Goal: Contribute content: Contribute content

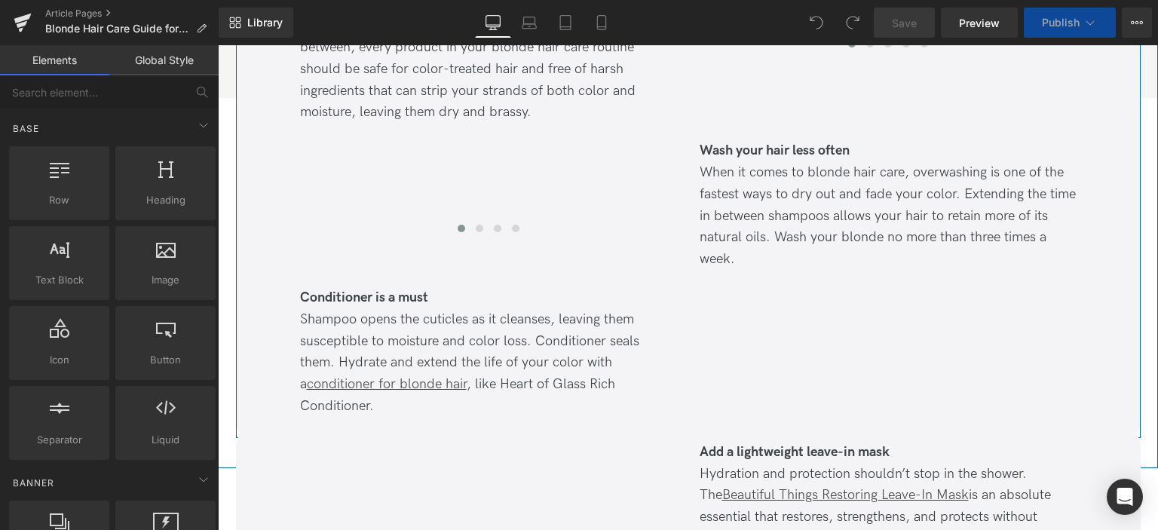
scroll to position [754, 0]
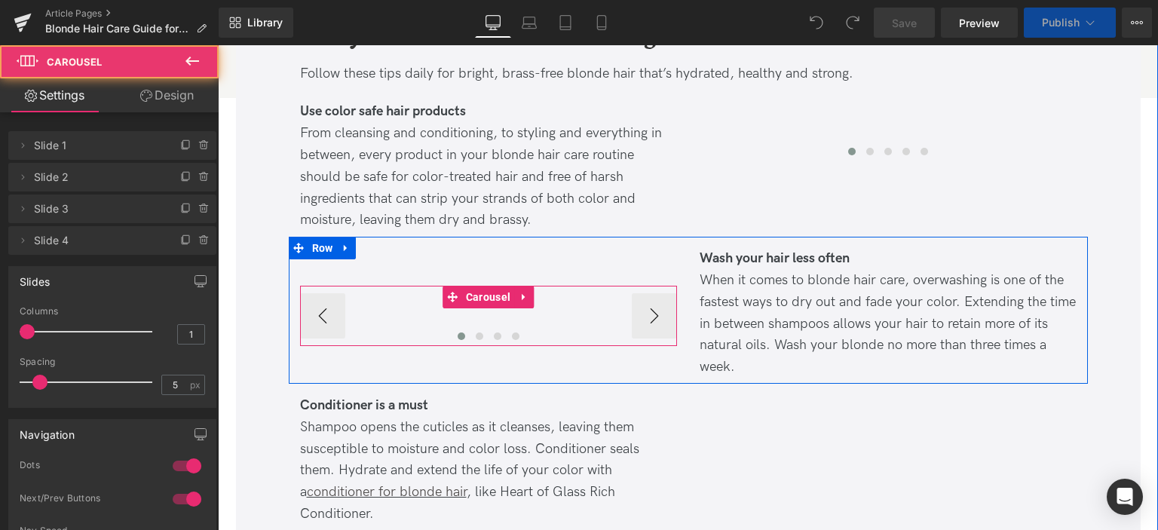
click at [540, 329] on div at bounding box center [488, 339] width 377 height 20
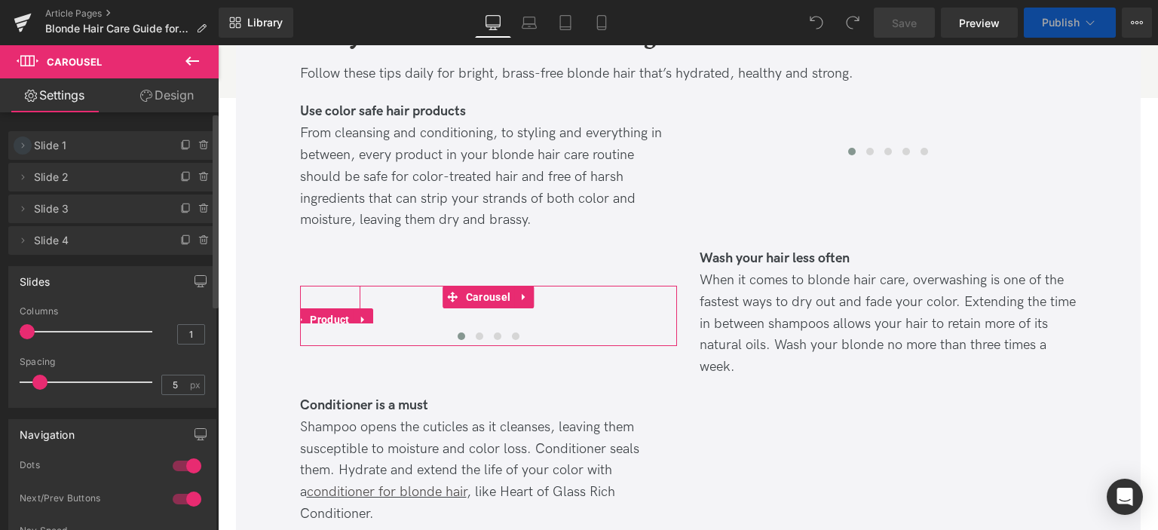
click at [21, 146] on icon at bounding box center [23, 145] width 12 height 12
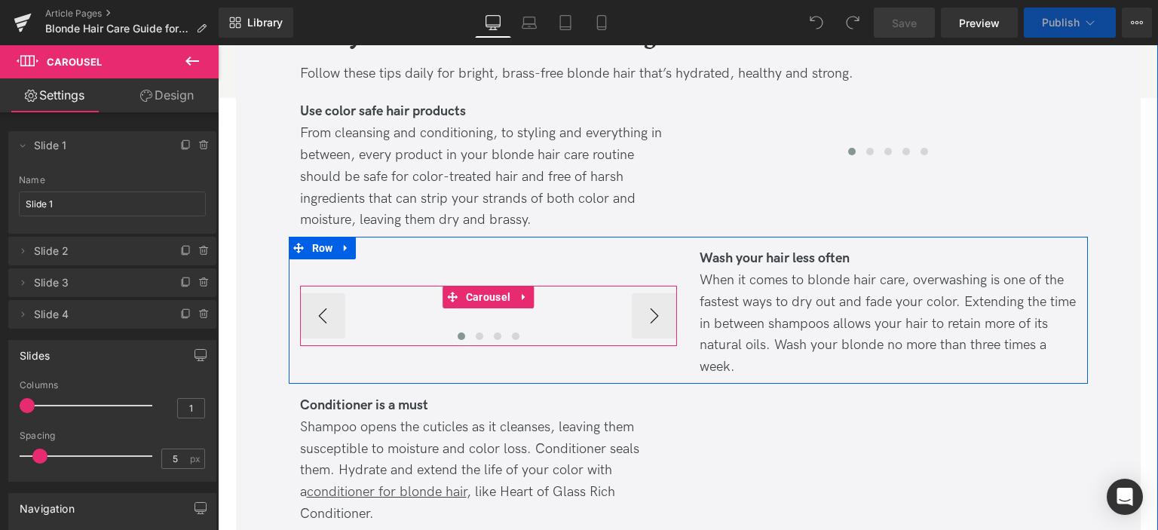
click at [471, 326] on div "(P) Image (P) Title (P) Price (P) Cart Button Product (P) Image (P) Title (P) P…" at bounding box center [488, 316] width 377 height 60
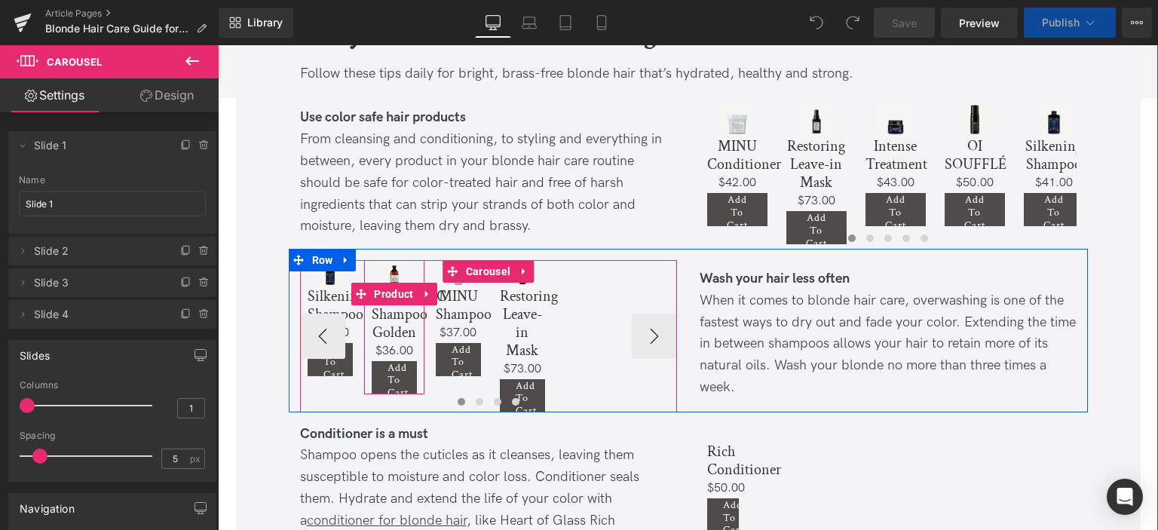
click at [416, 387] on div "Sale Off (P) Image ALCHEMIC Shampoo Golden (P) Title $0 $36.00 (P) Price Add To…" at bounding box center [394, 327] width 60 height 134
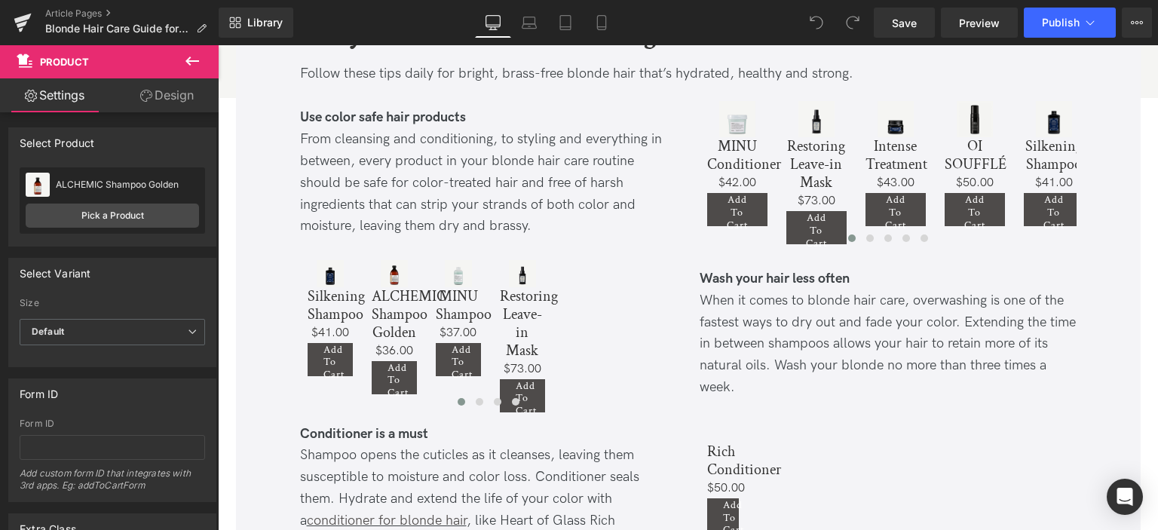
click at [194, 59] on icon at bounding box center [192, 61] width 18 height 18
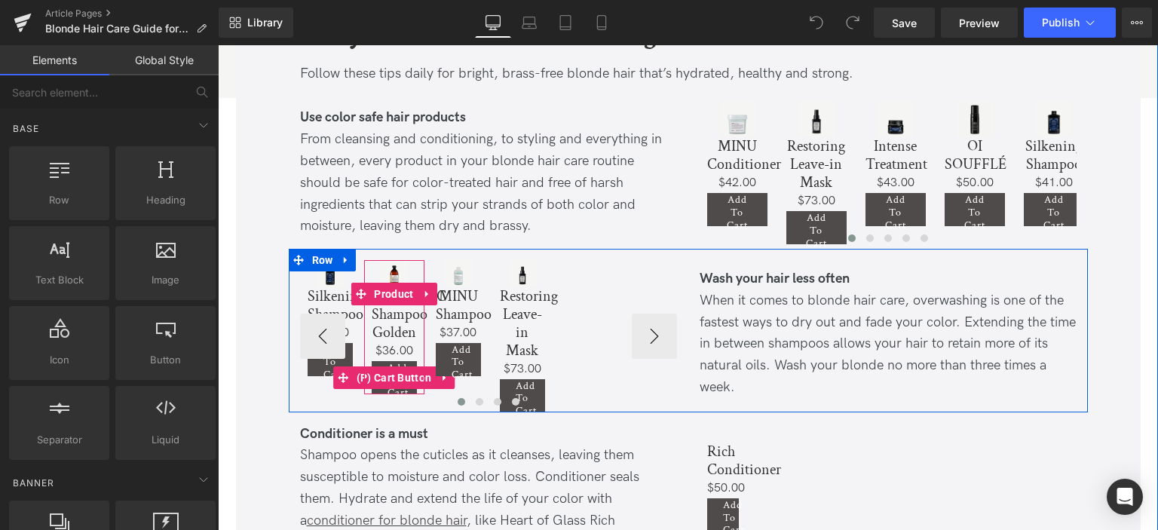
click at [394, 362] on span "Add To Cart" at bounding box center [397, 380] width 21 height 39
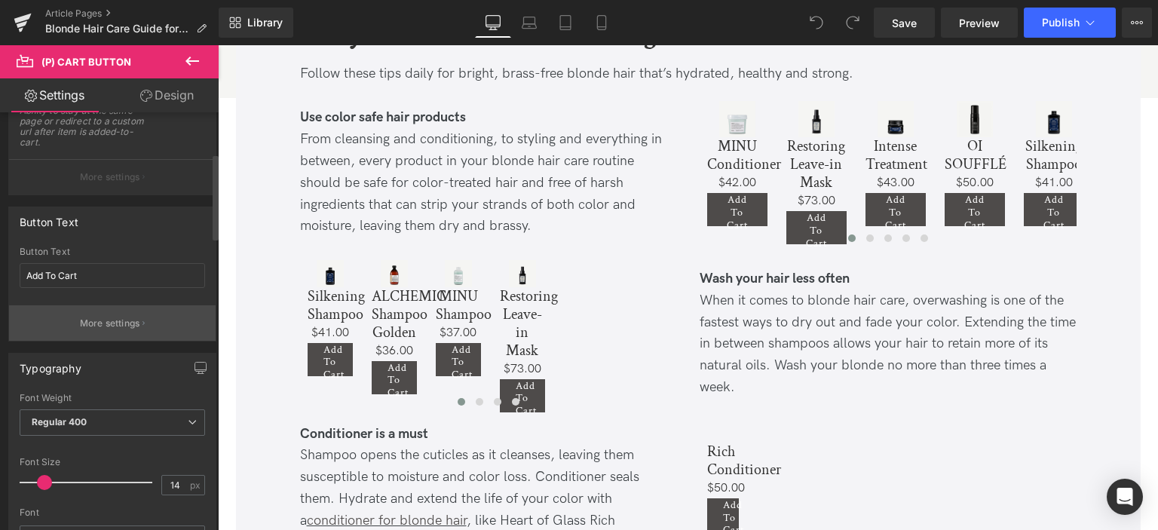
scroll to position [226, 0]
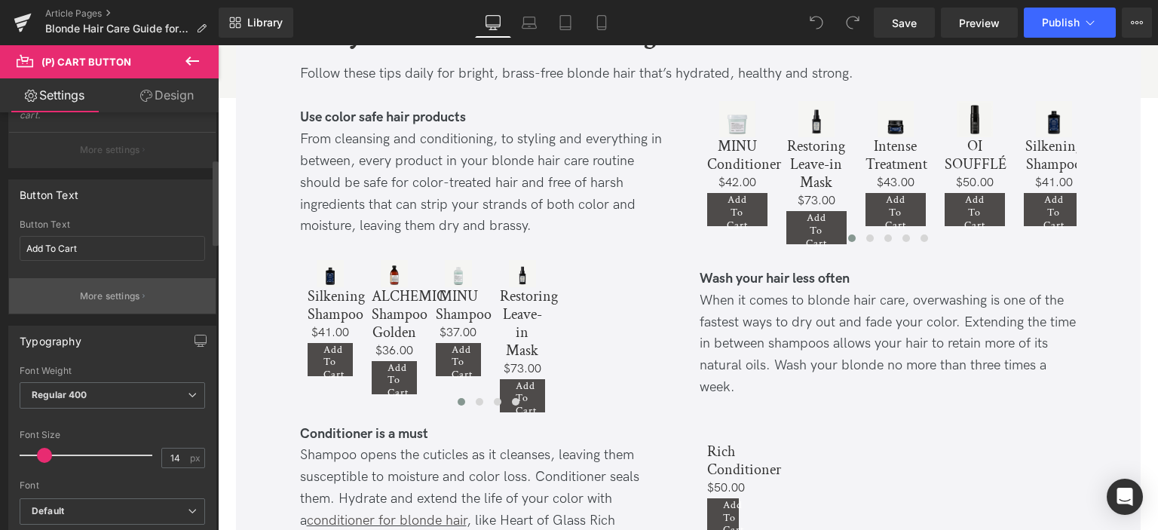
click at [122, 292] on p "More settings" at bounding box center [110, 296] width 60 height 14
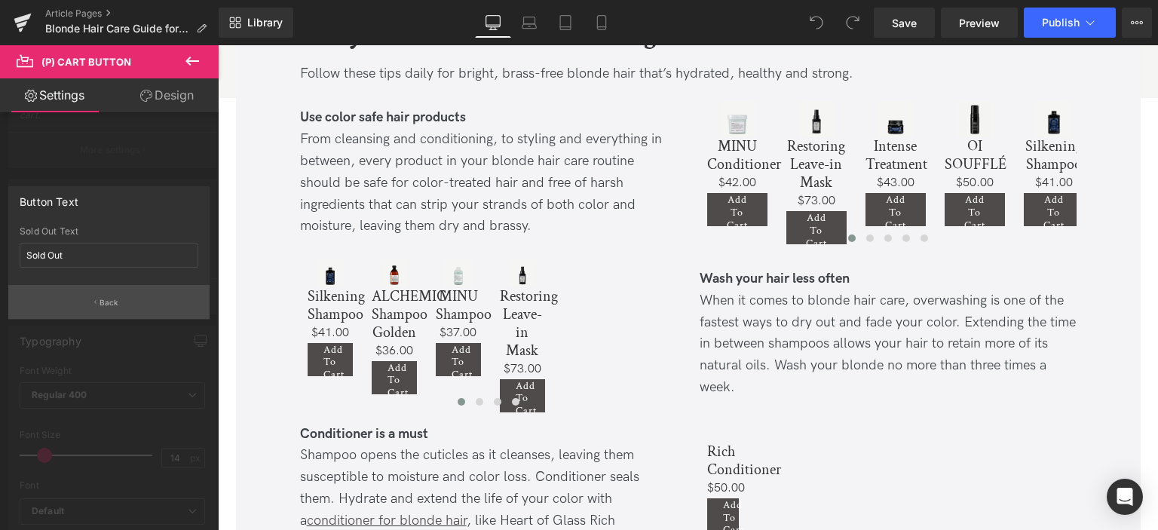
click at [116, 289] on button "Back" at bounding box center [108, 302] width 201 height 34
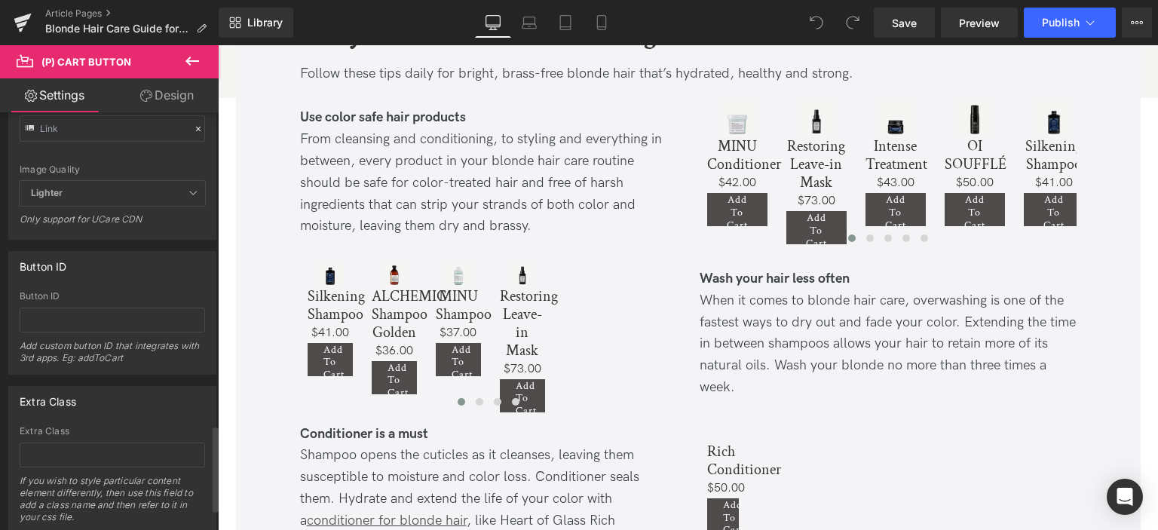
scroll to position [1634, 0]
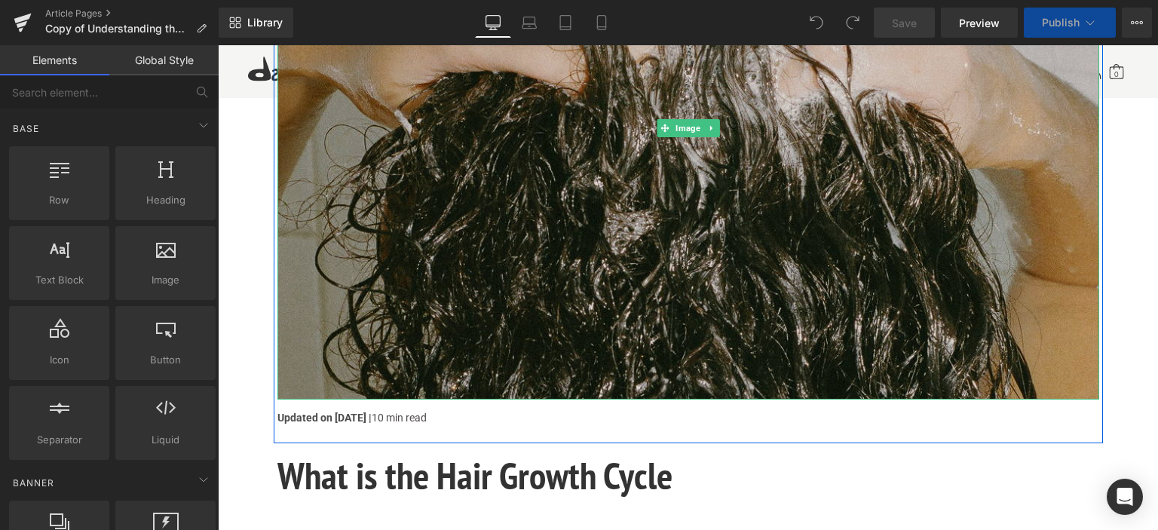
scroll to position [528, 0]
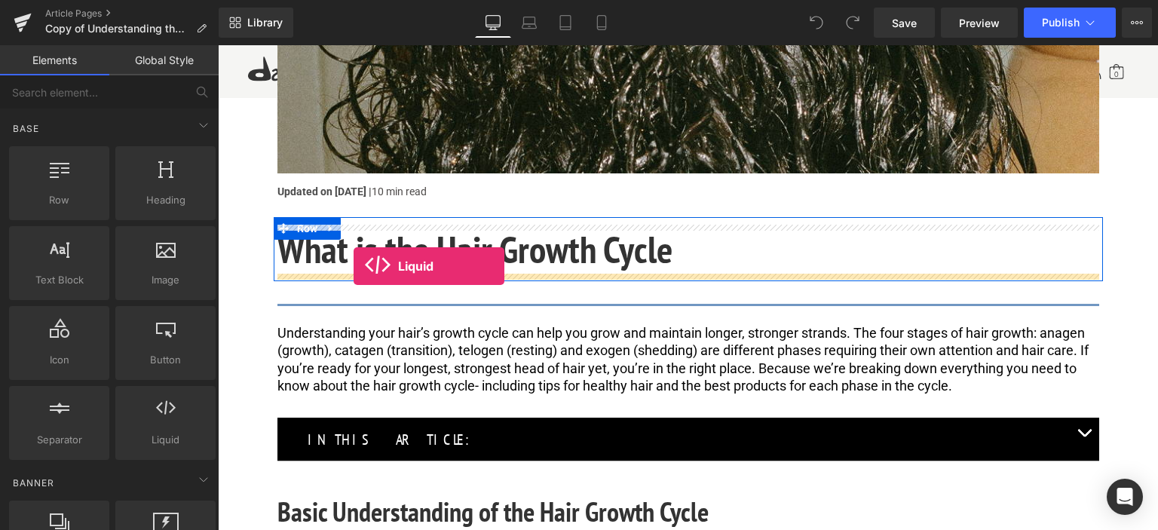
drag, startPoint x: 265, startPoint y: 345, endPoint x: 354, endPoint y: 266, distance: 118.5
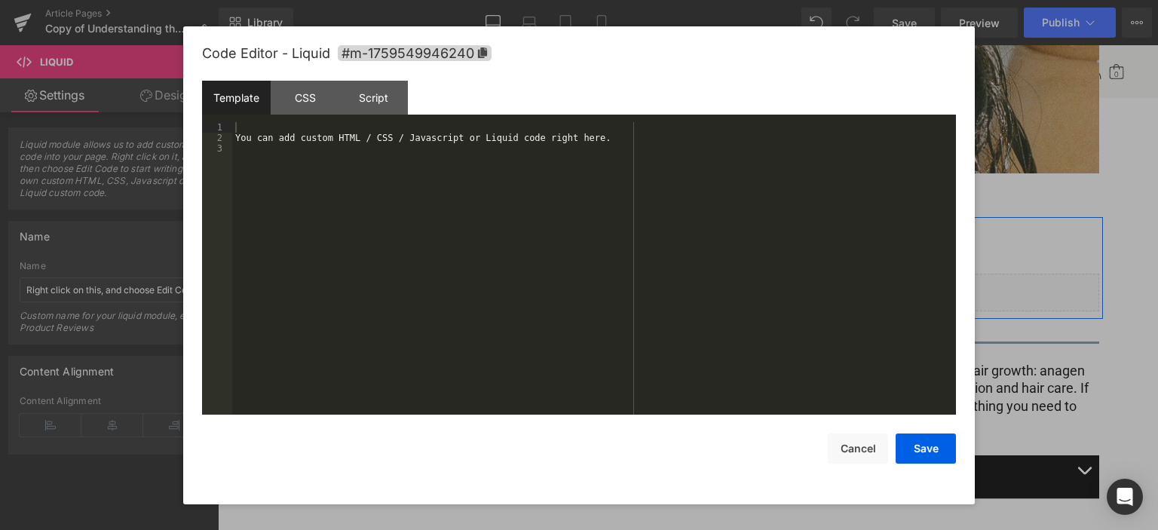
click at [696, 283] on div "Liquid" at bounding box center [688, 293] width 822 height 38
click at [305, 171] on div "You can add custom HTML / CSS / Javascript or Liquid code right here." at bounding box center [594, 279] width 724 height 315
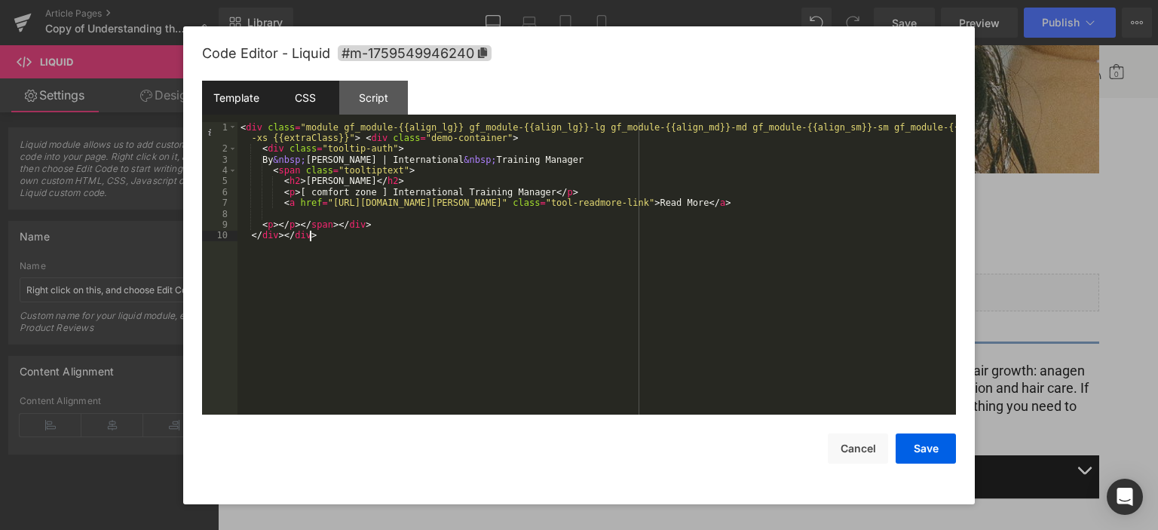
click at [314, 91] on div "CSS" at bounding box center [305, 98] width 69 height 34
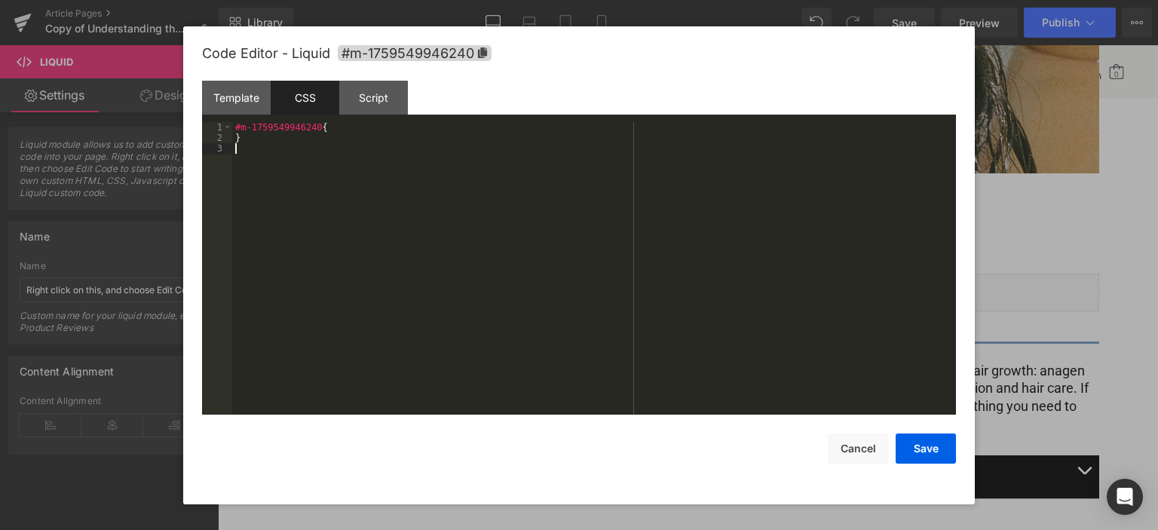
click at [368, 262] on div "#m-1759549946240 { }" at bounding box center [594, 279] width 724 height 315
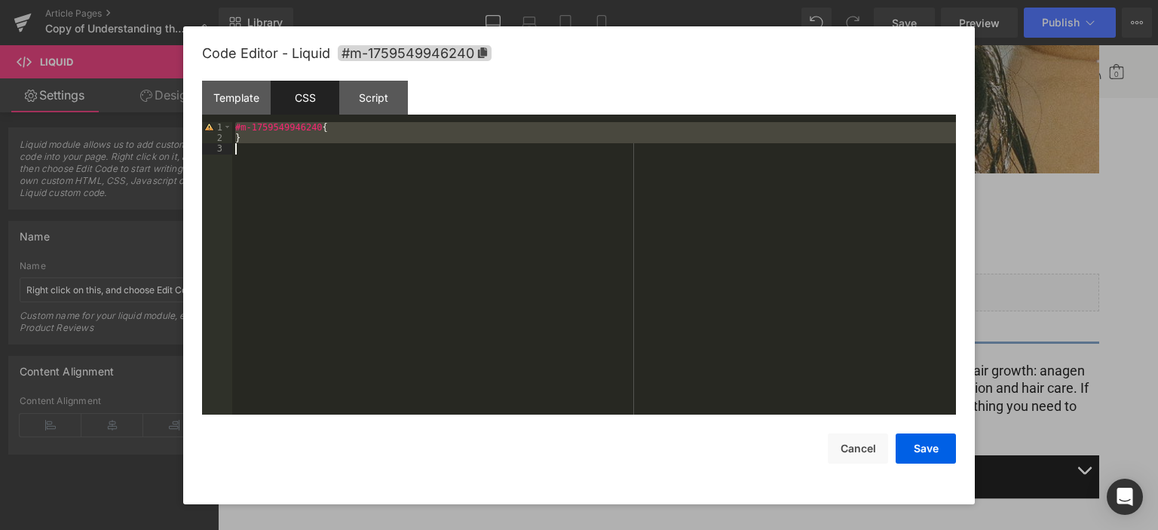
scroll to position [640, 0]
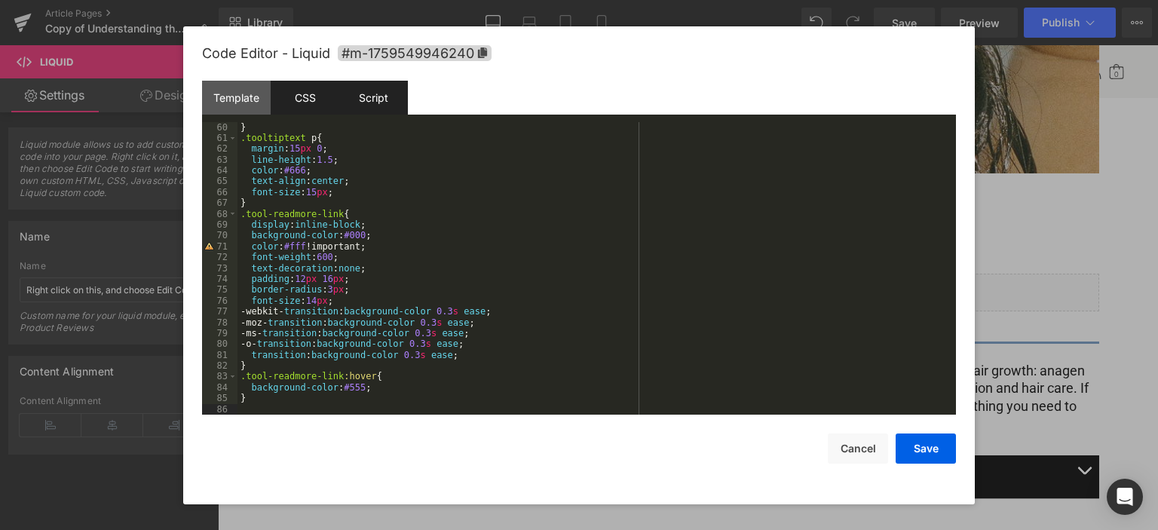
click at [371, 105] on div "Script" at bounding box center [373, 98] width 69 height 34
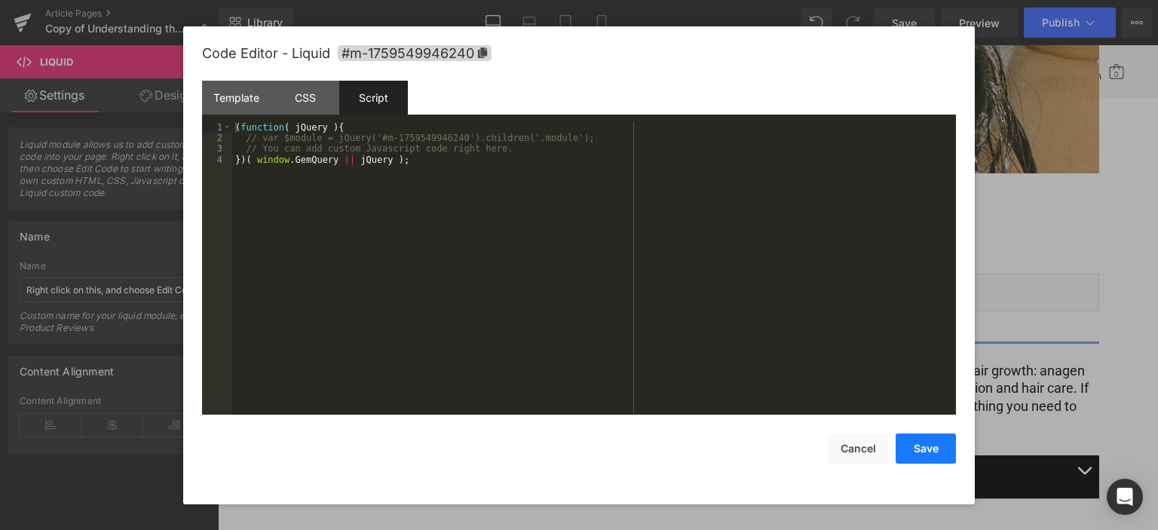
click at [921, 439] on button "Save" at bounding box center [925, 448] width 60 height 30
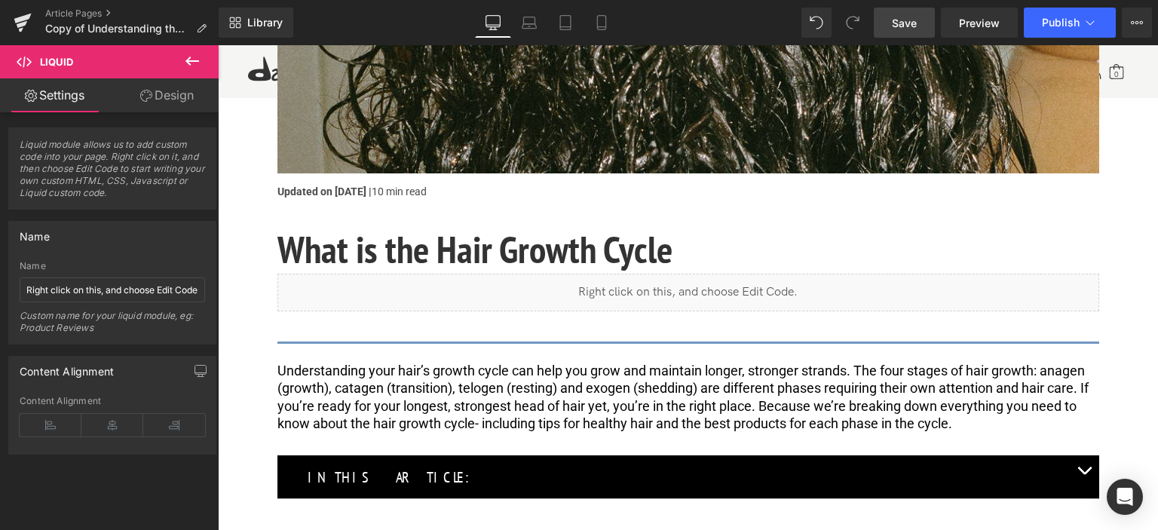
drag, startPoint x: 905, startPoint y: 20, endPoint x: 148, endPoint y: 217, distance: 782.1
click at [905, 20] on span "Save" at bounding box center [904, 23] width 25 height 16
click at [966, 11] on link "Preview" at bounding box center [979, 23] width 77 height 30
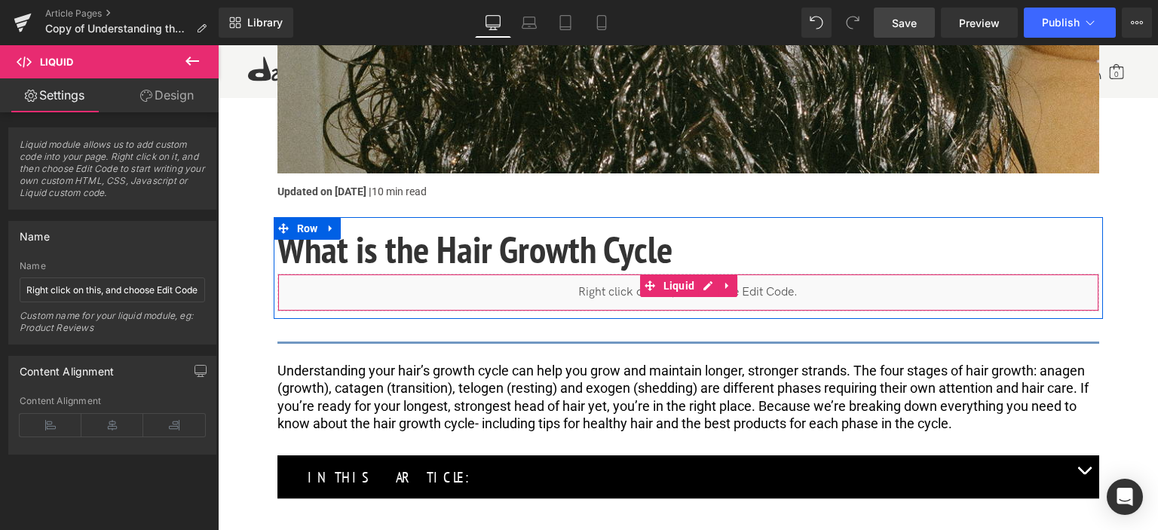
click at [626, 286] on div "Liquid" at bounding box center [688, 293] width 822 height 38
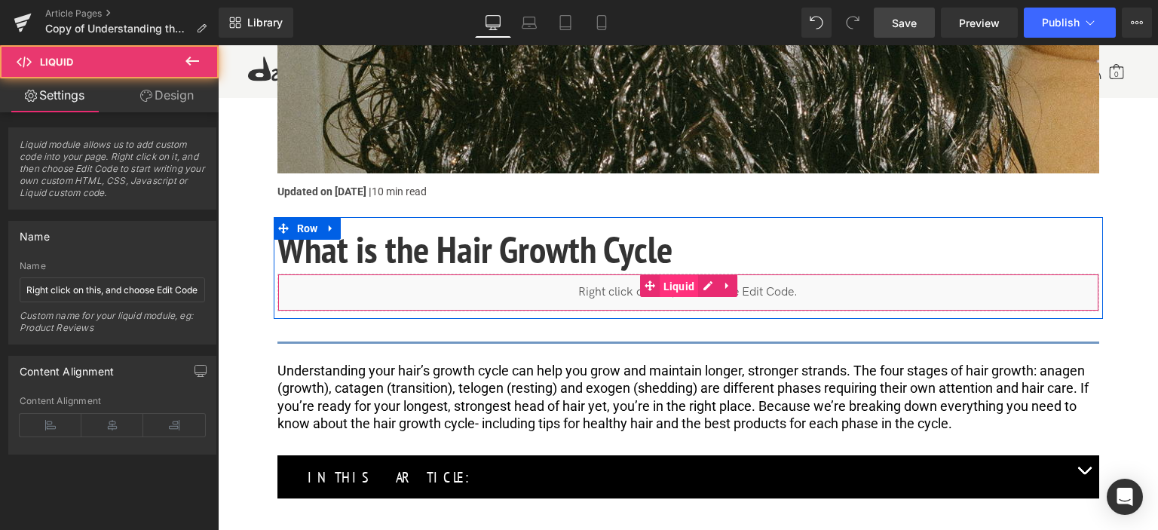
click at [696, 280] on span "Liquid" at bounding box center [679, 286] width 39 height 23
click at [709, 287] on div "Liquid" at bounding box center [688, 293] width 822 height 38
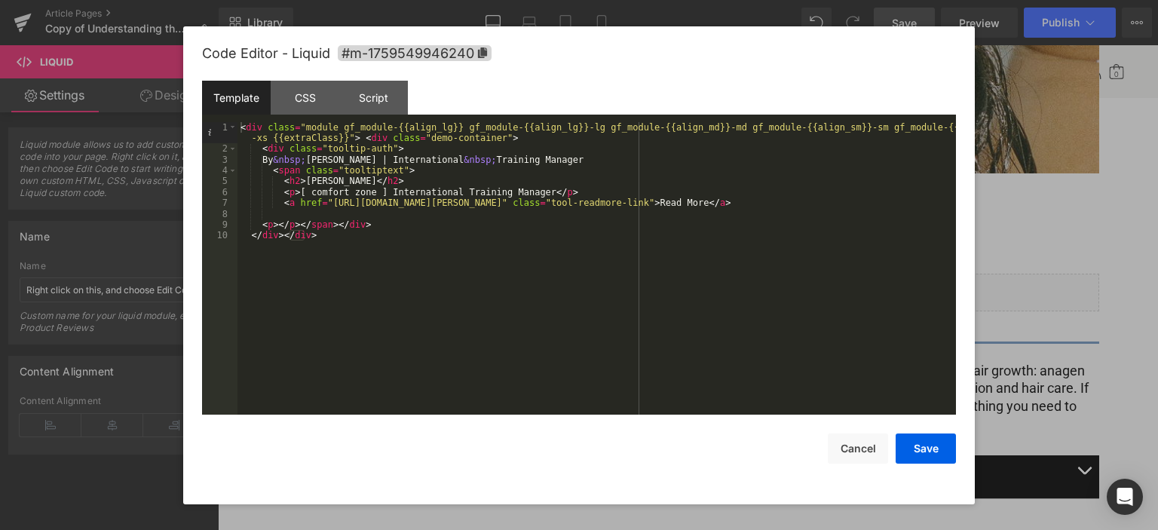
click at [269, 238] on div "< div class = "module gf_module-{{align_lg}} gf_module-{{align_lg}}-lg gf_modul…" at bounding box center [596, 285] width 718 height 326
click at [305, 239] on div "< div class = "module gf_module-{{align_lg}} gf_module-{{align_lg}}-lg gf_modul…" at bounding box center [596, 285] width 718 height 326
click at [295, 240] on div "< div class = "module gf_module-{{align_lg}} gf_module-{{align_lg}}-lg gf_modul…" at bounding box center [596, 285] width 718 height 326
click at [259, 237] on div "< div class = "module gf_module-{{align_lg}} gf_module-{{align_lg}}-lg gf_modul…" at bounding box center [596, 285] width 718 height 326
click at [317, 218] on div "< div class = "module gf_module-{{align_lg}} gf_module-{{align_lg}}-lg gf_modul…" at bounding box center [596, 285] width 718 height 326
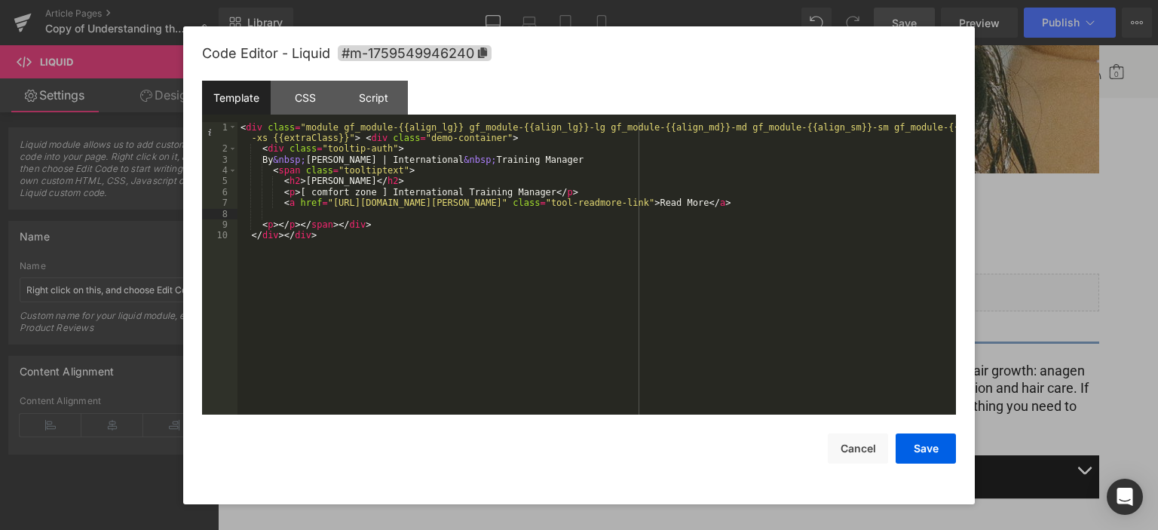
click at [344, 221] on div "< div class = "module gf_module-{{align_lg}} gf_module-{{align_lg}}-lg gf_modul…" at bounding box center [596, 285] width 718 height 326
click at [434, 280] on div "< div class = "module gf_module-{{align_lg}} gf_module-{{align_lg}}-lg gf_modul…" at bounding box center [596, 285] width 718 height 326
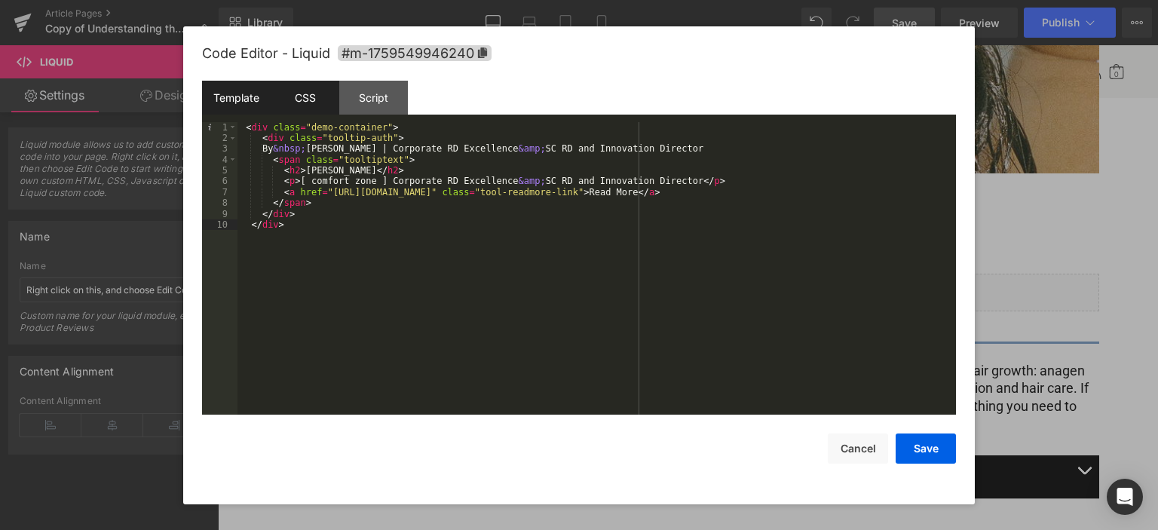
click at [331, 103] on div "CSS" at bounding box center [305, 98] width 69 height 34
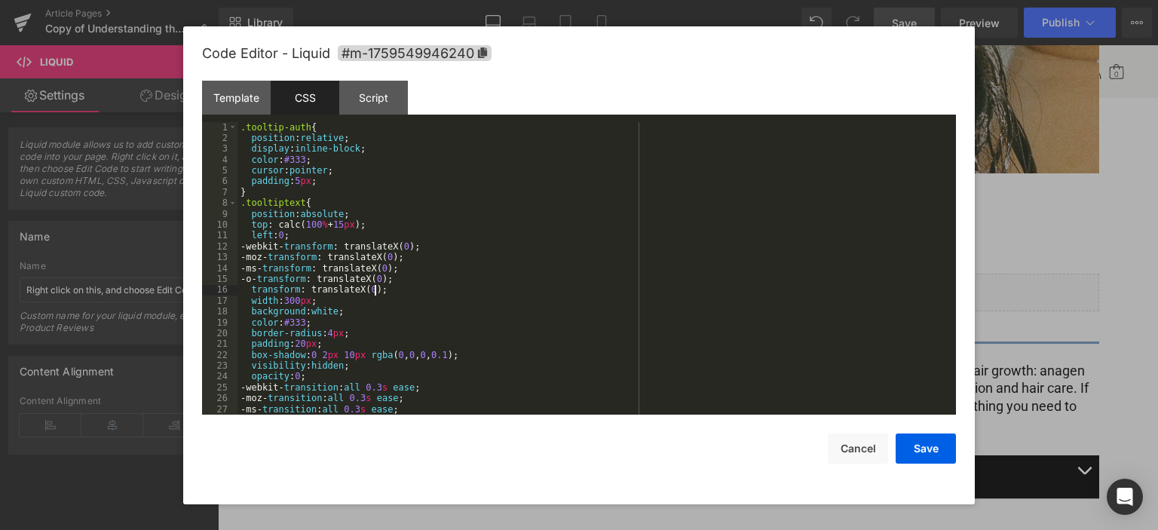
click at [437, 292] on div ".tooltip-auth { position : relative ; display : inline-block ; color : #333 ; c…" at bounding box center [593, 279] width 712 height 315
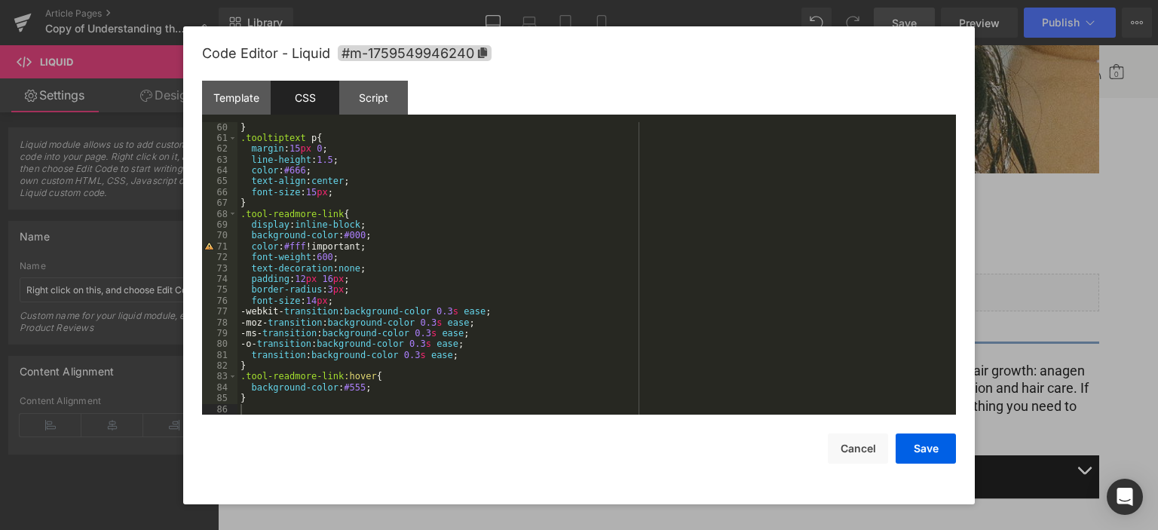
click at [765, 458] on div "Save Cancel" at bounding box center [579, 439] width 754 height 49
click at [926, 452] on button "Save" at bounding box center [925, 448] width 60 height 30
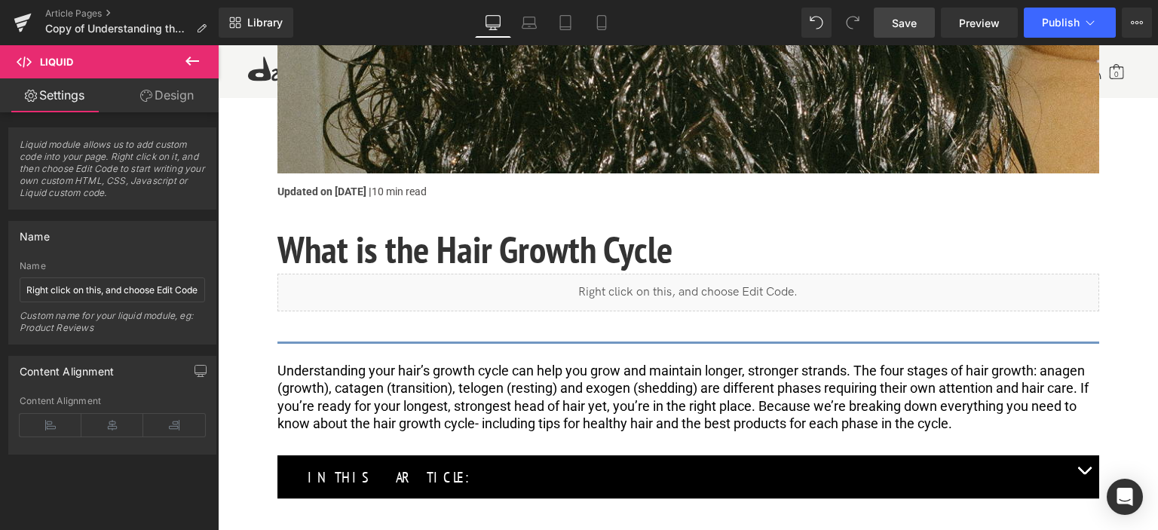
click at [911, 11] on link "Save" at bounding box center [904, 23] width 61 height 30
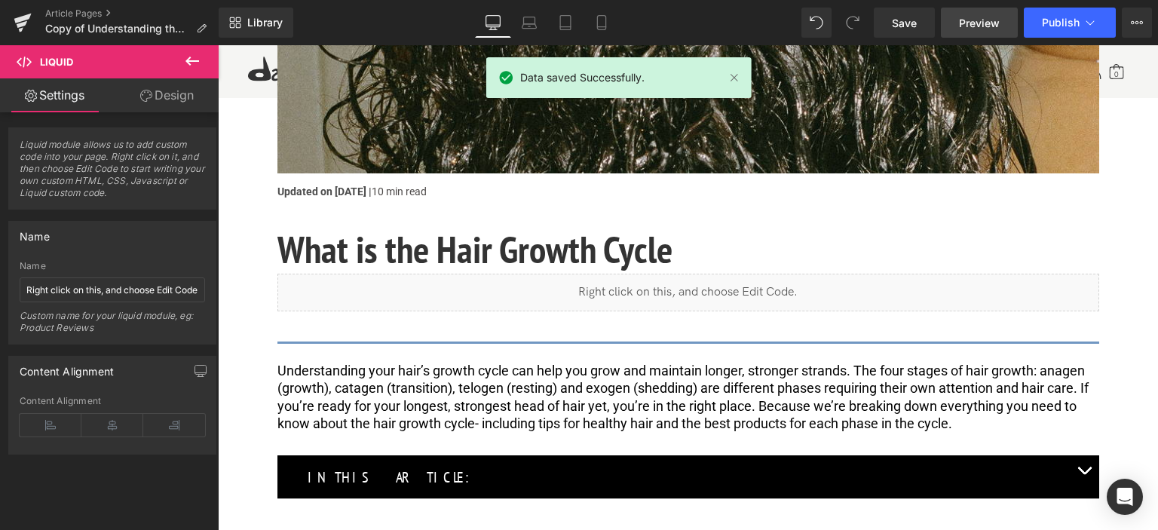
click at [984, 17] on span "Preview" at bounding box center [979, 23] width 41 height 16
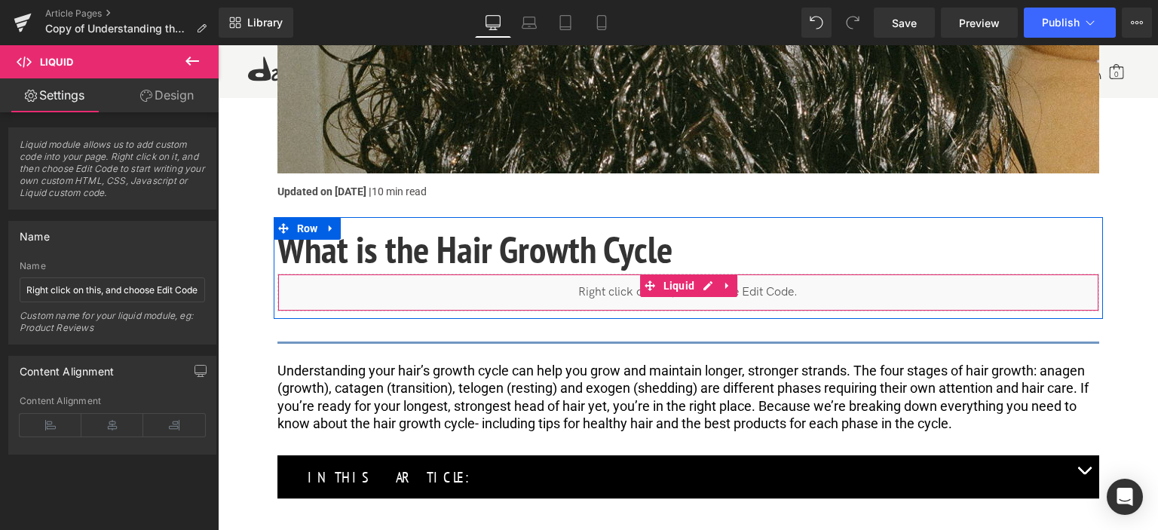
click at [594, 280] on div "Liquid" at bounding box center [688, 293] width 822 height 38
click at [709, 284] on div "Liquid" at bounding box center [688, 293] width 822 height 38
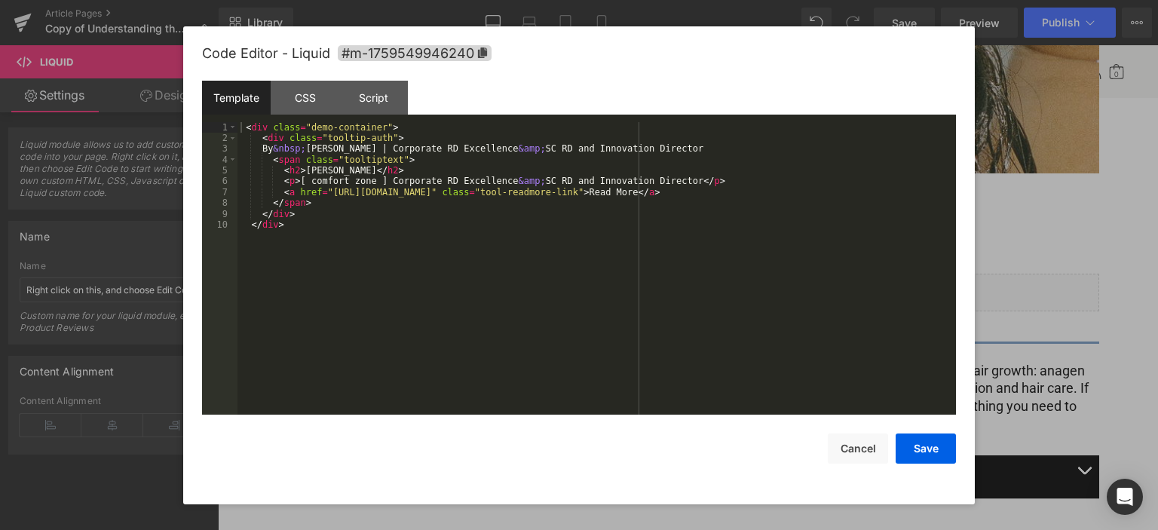
click at [449, 278] on div "< div class = "demo-container" > < div class = "tooltip-auth" > By &nbsp; Eve M…" at bounding box center [596, 279] width 718 height 315
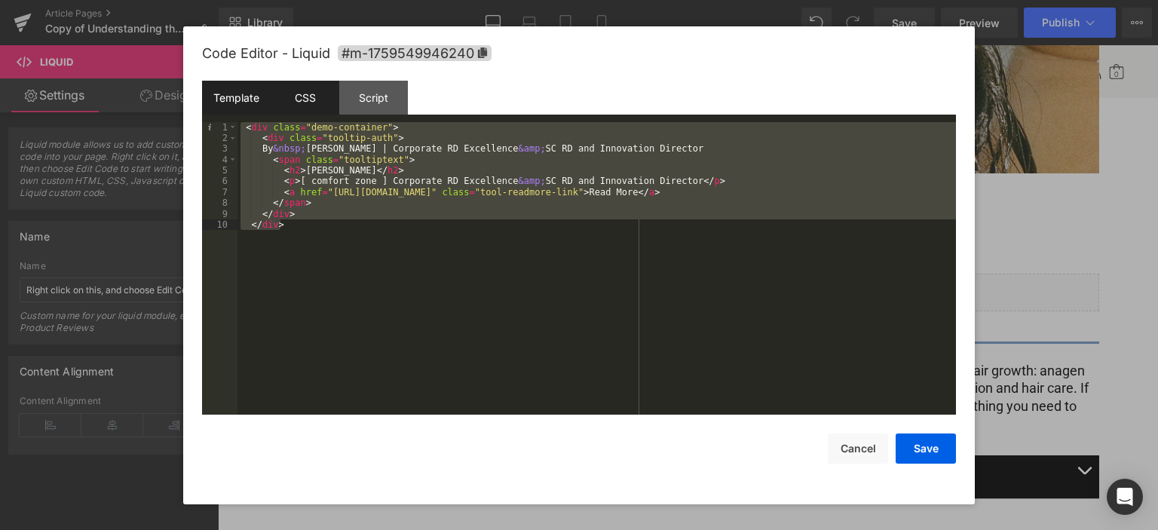
click at [325, 90] on div "CSS" at bounding box center [305, 98] width 69 height 34
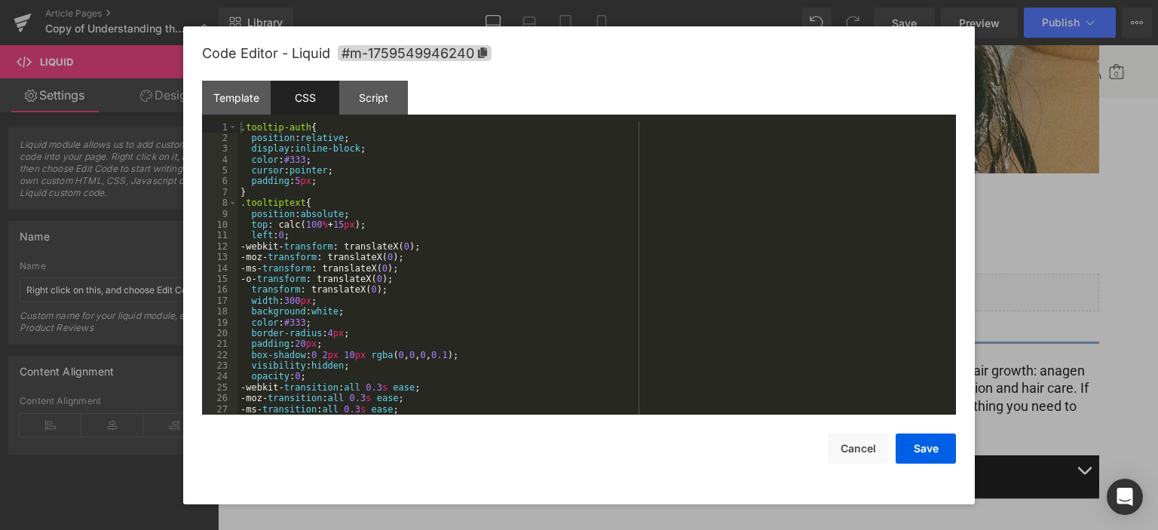
click at [374, 270] on div ".tooltip-auth { position : relative ; display : inline-block ; color : #333 ; c…" at bounding box center [593, 279] width 712 height 315
click at [412, 291] on div ".tooltip-auth { position : relative ; display : inline-block ; color : #333 ; c…" at bounding box center [593, 279] width 712 height 315
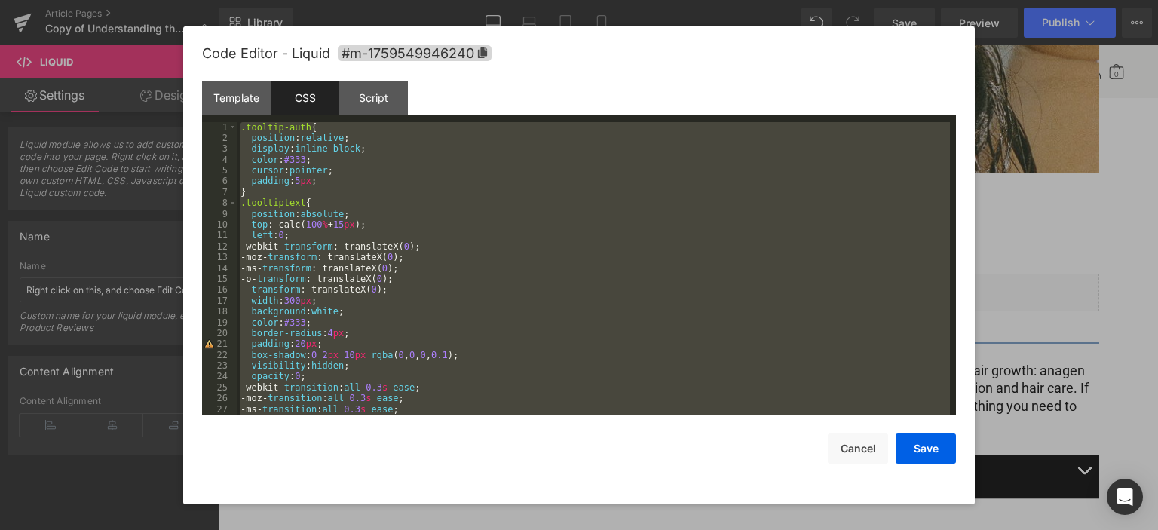
click at [412, 291] on div ".tooltip-auth { position : relative ; display : inline-block ; color : #333 ; c…" at bounding box center [593, 268] width 712 height 293
click at [304, 96] on div "CSS" at bounding box center [305, 98] width 69 height 34
click at [479, 315] on div ".tooltip-auth { position : relative ; display : inline-block ; color : #333 ; c…" at bounding box center [593, 268] width 712 height 293
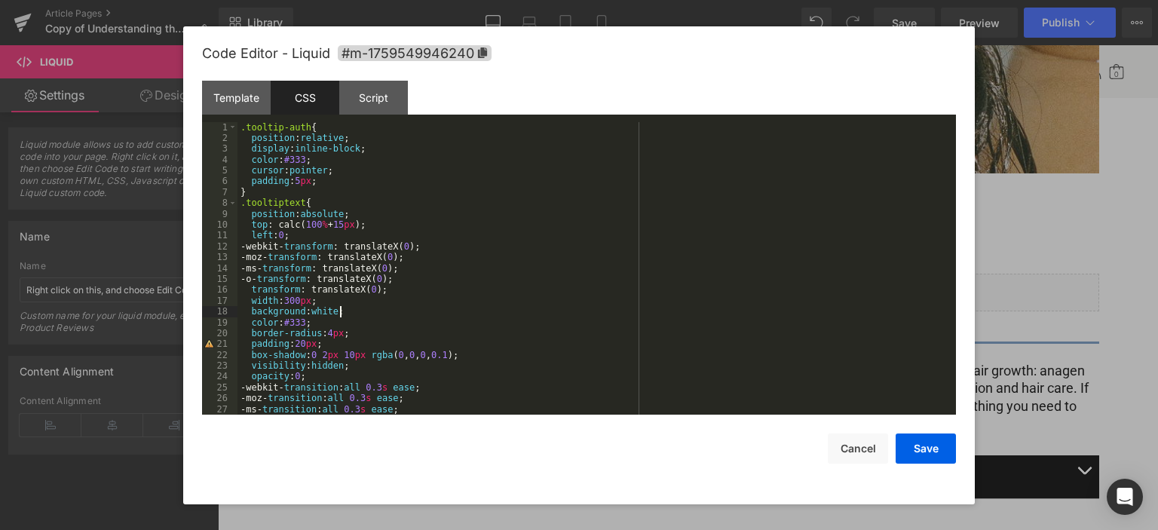
click at [486, 373] on div ".tooltip-auth { position : relative ; display : inline-block ; color : #333 ; c…" at bounding box center [593, 279] width 712 height 315
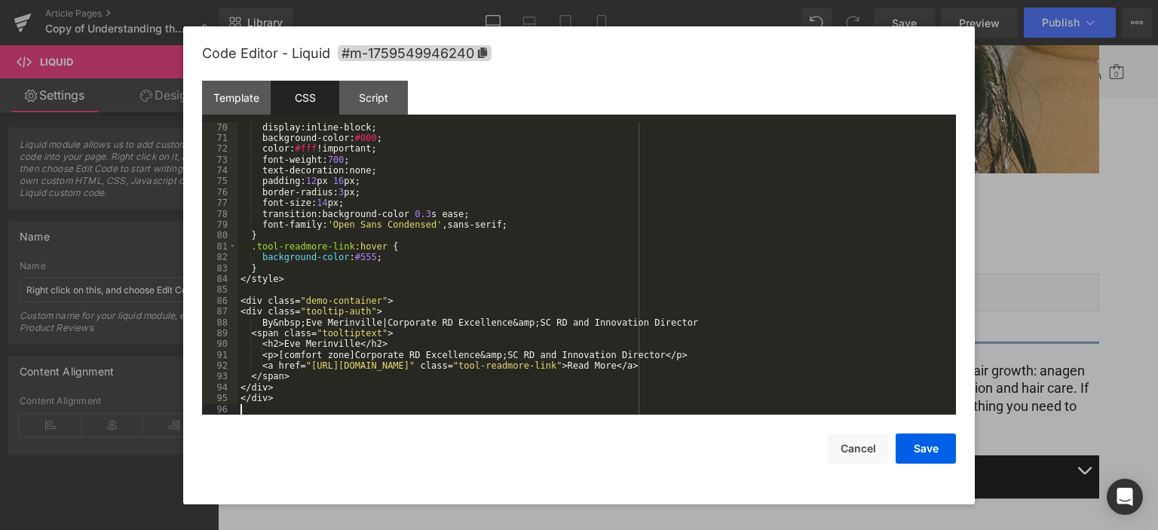
scroll to position [749, 0]
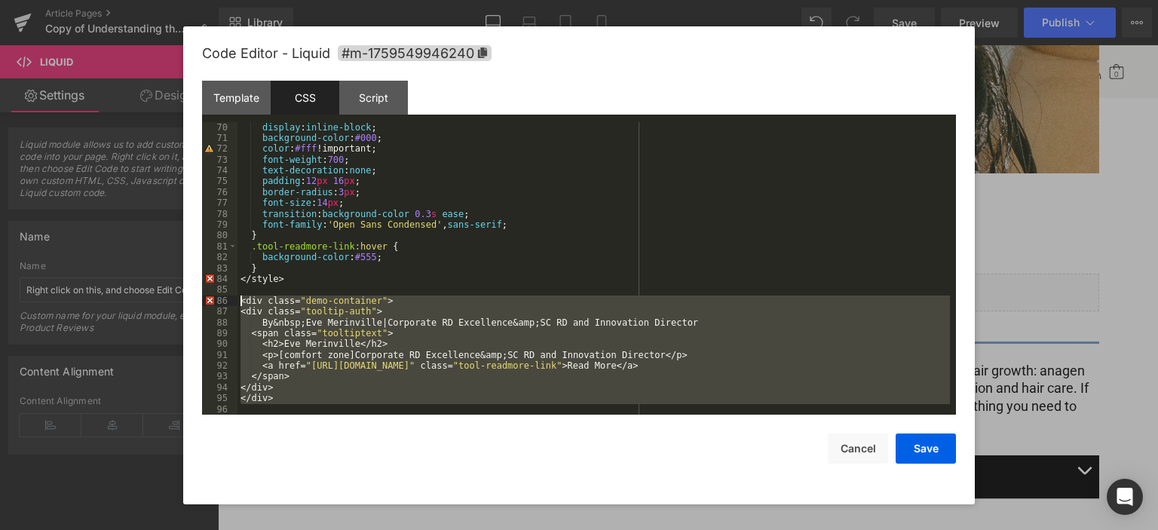
drag, startPoint x: 279, startPoint y: 406, endPoint x: 235, endPoint y: 297, distance: 117.7
click at [235, 297] on pre "70 71 72 73 74 75 76 77 78 79 80 81 82 83 84 85 86 87 88 89 90 91 92 93 94 95 9…" at bounding box center [579, 268] width 754 height 293
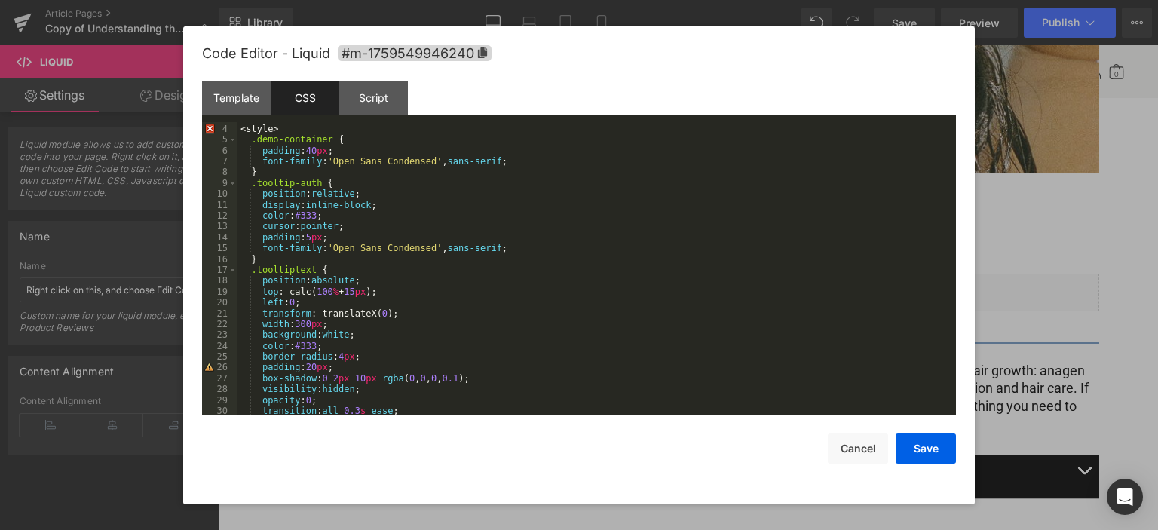
scroll to position [0, 0]
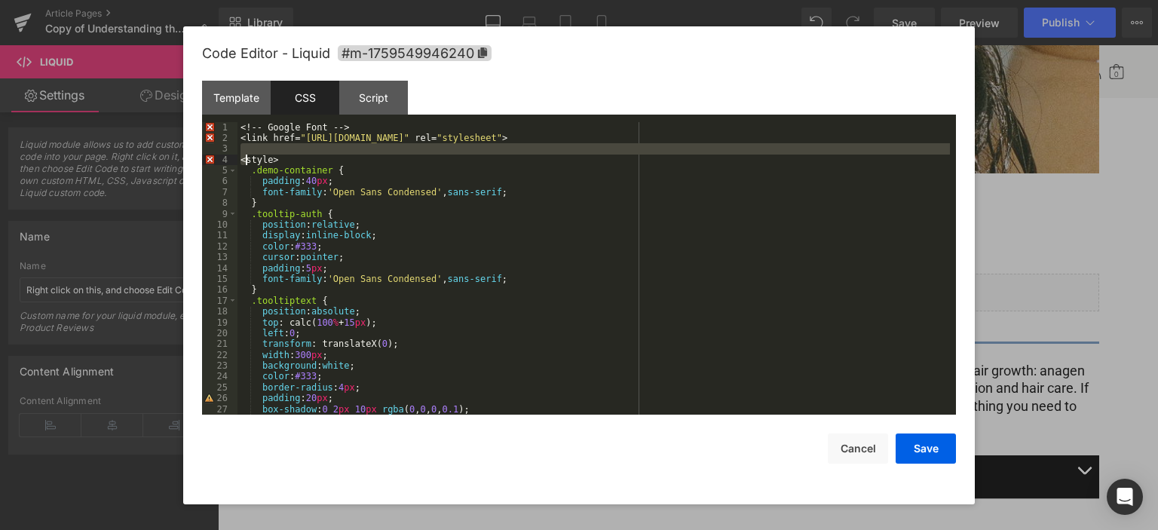
drag, startPoint x: 283, startPoint y: 153, endPoint x: 244, endPoint y: 158, distance: 39.5
click at [244, 158] on div "<! -- Google Font -- > < link href = " https://fonts.googleapis.com/css2?family…" at bounding box center [593, 279] width 712 height 315
click at [291, 163] on div "<! -- Google Font -- > < link href = " https://fonts.googleapis.com/css2?family…" at bounding box center [593, 279] width 712 height 315
drag, startPoint x: 291, startPoint y: 163, endPoint x: 240, endPoint y: 160, distance: 51.3
click at [240, 160] on div "<! -- Google Font -- > < link href = " https://fonts.googleapis.com/css2?family…" at bounding box center [593, 279] width 712 height 315
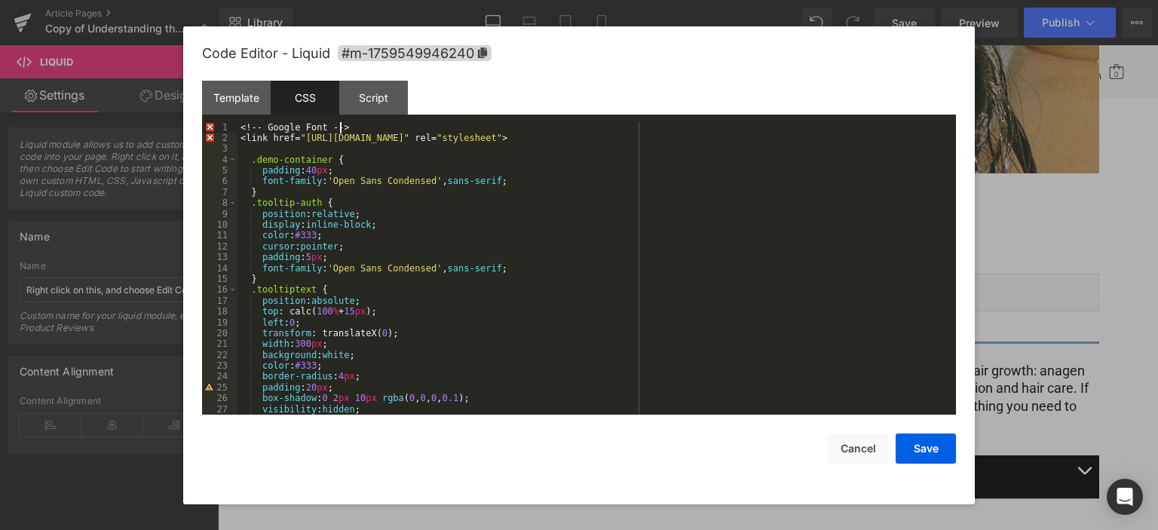
click at [354, 128] on div "<! -- Google Font -- > < link href = " https://fonts.googleapis.com/css2?family…" at bounding box center [593, 279] width 712 height 315
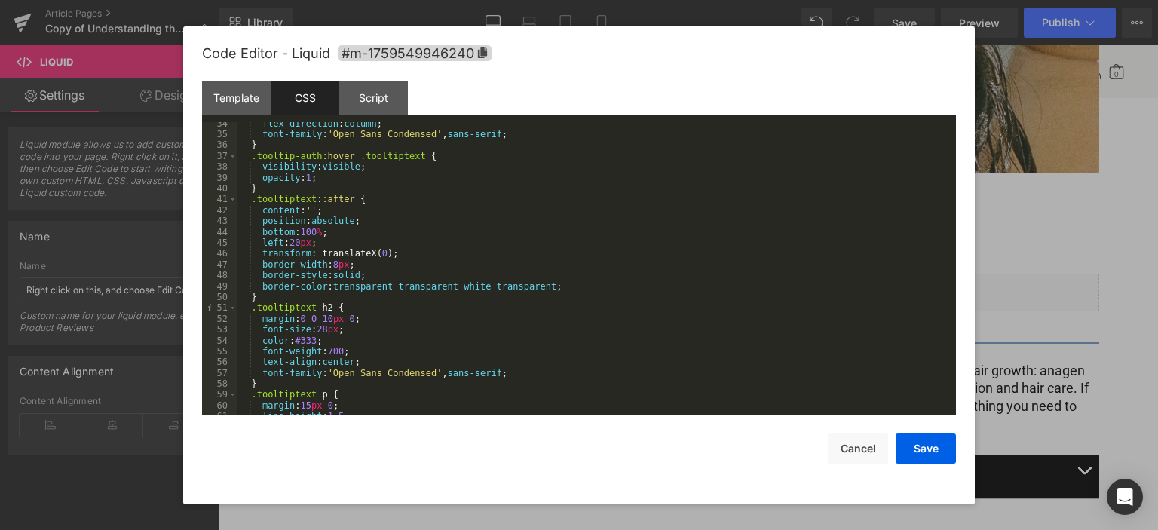
scroll to position [608, 0]
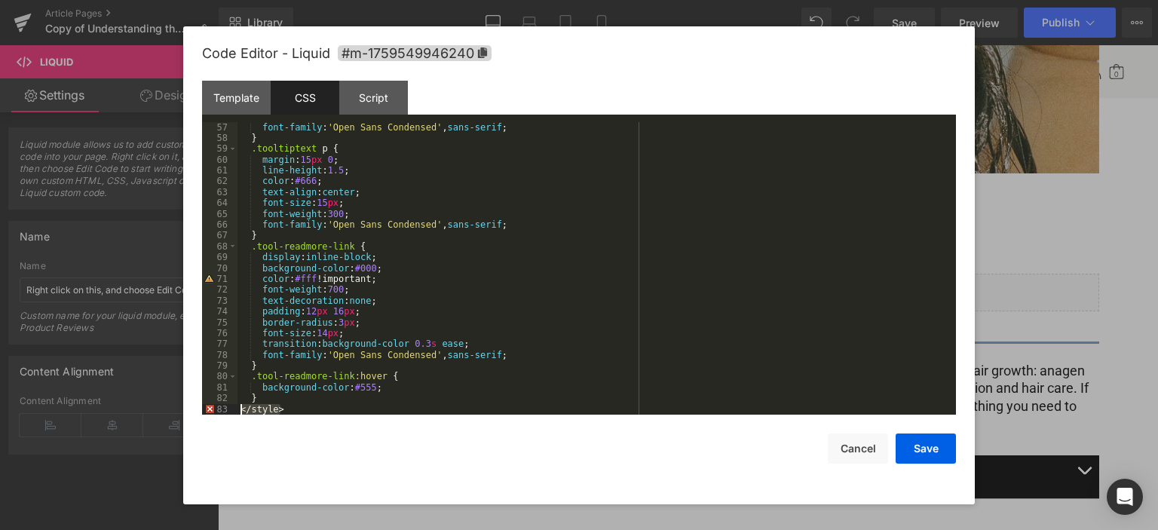
drag, startPoint x: 289, startPoint y: 405, endPoint x: 234, endPoint y: 415, distance: 55.9
click at [234, 415] on div "Code Editor - Liquid #m-1759549946240 Template CSS Script Data 1 2 3 4 5 6 7 8 …" at bounding box center [579, 265] width 754 height 478
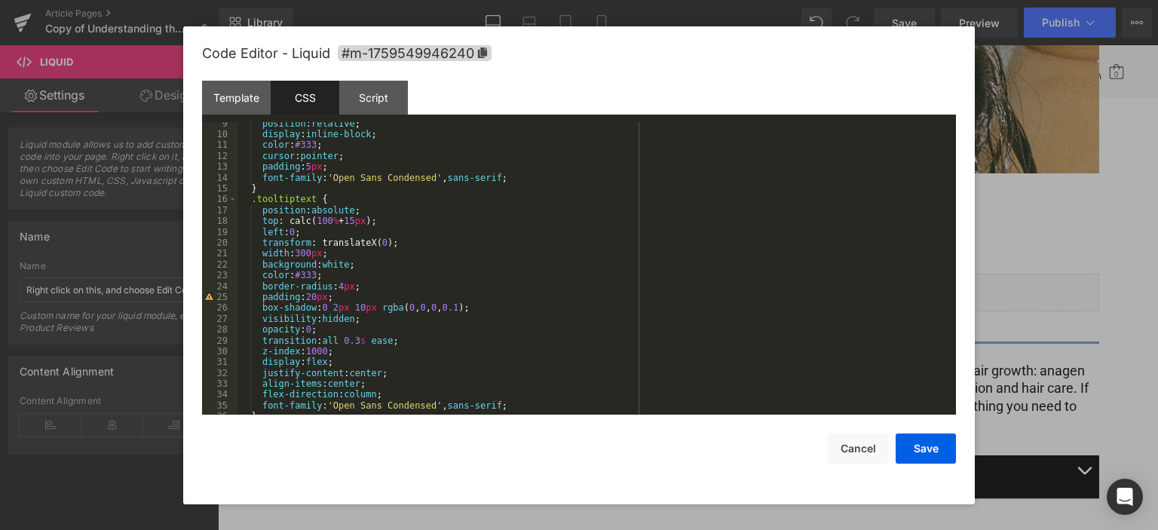
scroll to position [0, 0]
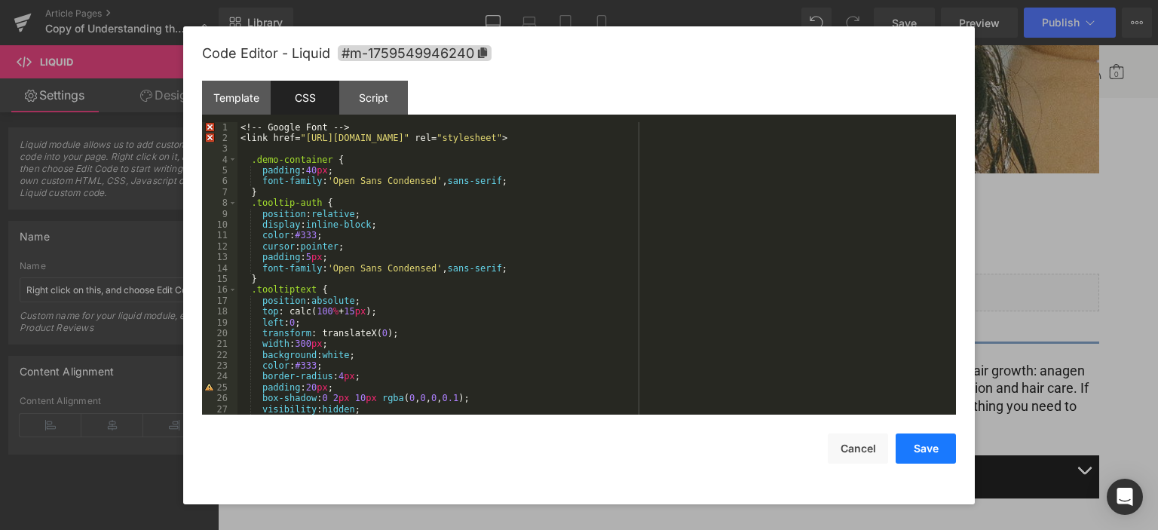
click at [909, 445] on button "Save" at bounding box center [925, 448] width 60 height 30
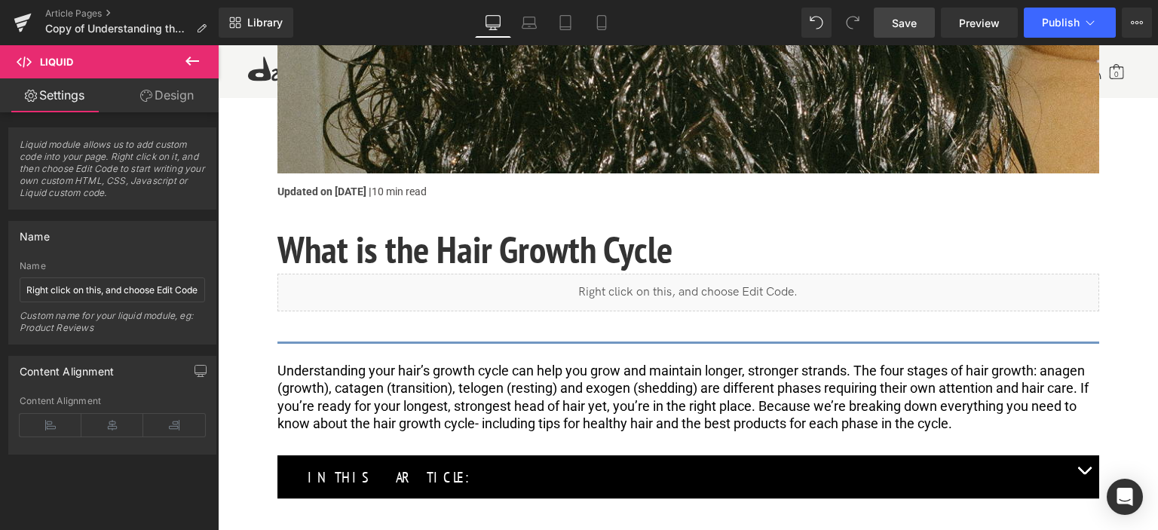
click at [899, 20] on span "Save" at bounding box center [904, 23] width 25 height 16
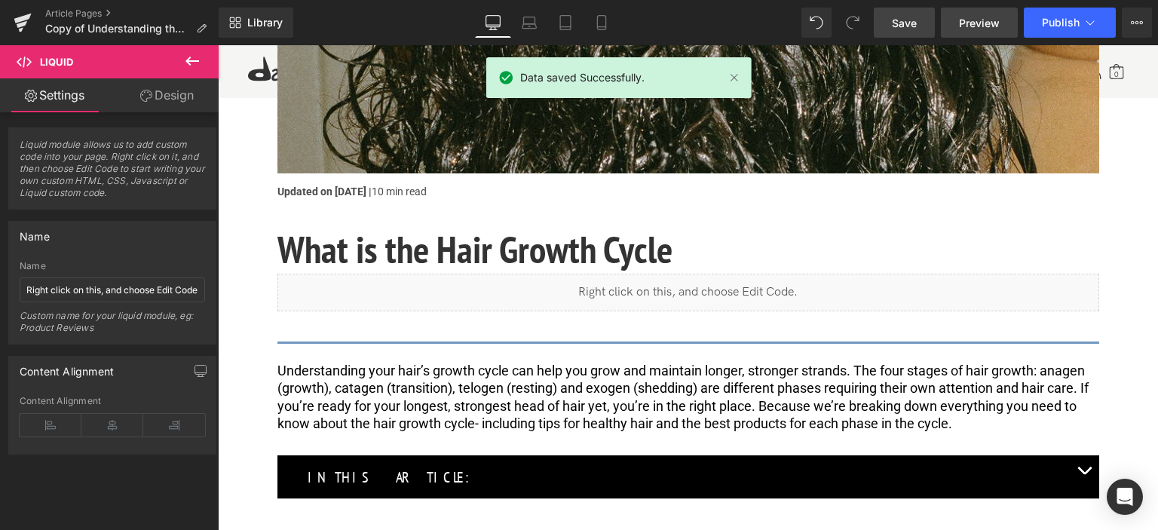
click at [980, 23] on span "Preview" at bounding box center [979, 23] width 41 height 16
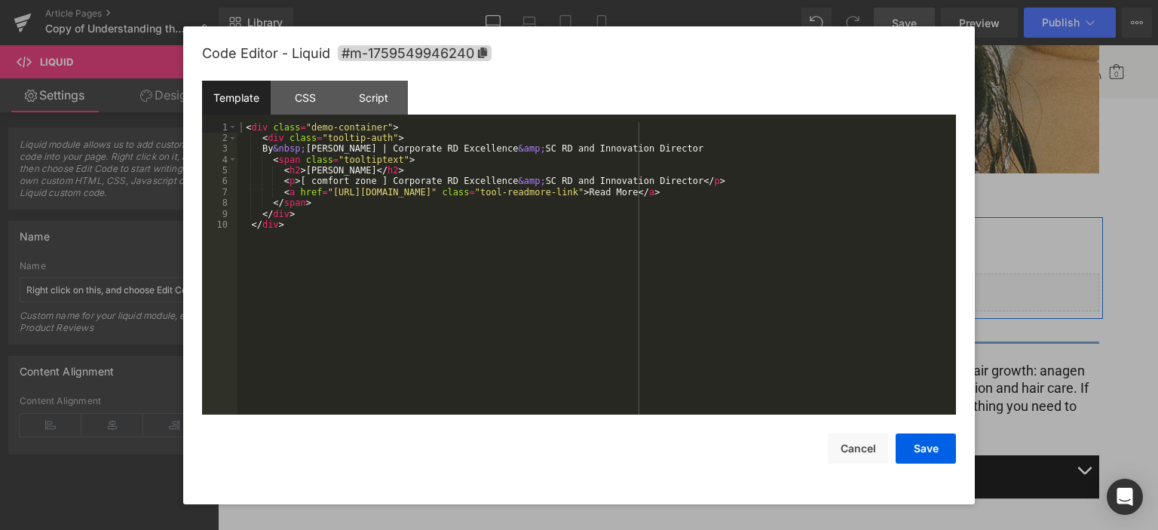
click at [699, 286] on div "Liquid" at bounding box center [688, 293] width 822 height 38
drag, startPoint x: 302, startPoint y: 169, endPoint x: 375, endPoint y: 170, distance: 73.1
click at [375, 170] on div "< div class = "demo-container" > < div class = "tooltip-auth" > By &nbsp; Eve M…" at bounding box center [596, 279] width 718 height 315
click at [930, 451] on button "Save" at bounding box center [925, 448] width 60 height 30
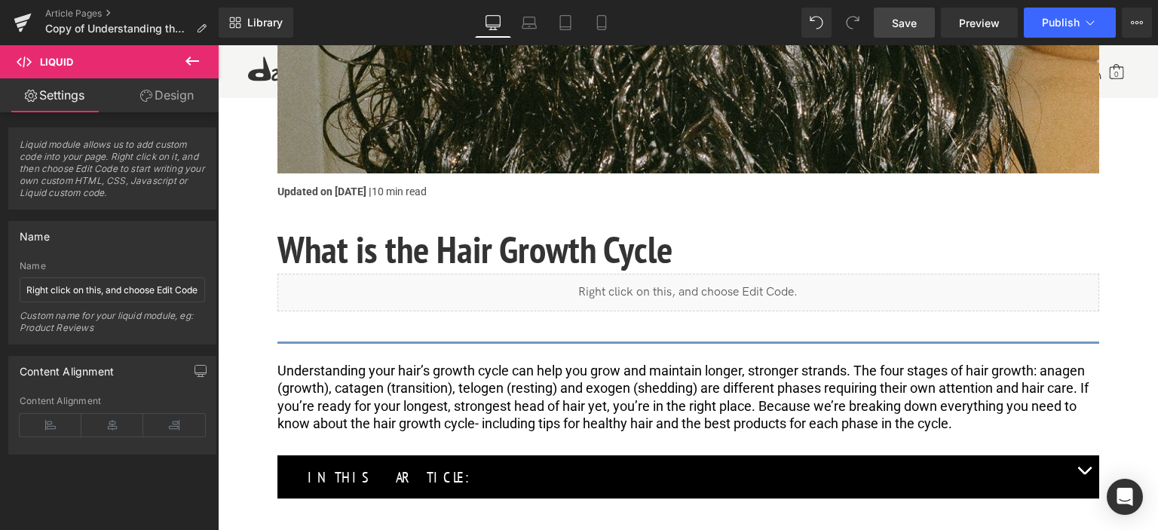
click at [911, 19] on span "Save" at bounding box center [904, 23] width 25 height 16
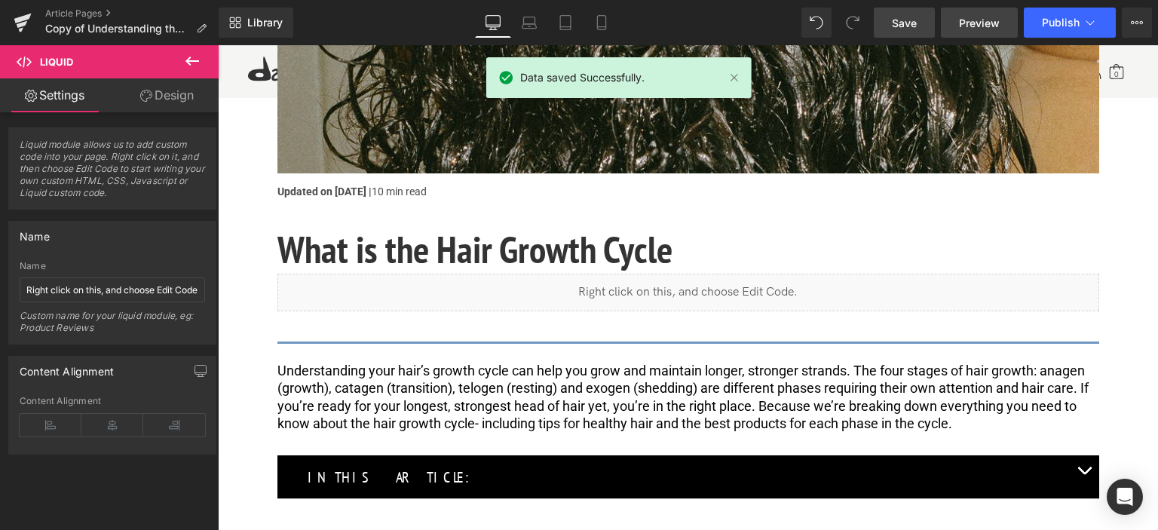
click at [971, 16] on span "Preview" at bounding box center [979, 23] width 41 height 16
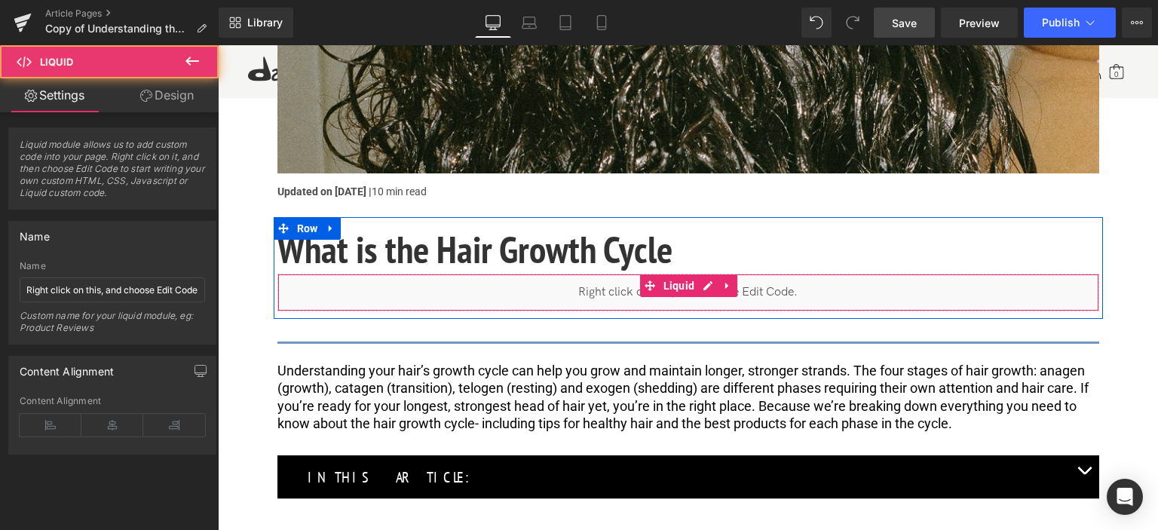
click at [553, 289] on div "Liquid" at bounding box center [688, 293] width 822 height 38
click at [707, 285] on div "Liquid" at bounding box center [688, 293] width 822 height 38
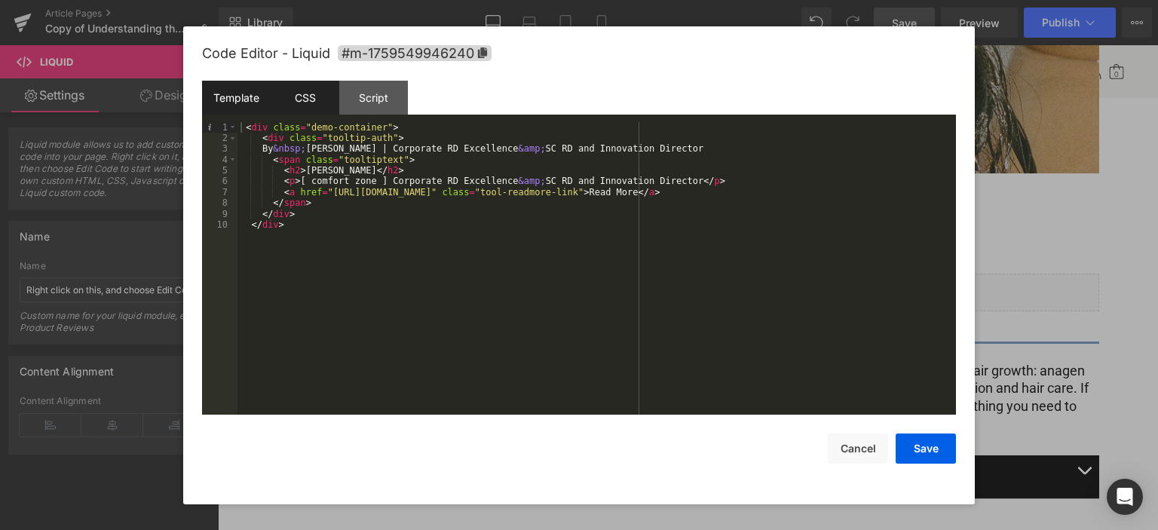
click at [300, 100] on div "CSS" at bounding box center [305, 98] width 69 height 34
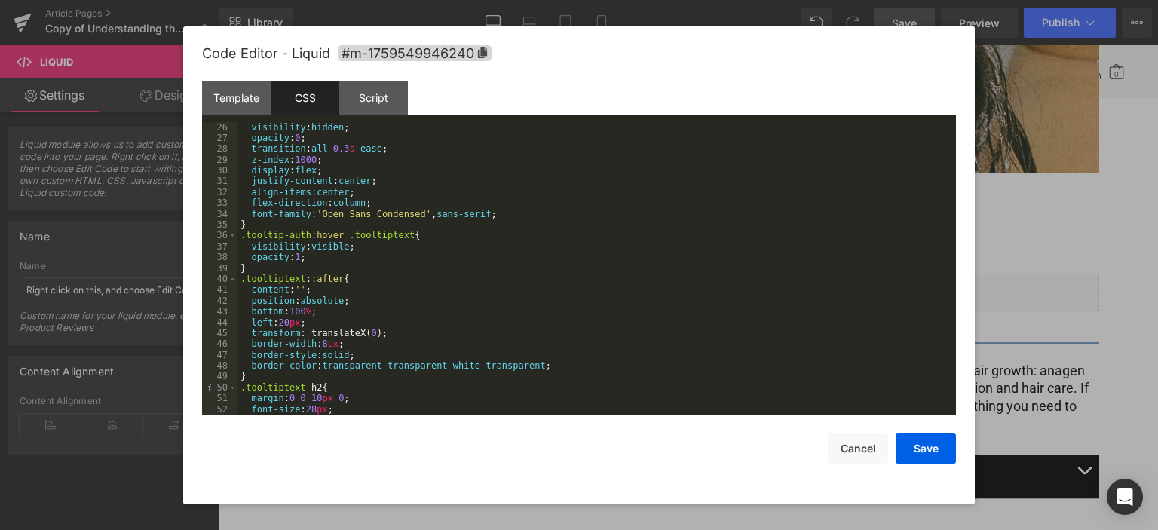
scroll to position [597, 0]
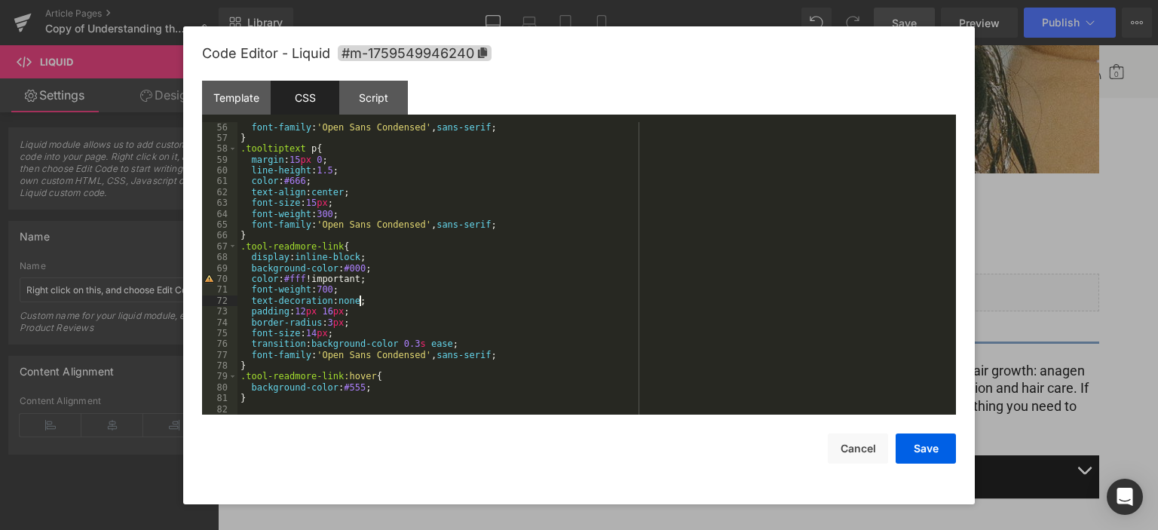
click at [425, 303] on div "font-family : ' Open Sans Condensed ' , sans-serif ; } .tooltiptext p { margin …" at bounding box center [593, 279] width 712 height 315
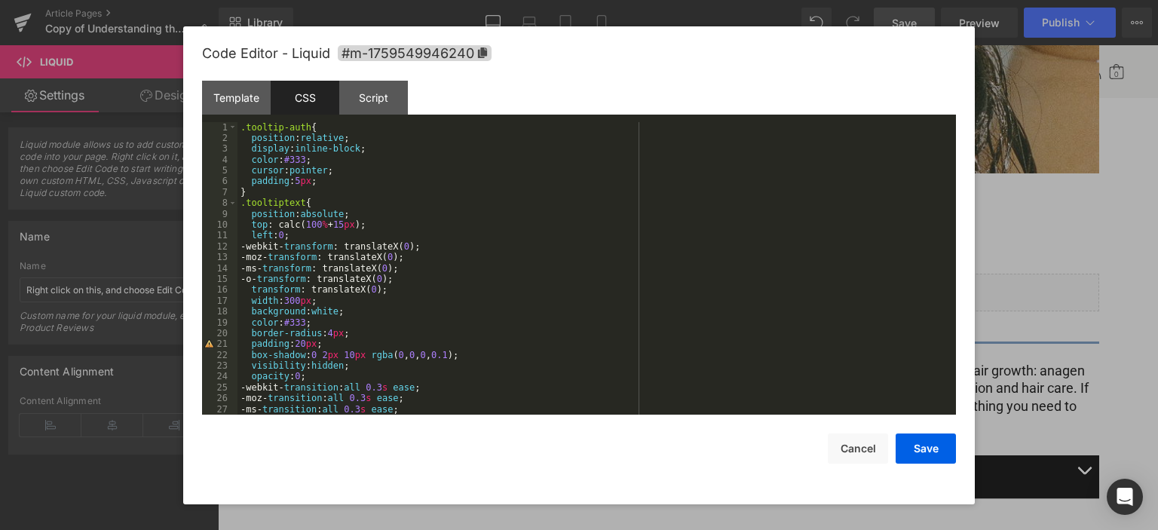
scroll to position [0, 0]
click at [928, 439] on button "Save" at bounding box center [925, 448] width 60 height 30
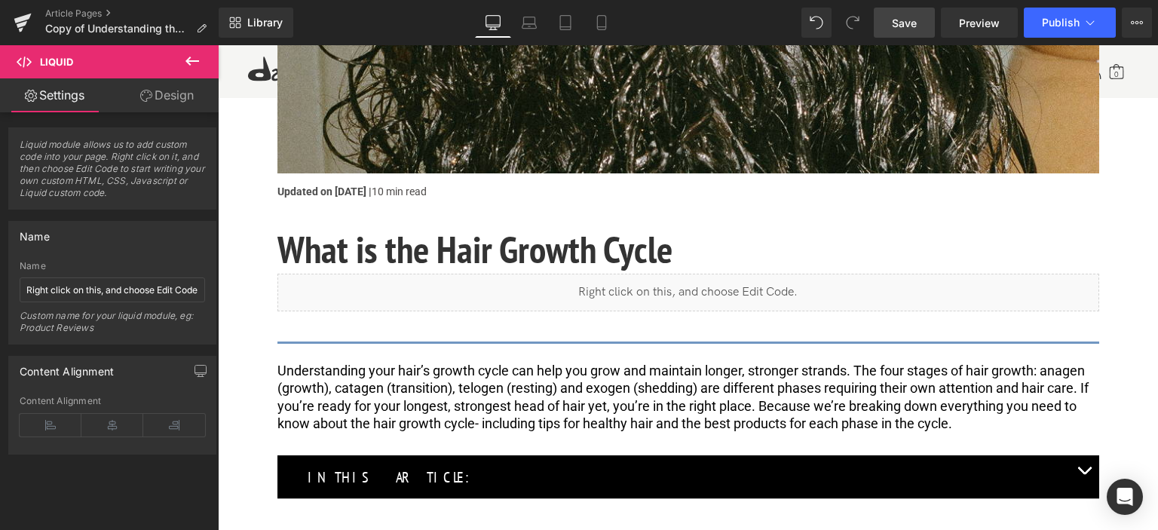
click at [900, 26] on span "Save" at bounding box center [904, 23] width 25 height 16
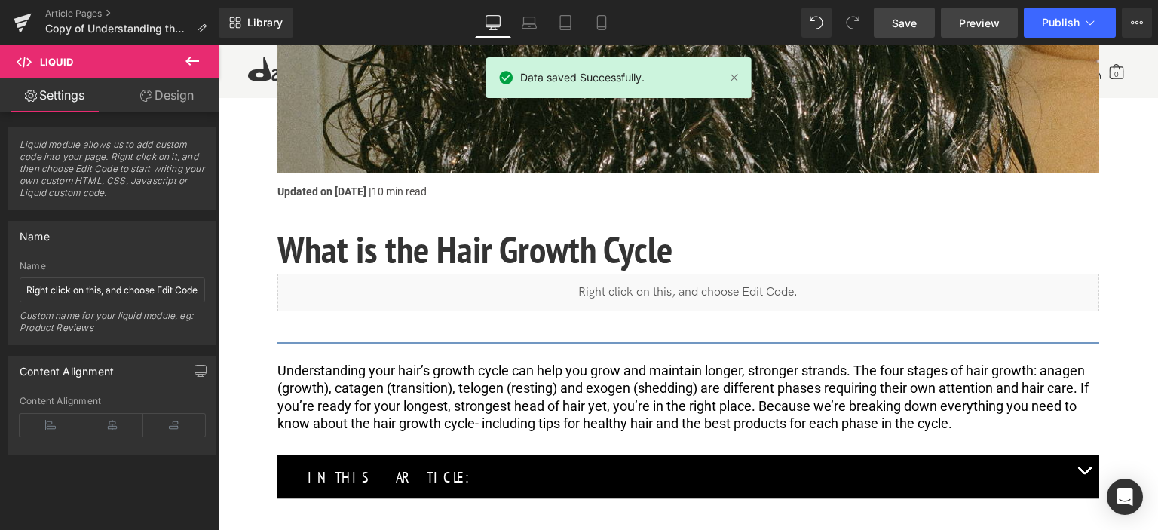
click at [980, 23] on span "Preview" at bounding box center [979, 23] width 41 height 16
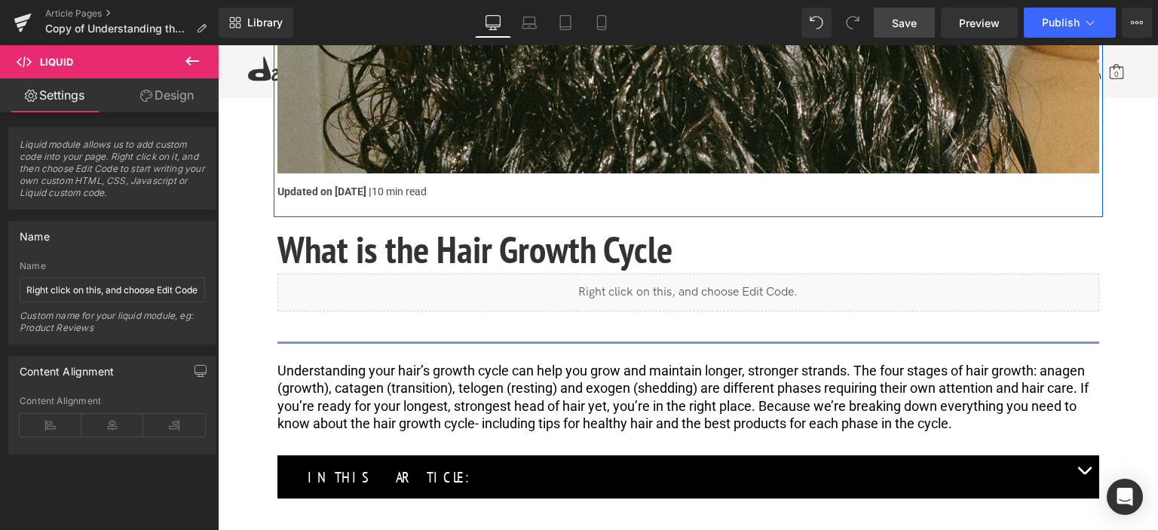
click at [287, 192] on p "Updated on April 25, 2025 | 10 min read" at bounding box center [688, 192] width 822 height 14
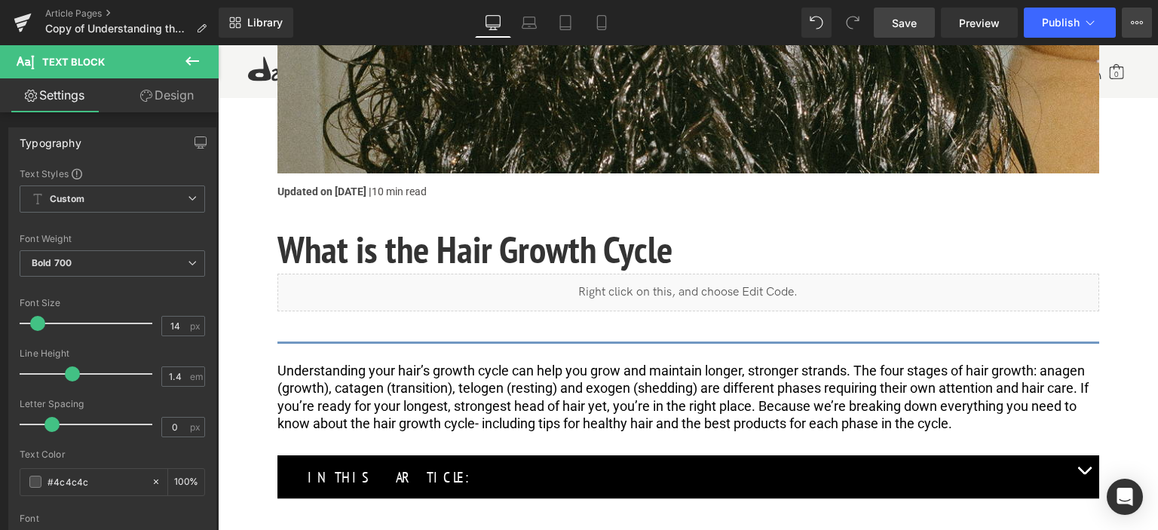
click at [1143, 23] on button "View Live Page View with current Template Save Template to Library Schedule Pub…" at bounding box center [1137, 23] width 30 height 30
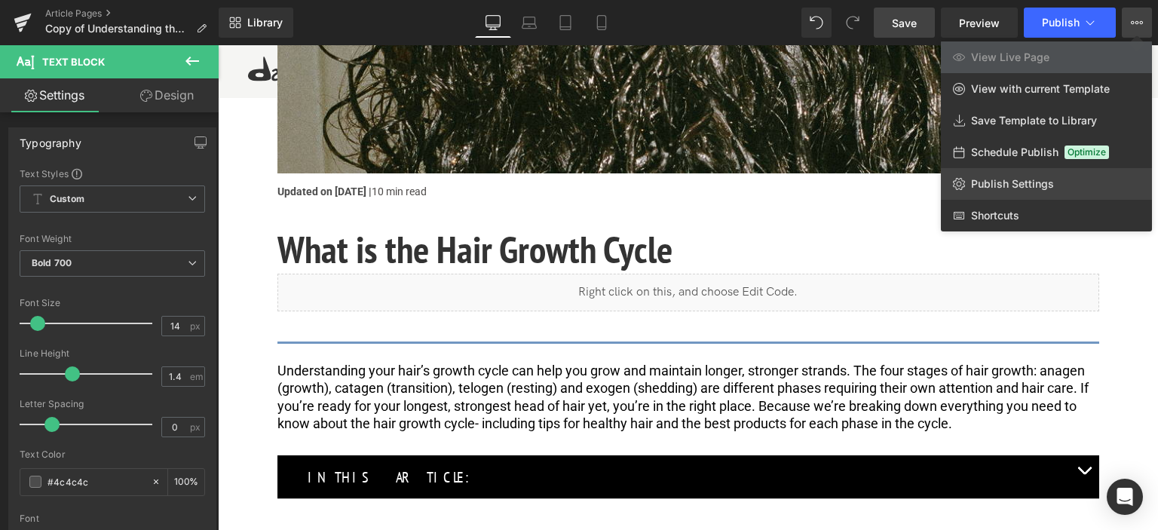
click at [1015, 179] on span "Publish Settings" at bounding box center [1012, 184] width 83 height 14
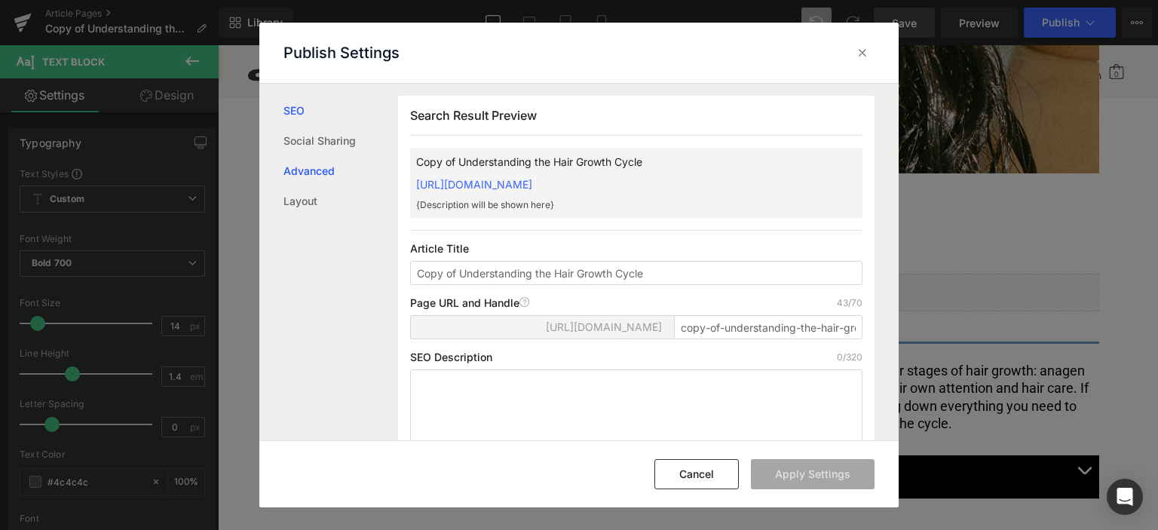
click at [328, 165] on link "Advanced" at bounding box center [340, 171] width 115 height 30
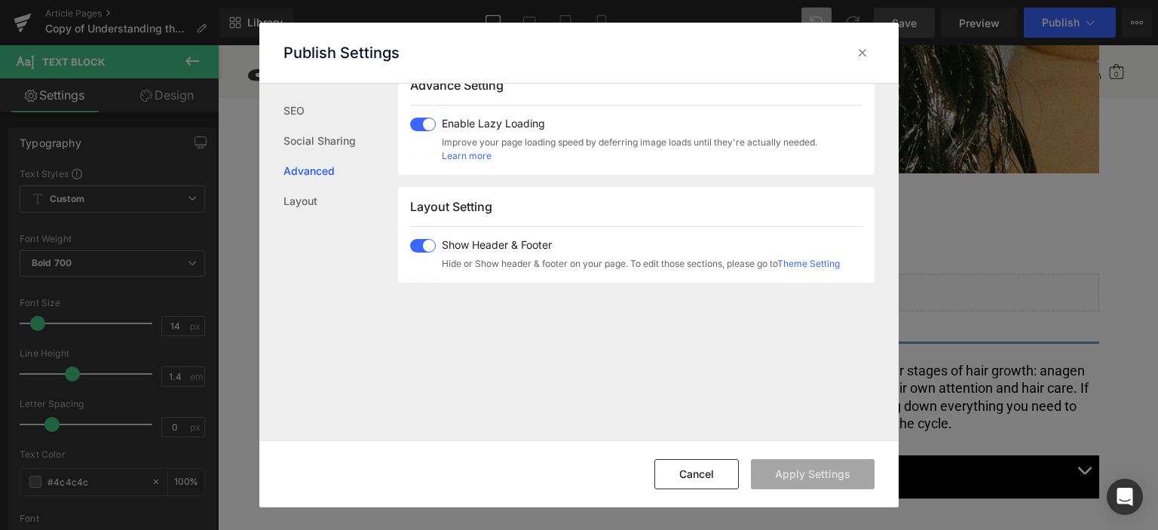
scroll to position [808, 0]
click at [341, 195] on link "Layout" at bounding box center [340, 201] width 115 height 30
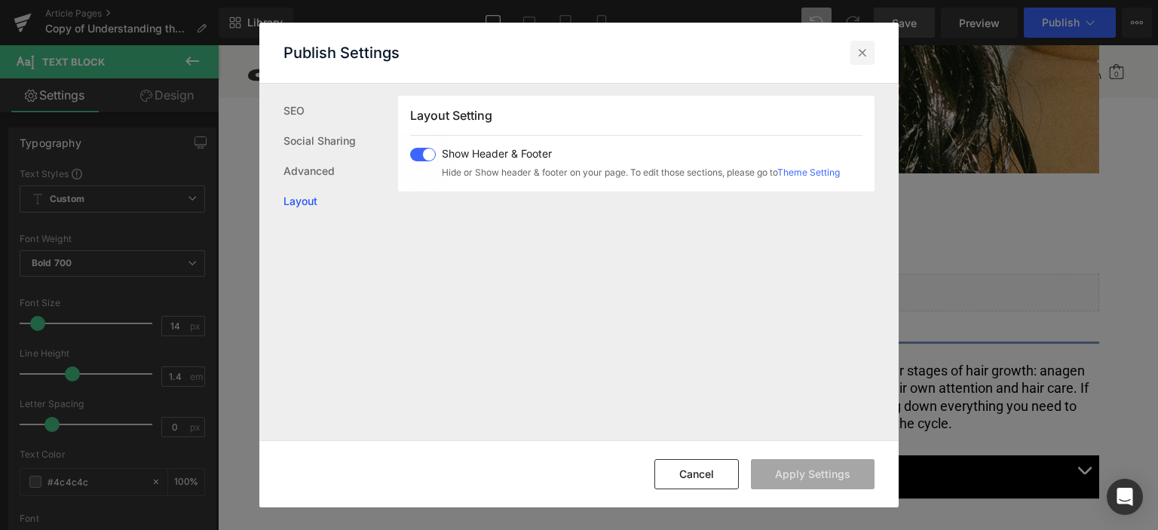
click at [864, 54] on icon at bounding box center [862, 52] width 15 height 15
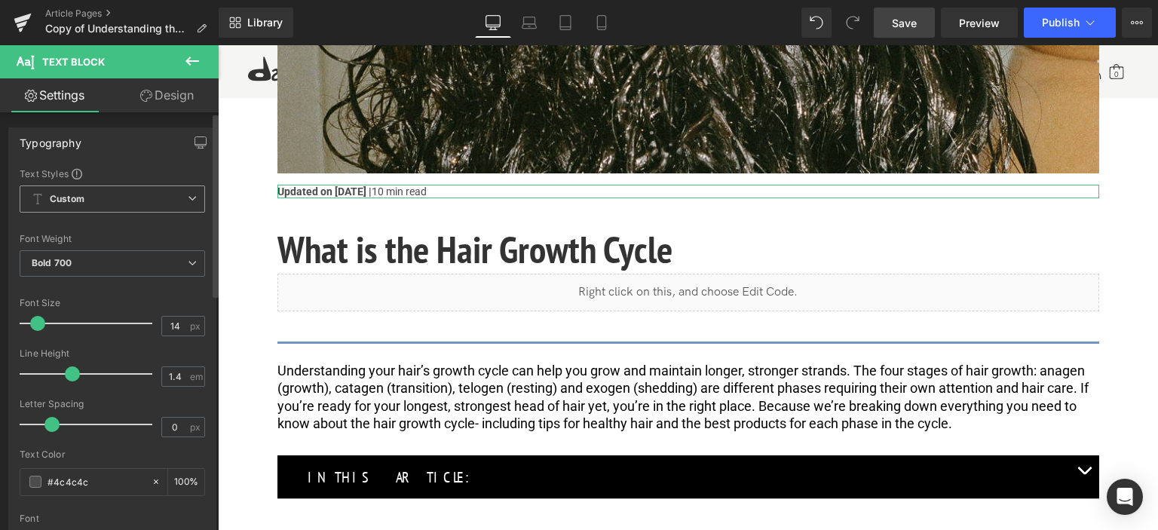
click at [121, 192] on span "Custom Setup Global Style" at bounding box center [112, 198] width 185 height 27
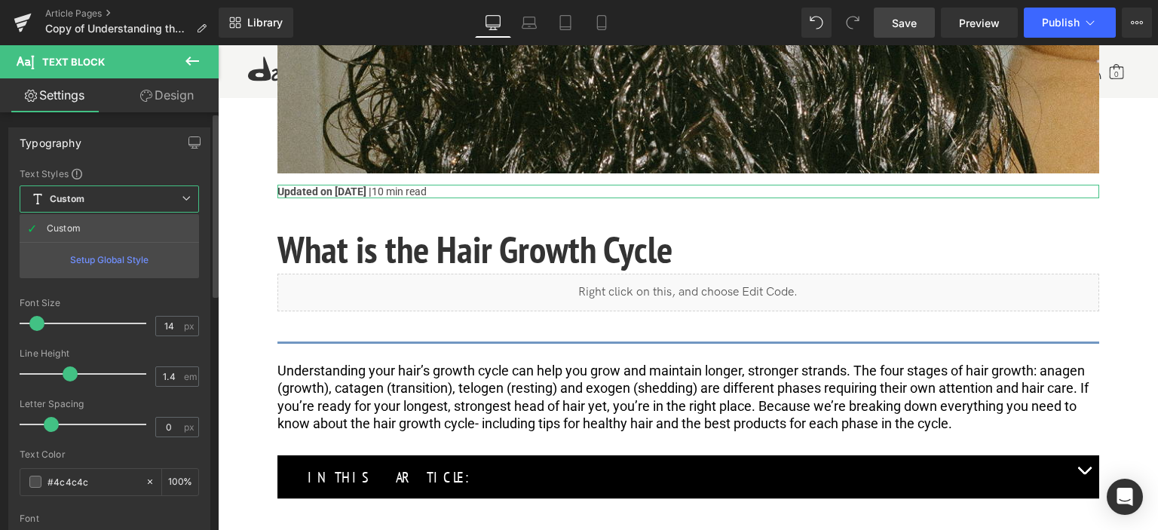
click at [121, 197] on span "Custom Setup Global Style" at bounding box center [109, 198] width 179 height 27
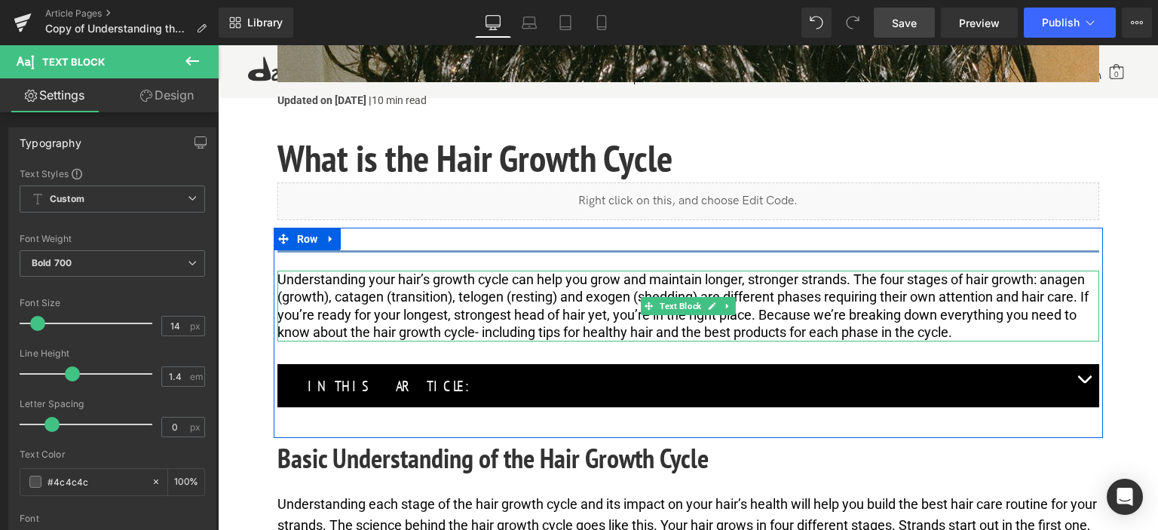
scroll to position [678, 0]
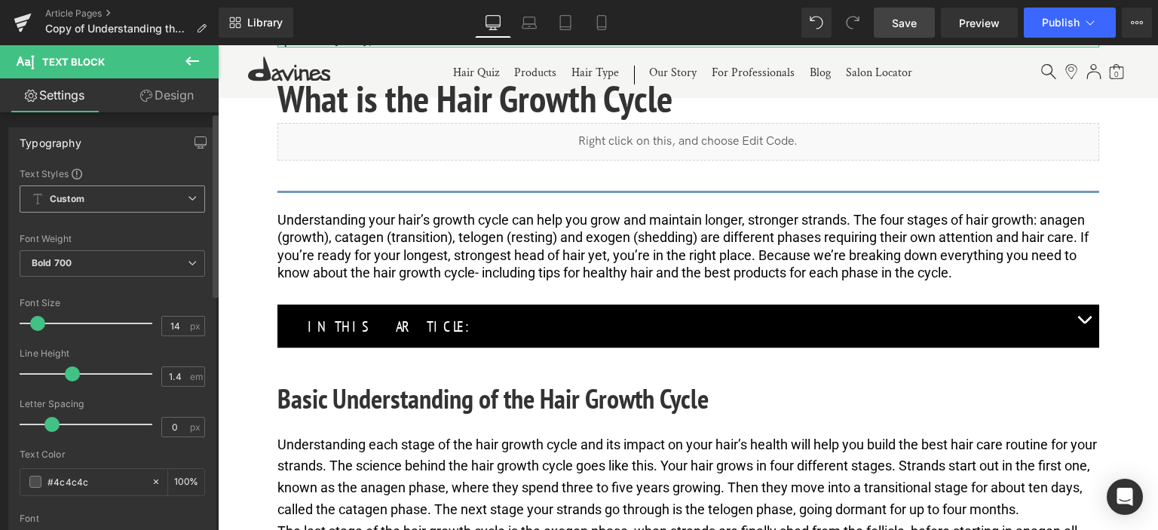
click at [124, 194] on span "Custom Setup Global Style" at bounding box center [112, 198] width 185 height 27
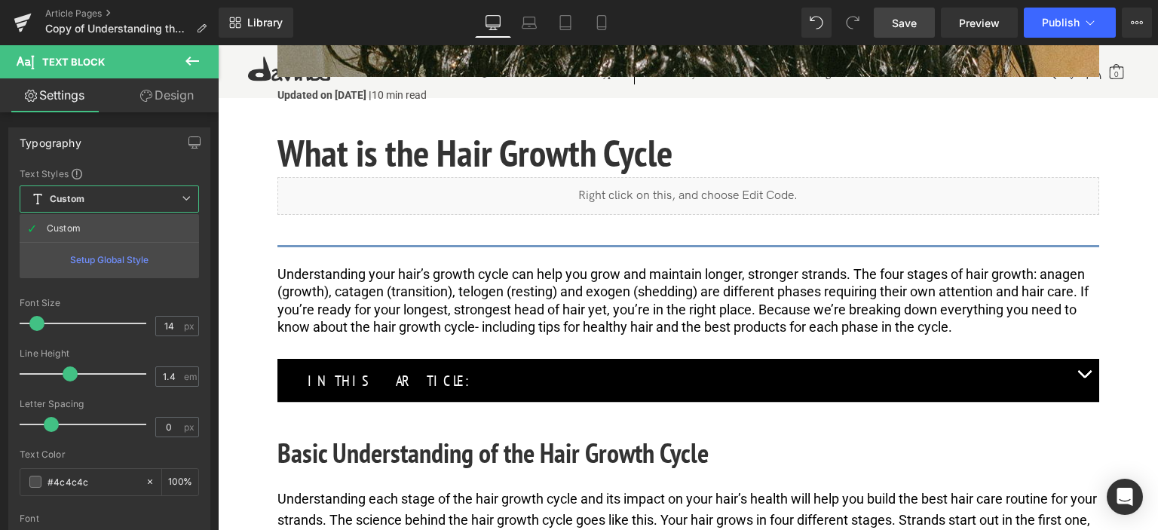
scroll to position [528, 0]
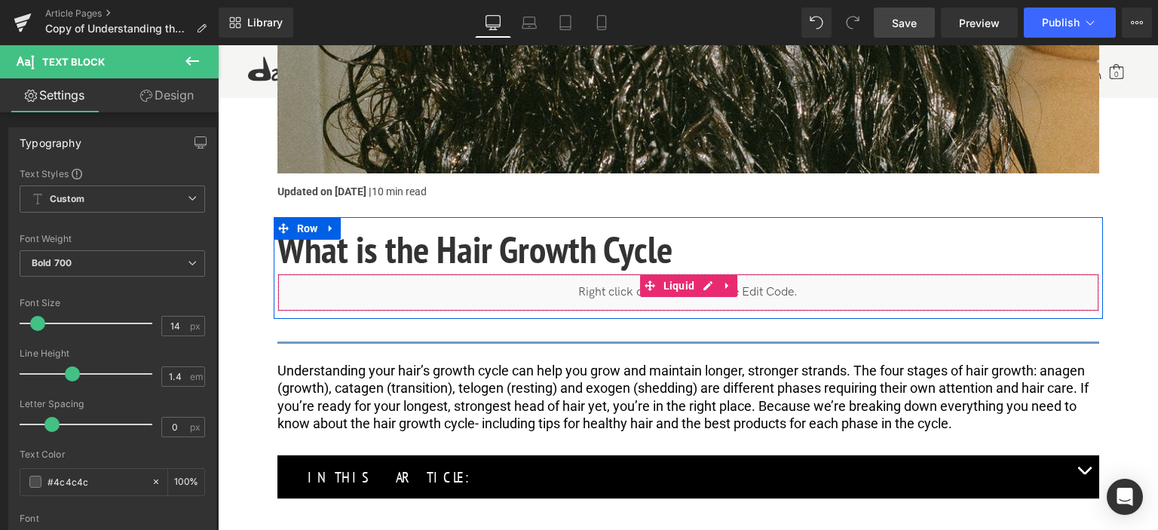
click at [580, 295] on div "Liquid" at bounding box center [688, 293] width 822 height 38
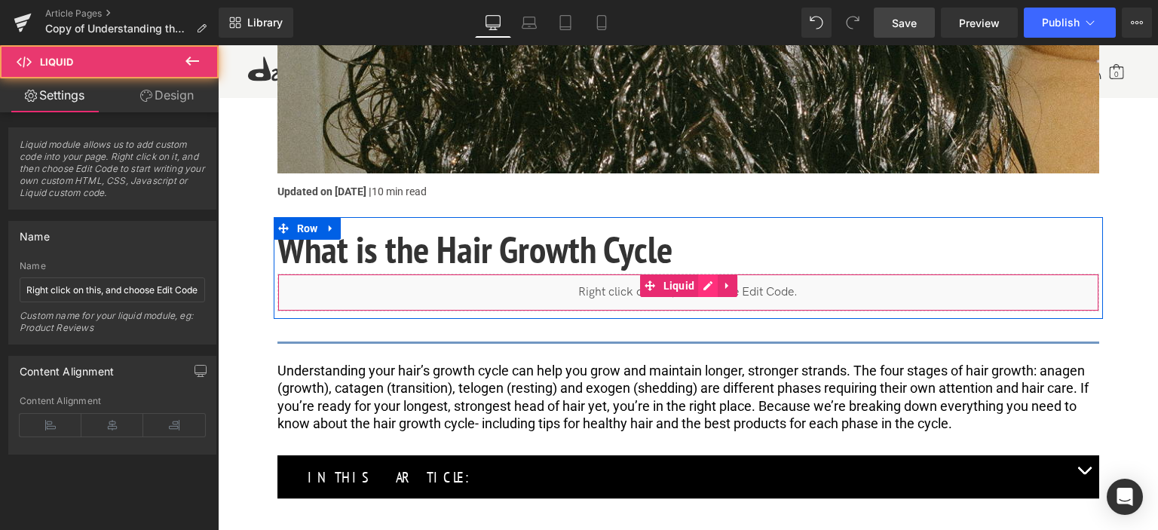
click at [706, 283] on div "Liquid" at bounding box center [688, 293] width 822 height 38
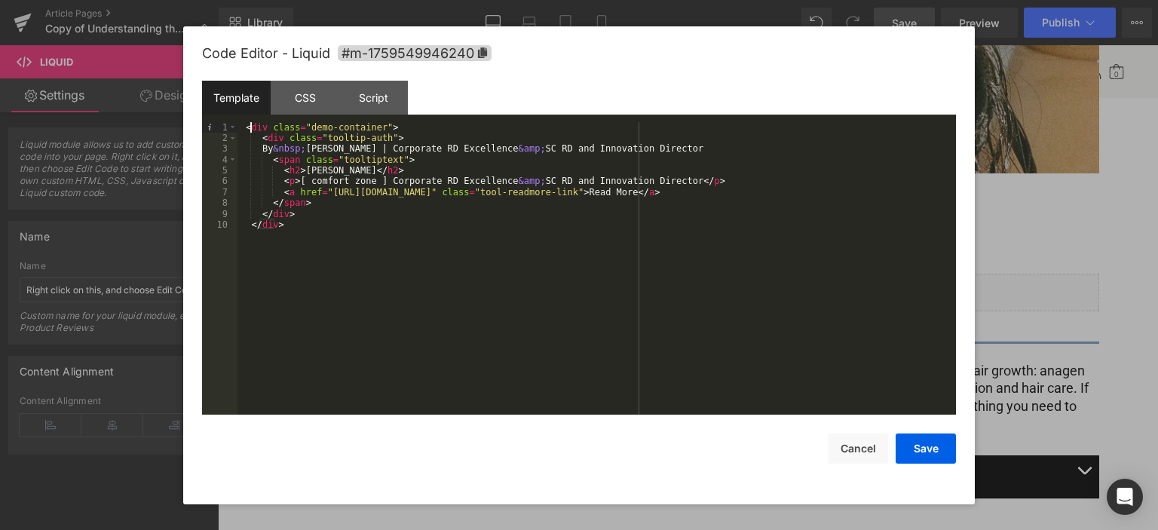
click at [249, 127] on div "< div class = "demo-container" > < div class = "tooltip-auth" > By &nbsp; Eve M…" at bounding box center [596, 279] width 718 height 315
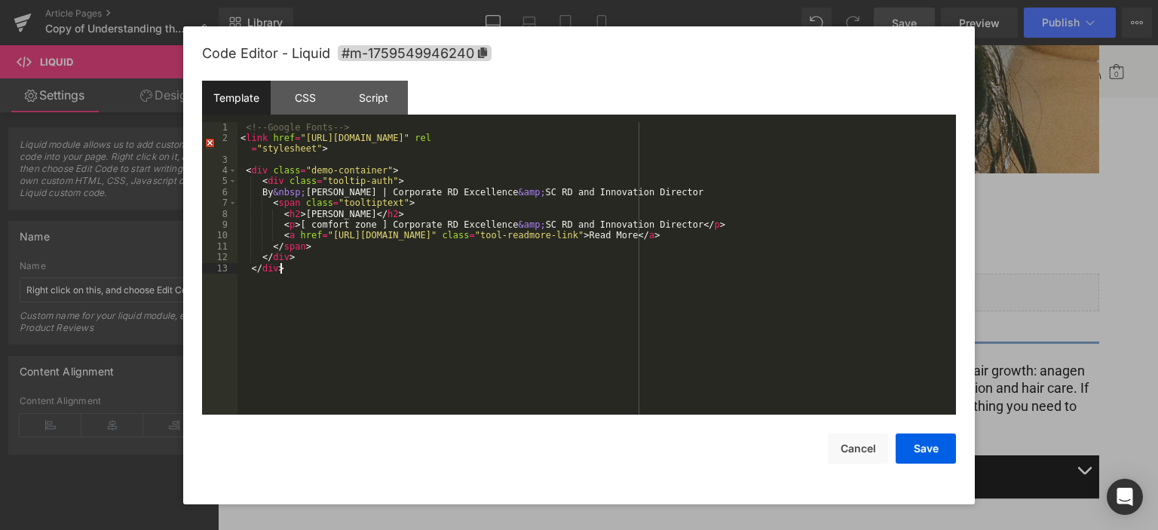
click at [315, 274] on div "<!-- Google Fonts --> < link href = "https://fonts.googleapis.com/css2?family=O…" at bounding box center [596, 279] width 718 height 315
click at [357, 261] on div "<!-- Google Fonts --> < link href = "https://fonts.googleapis.com/css2?family=O…" at bounding box center [596, 279] width 718 height 315
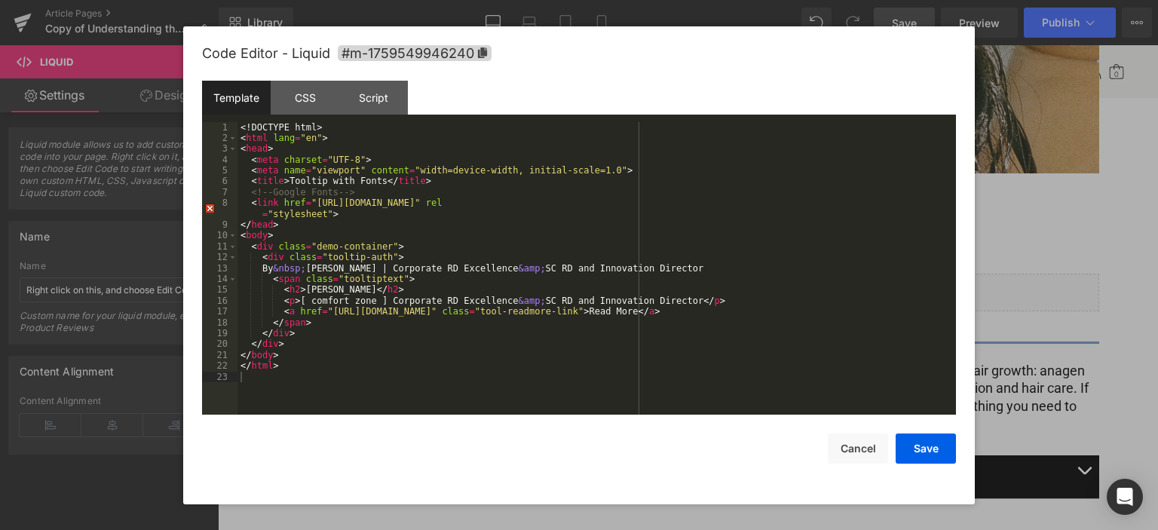
click at [630, 449] on div "Save Cancel" at bounding box center [579, 439] width 754 height 49
click at [325, 358] on div "<! DOCTYPE html > < html lang = "en" > < head > < meta charset = "UTF-8" > < me…" at bounding box center [596, 279] width 718 height 315
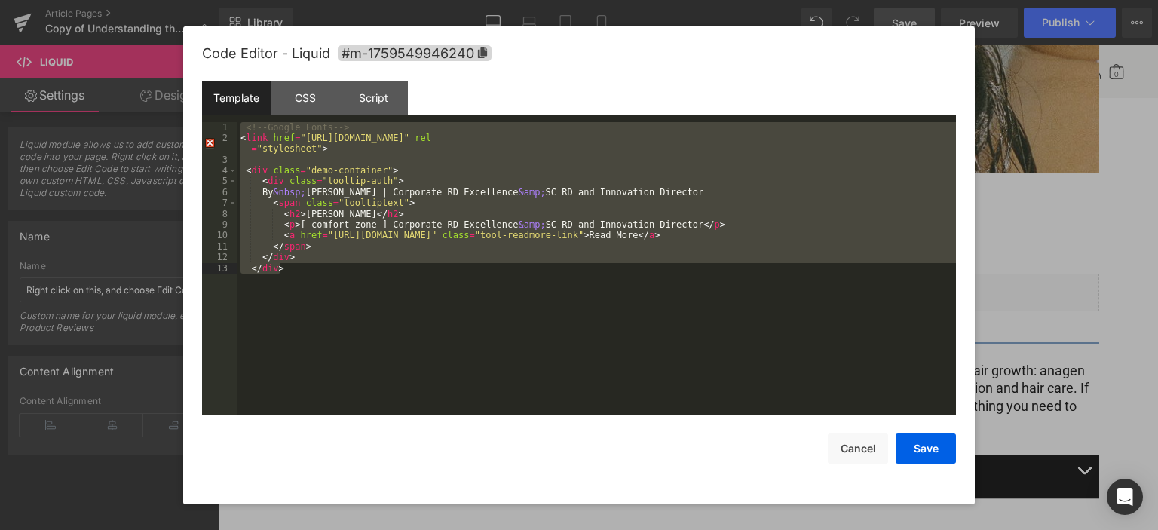
click at [325, 358] on div "<!-- Google Fonts --> < link href = "https://fonts.googleapis.com/css2?family=O…" at bounding box center [596, 268] width 718 height 293
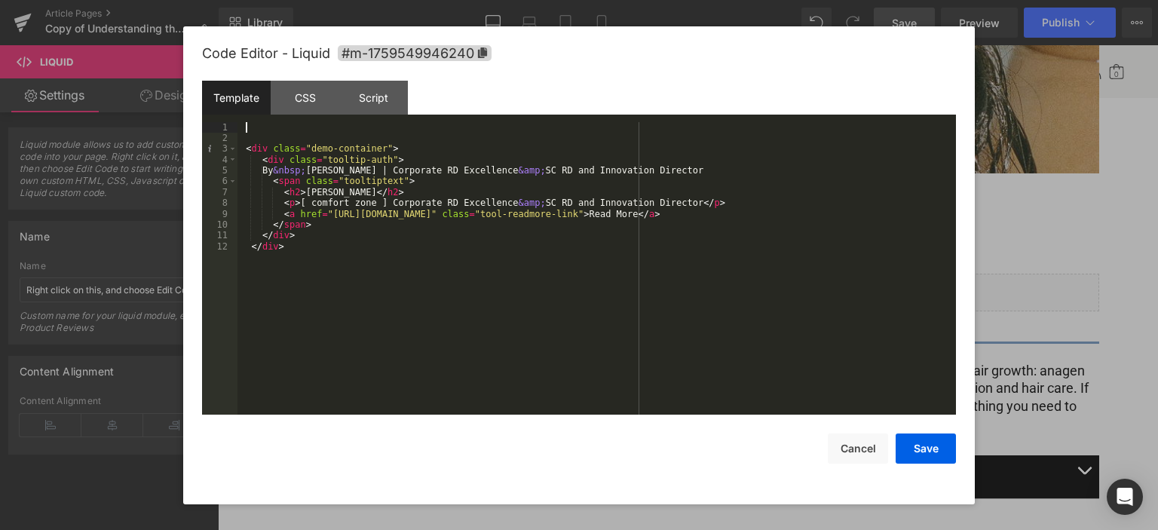
click at [408, 298] on div "< div class = "demo-container" > < div class = "tooltip-auth" > By &nbsp; Eve M…" at bounding box center [596, 279] width 718 height 315
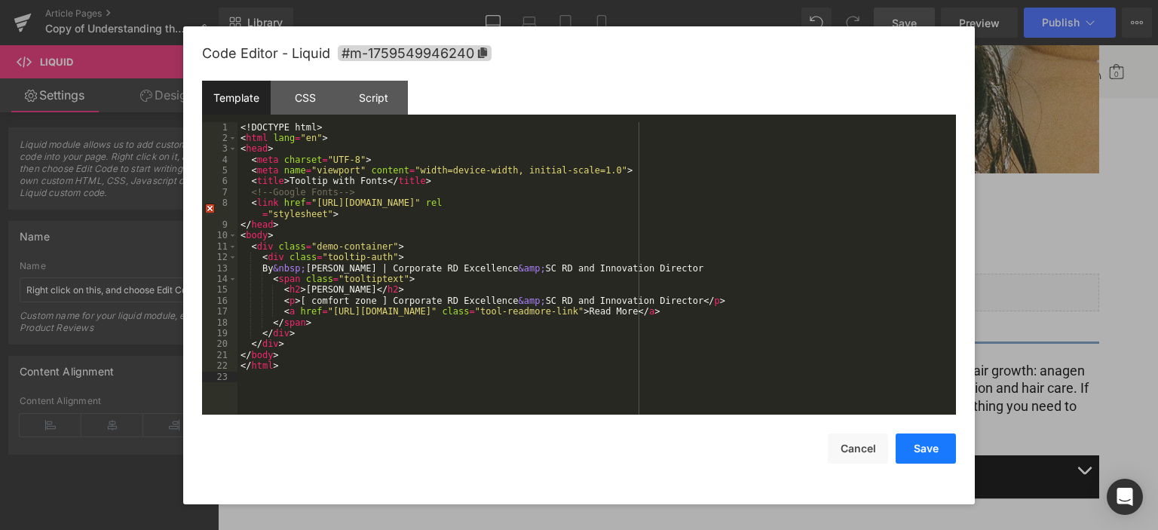
click at [926, 445] on button "Save" at bounding box center [925, 448] width 60 height 30
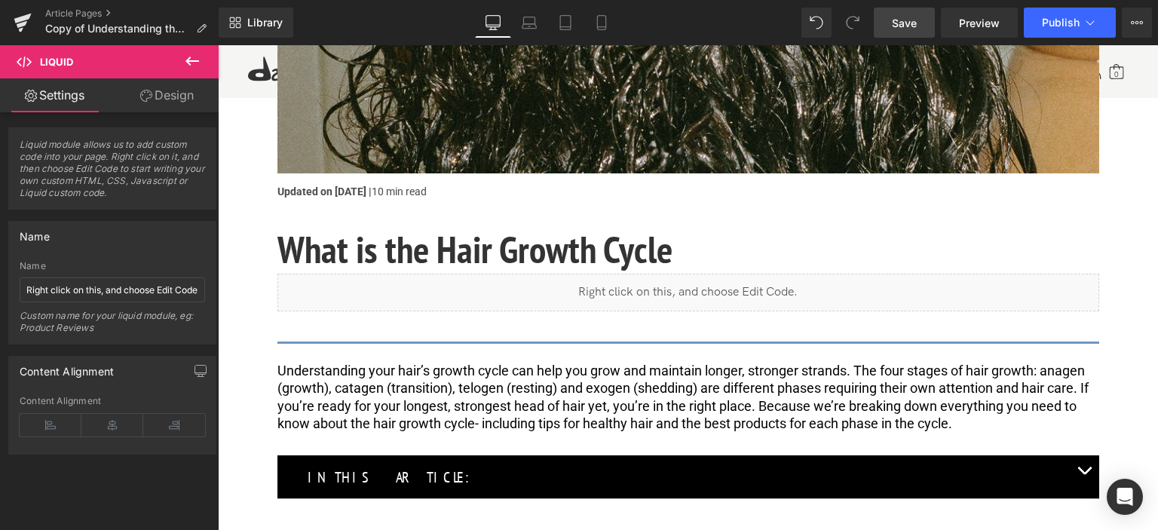
drag, startPoint x: 902, startPoint y: 17, endPoint x: 337, endPoint y: 200, distance: 593.6
click at [902, 17] on span "Save" at bounding box center [904, 23] width 25 height 16
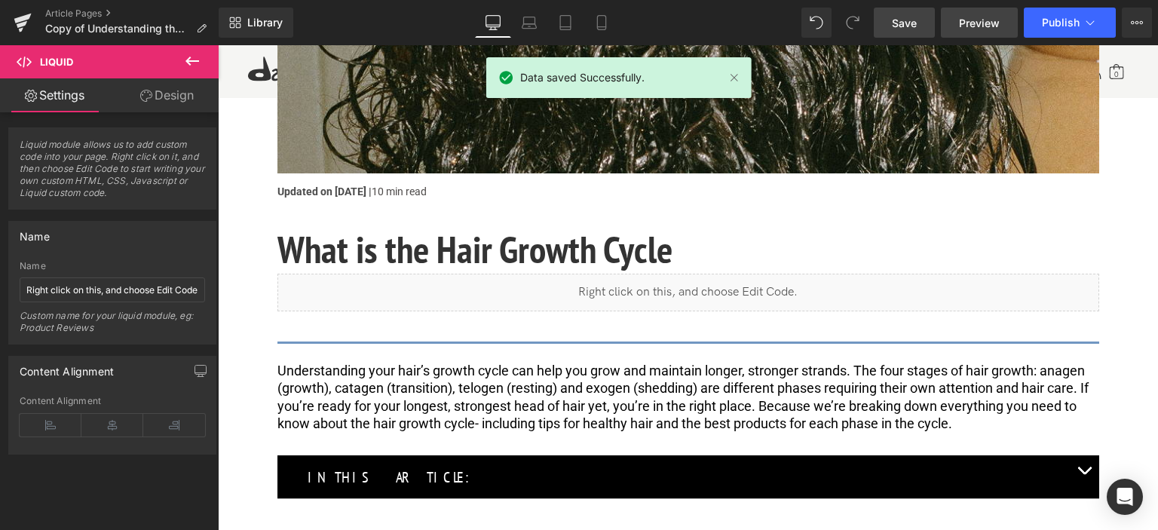
click at [966, 18] on span "Preview" at bounding box center [979, 23] width 41 height 16
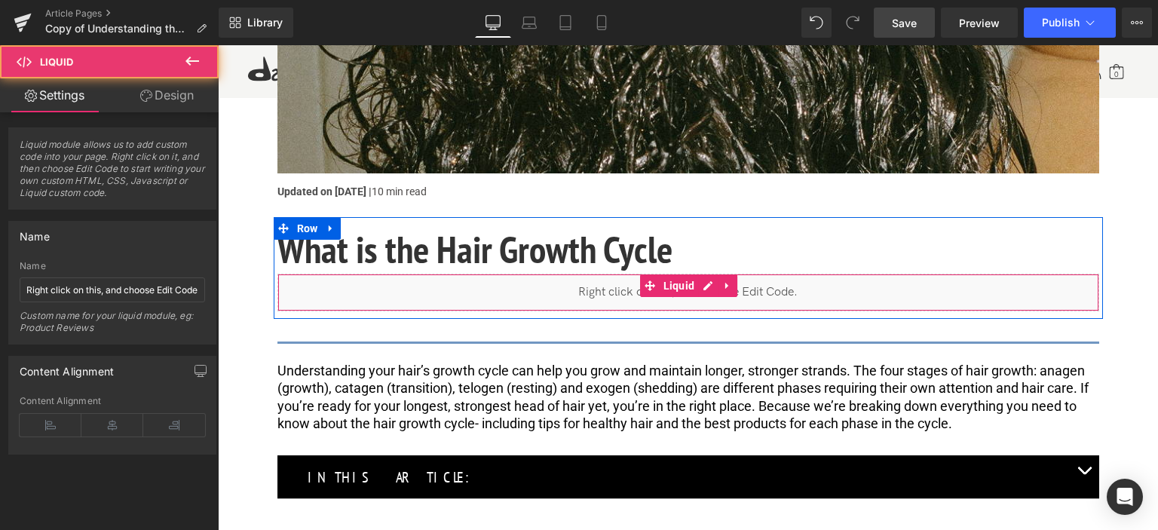
click at [504, 291] on div "Liquid" at bounding box center [688, 293] width 822 height 38
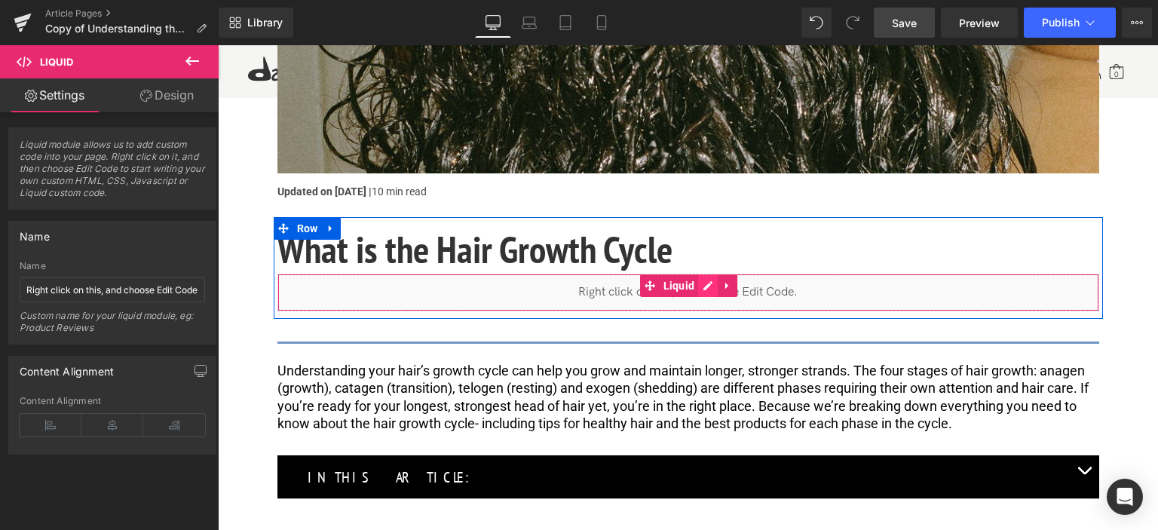
click at [701, 283] on div "Liquid" at bounding box center [688, 293] width 822 height 38
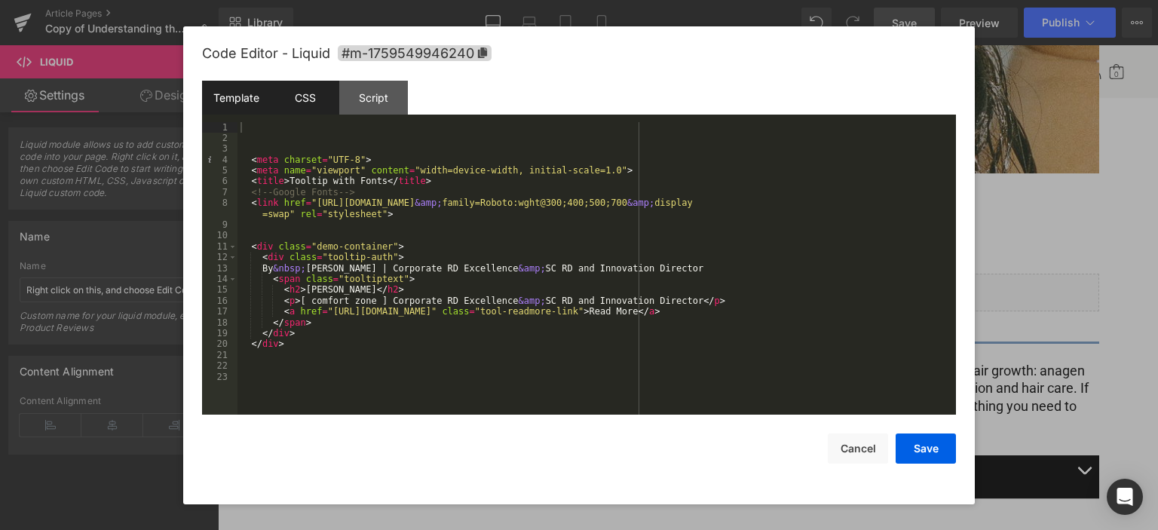
click at [302, 105] on div "CSS" at bounding box center [305, 98] width 69 height 34
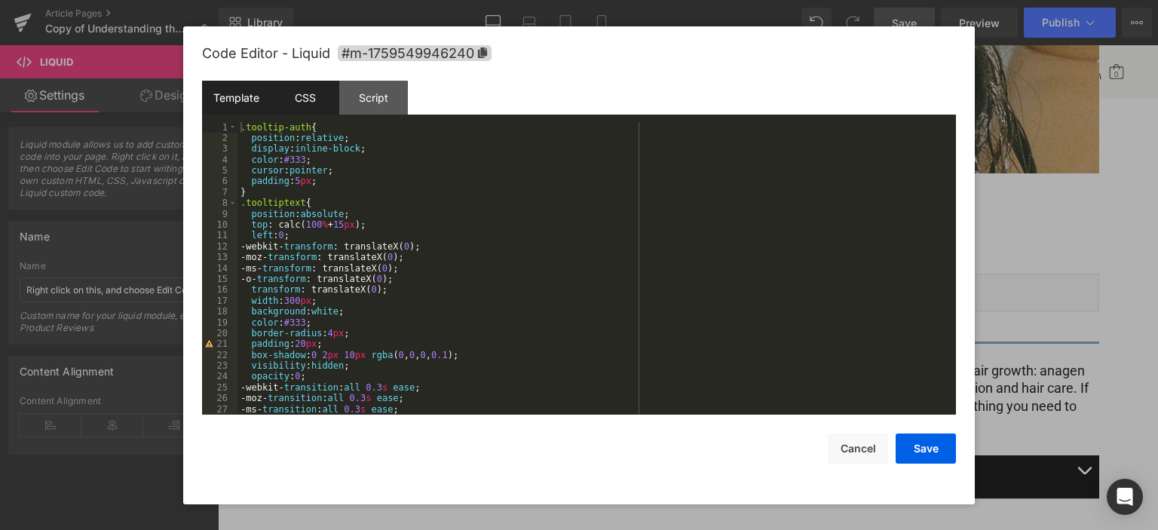
click at [217, 85] on div "Template" at bounding box center [236, 98] width 69 height 34
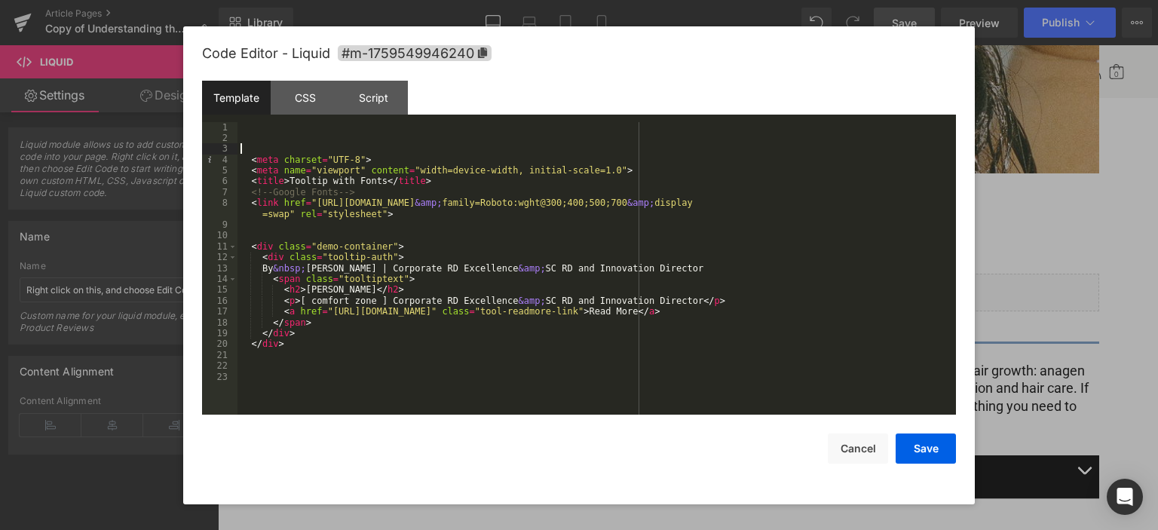
click at [274, 150] on div "< meta charset = "UTF-8" > < meta name = "viewport" content = "width=device-wid…" at bounding box center [596, 279] width 718 height 315
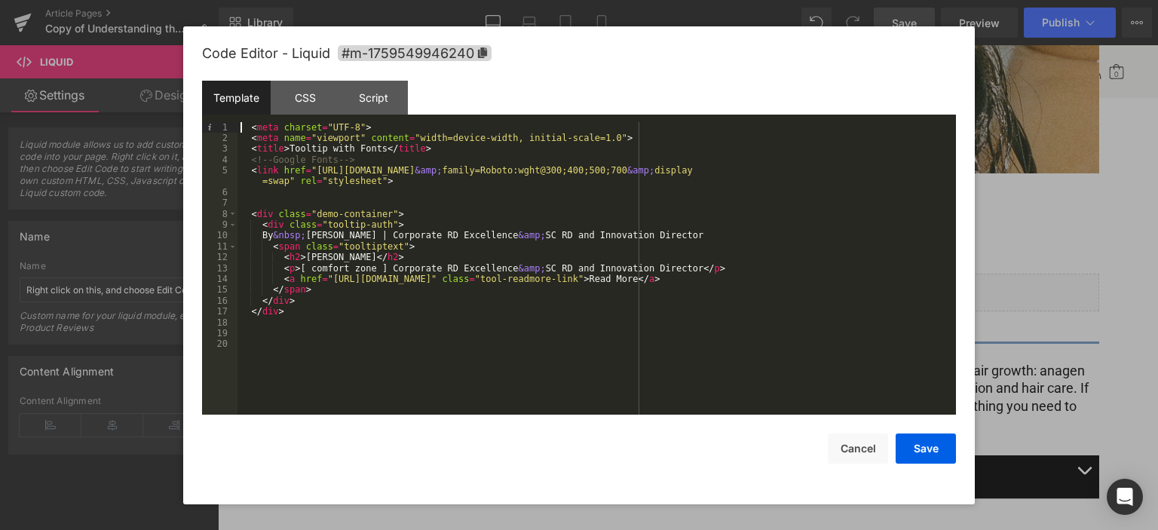
click at [364, 325] on div "< meta charset = "UTF-8" > < meta name = "viewport" content = "width=device-wid…" at bounding box center [596, 279] width 718 height 315
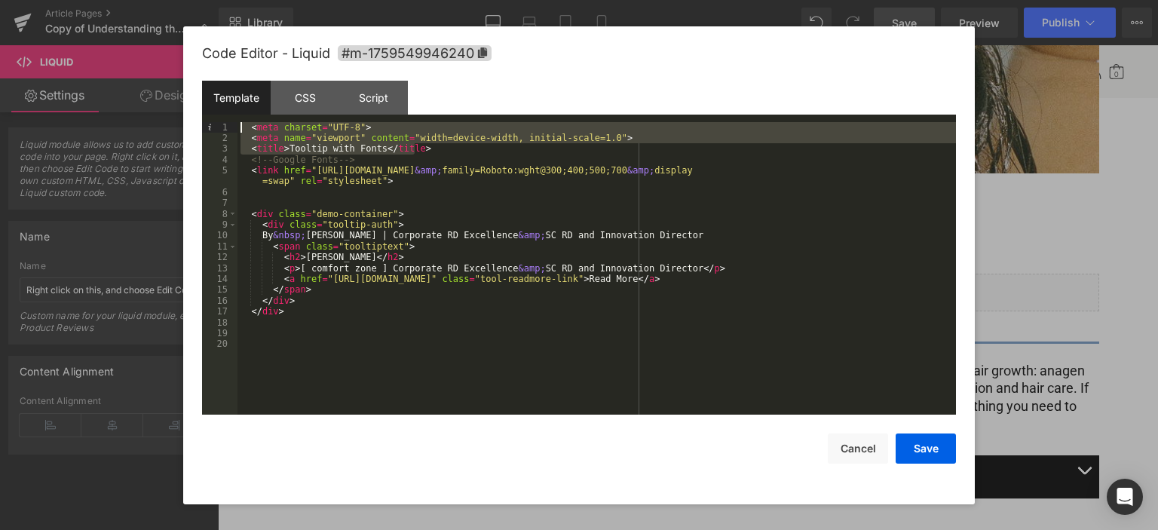
drag, startPoint x: 418, startPoint y: 146, endPoint x: 242, endPoint y: 127, distance: 177.5
click at [242, 127] on div "< meta charset = "UTF-8" > < meta name = "viewport" content = "width=device-wid…" at bounding box center [596, 279] width 718 height 315
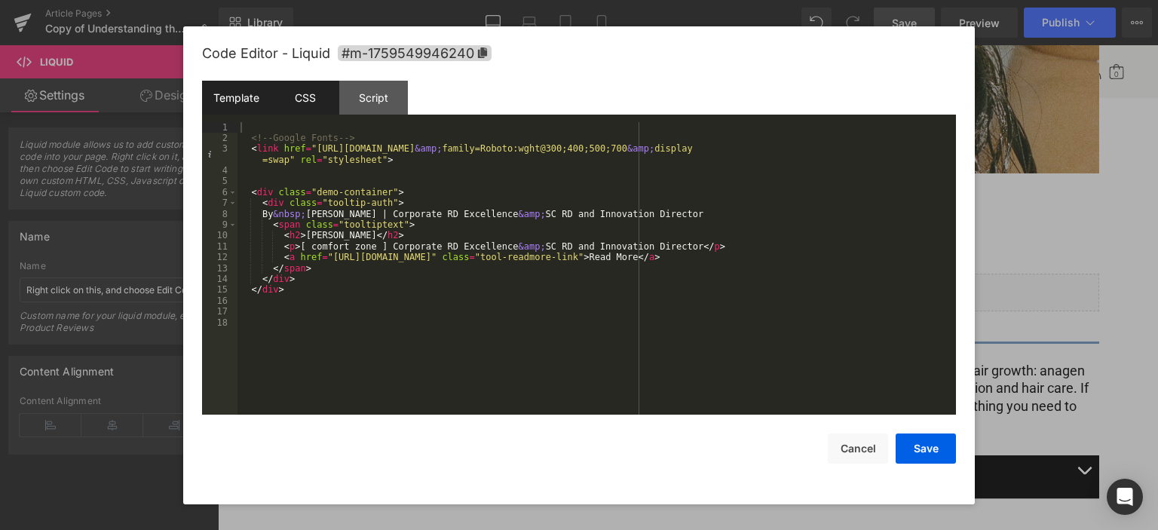
click at [311, 105] on div "CSS" at bounding box center [305, 98] width 69 height 34
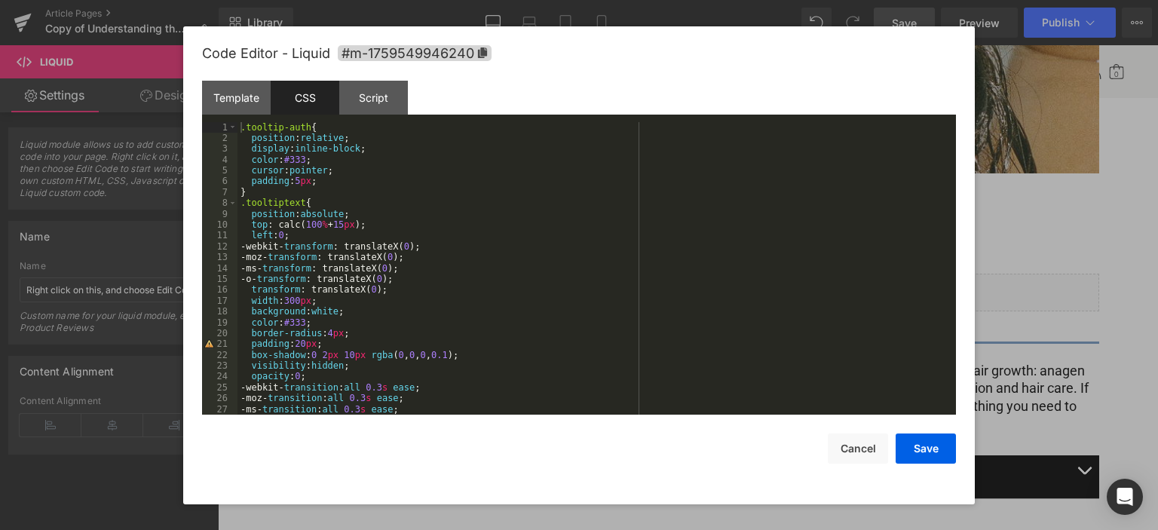
click at [311, 95] on div "CSS" at bounding box center [305, 98] width 69 height 34
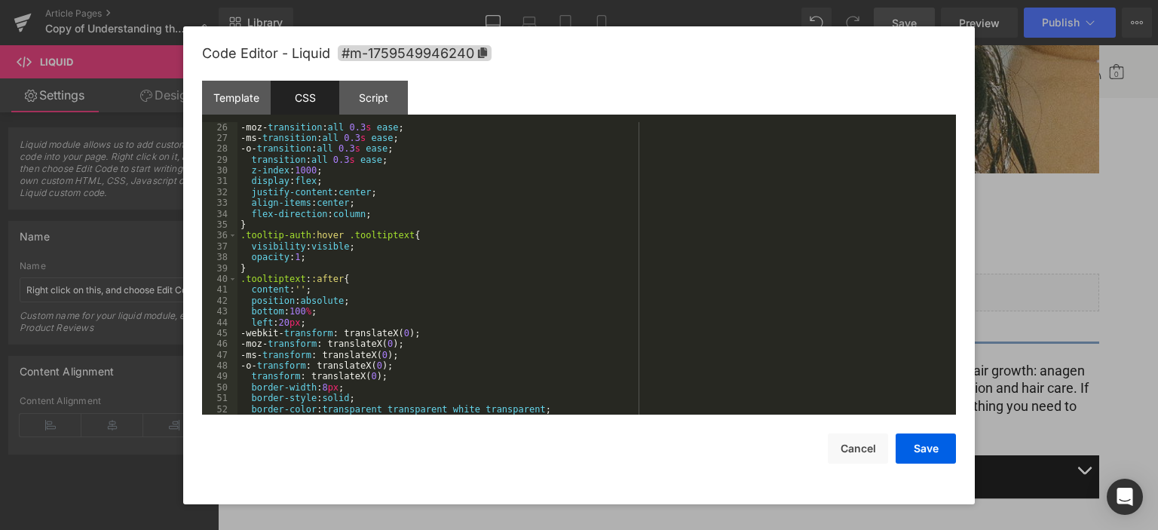
scroll to position [588, 0]
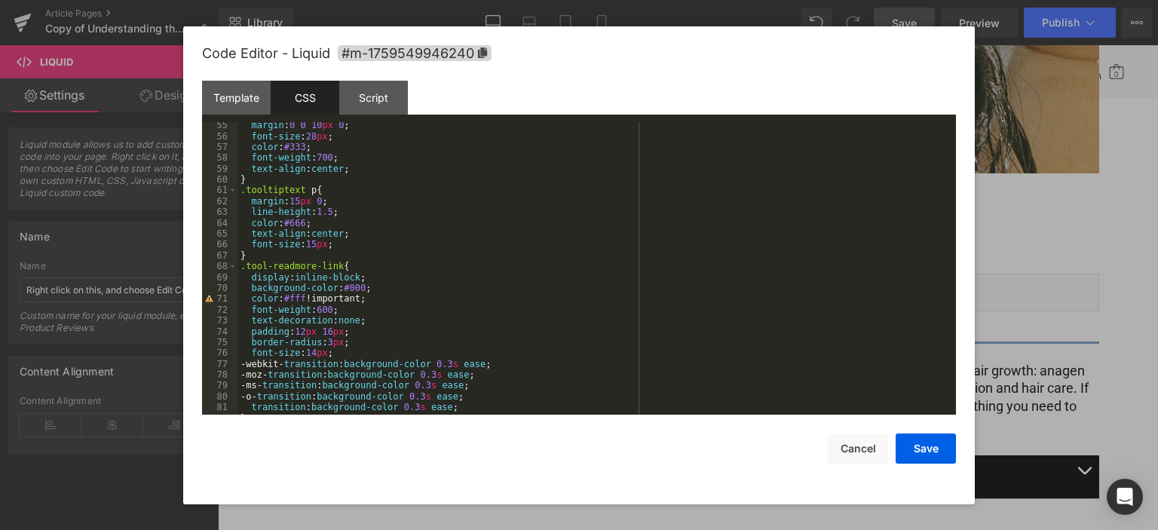
click at [464, 338] on div "margin : 0 0 10 px 0 ; font-size : 28 px ; color : #333 ; font-weight : 700 ; t…" at bounding box center [593, 277] width 712 height 315
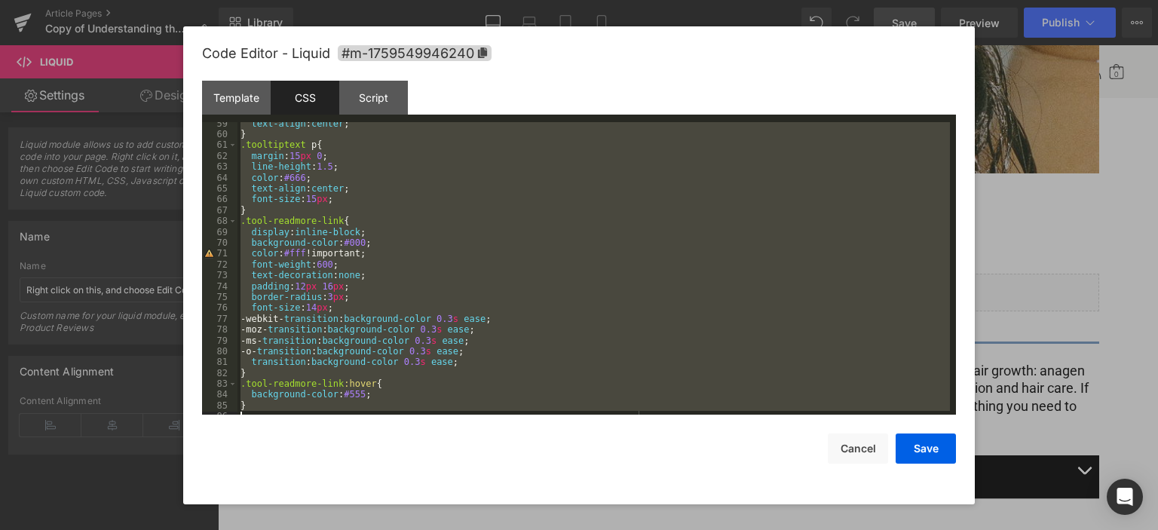
scroll to position [640, 0]
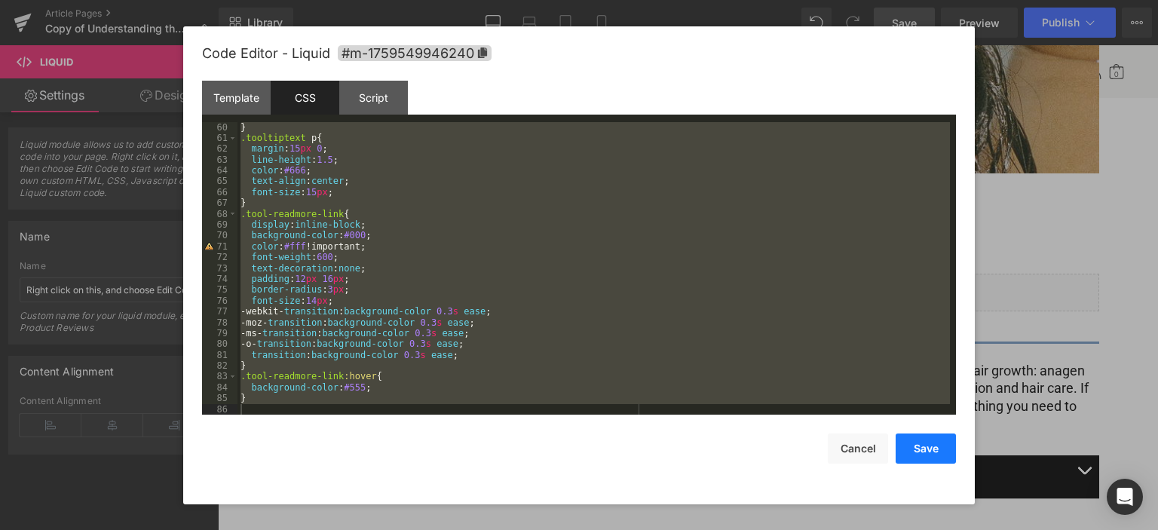
drag, startPoint x: 935, startPoint y: 449, endPoint x: 905, endPoint y: 452, distance: 30.3
click at [934, 449] on button "Save" at bounding box center [925, 448] width 60 height 30
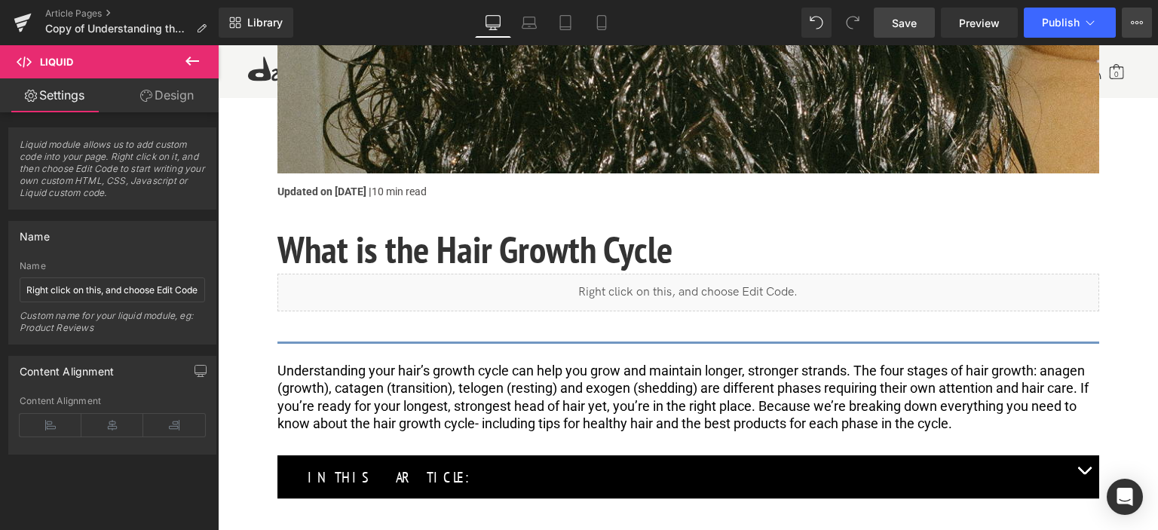
click at [1142, 14] on button "View Live Page View with current Template Save Template to Library Schedule Pub…" at bounding box center [1137, 23] width 30 height 30
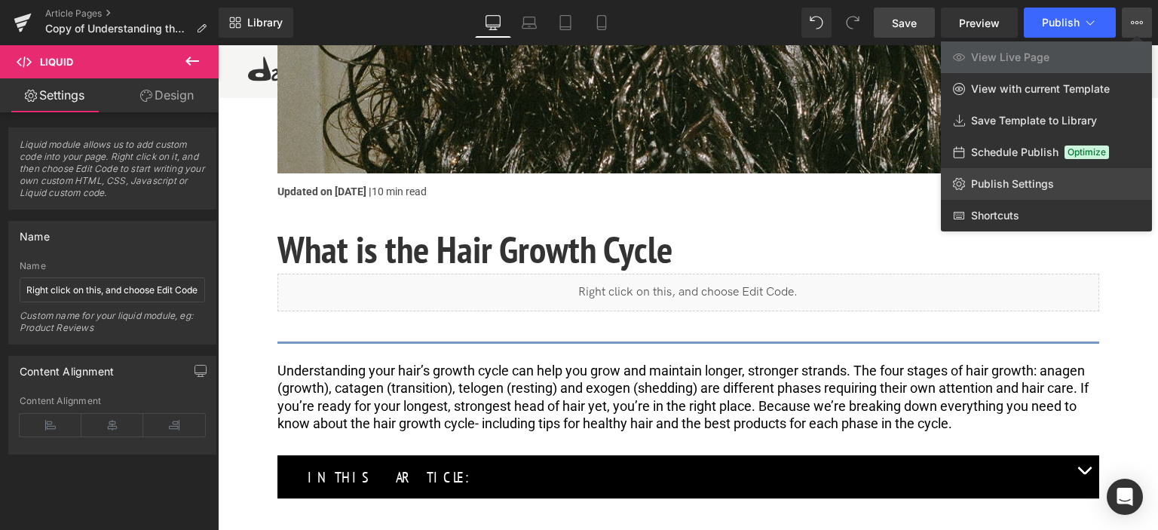
click at [1025, 182] on span "Publish Settings" at bounding box center [1012, 184] width 83 height 14
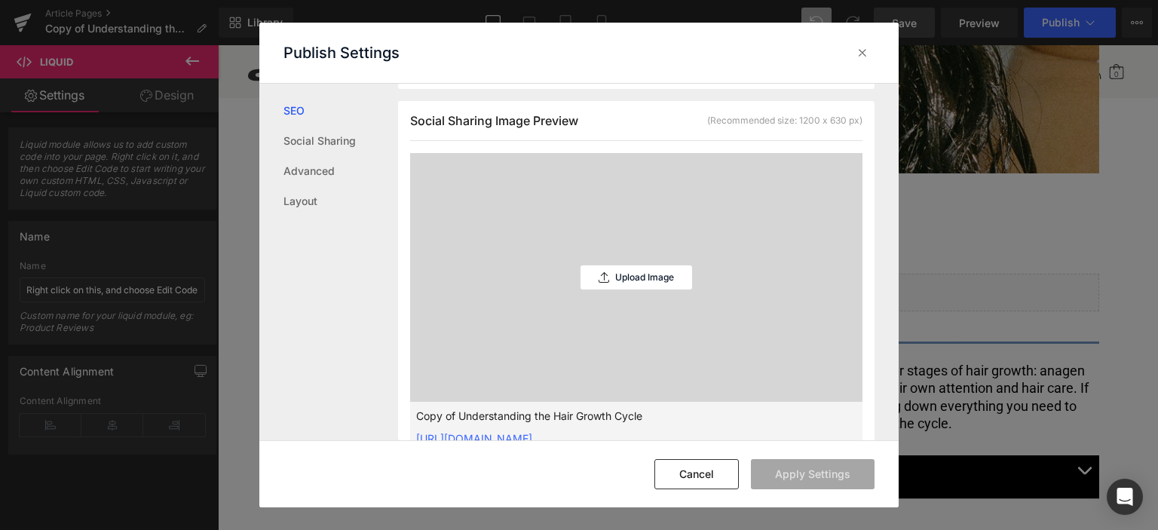
scroll to position [0, 0]
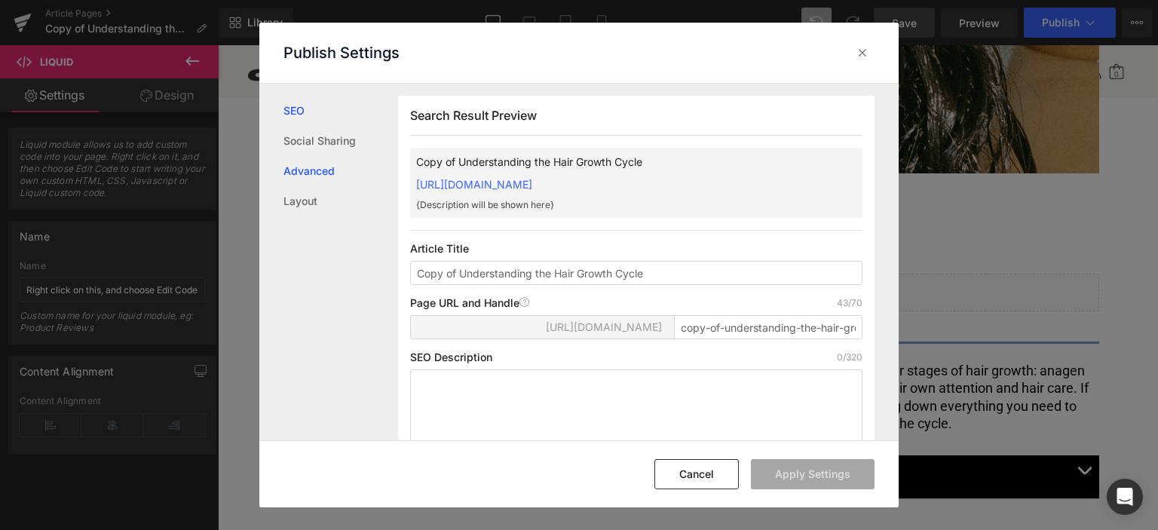
click at [321, 166] on link "Advanced" at bounding box center [340, 171] width 115 height 30
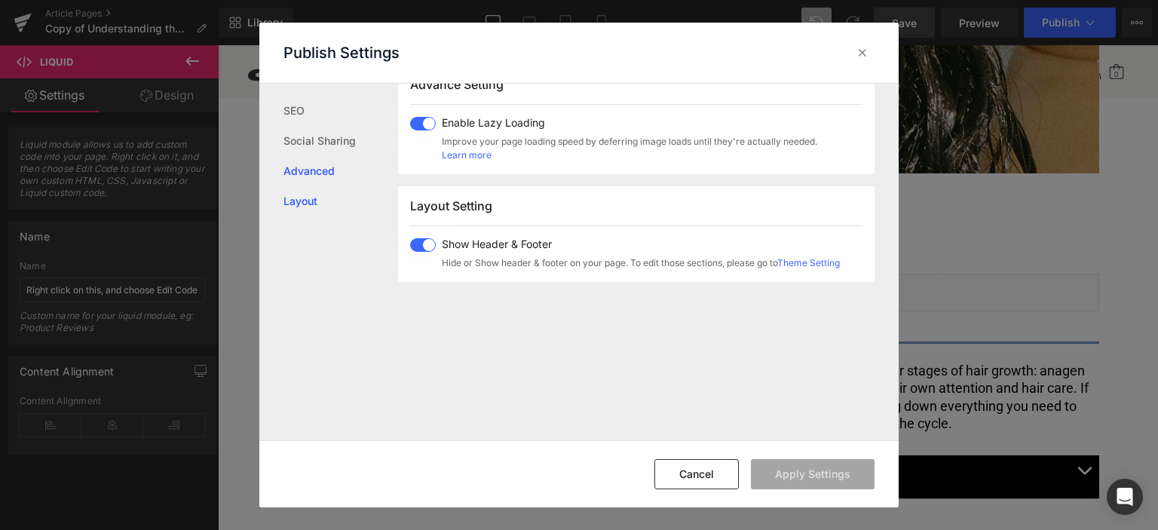
click at [302, 204] on link "Layout" at bounding box center [340, 201] width 115 height 30
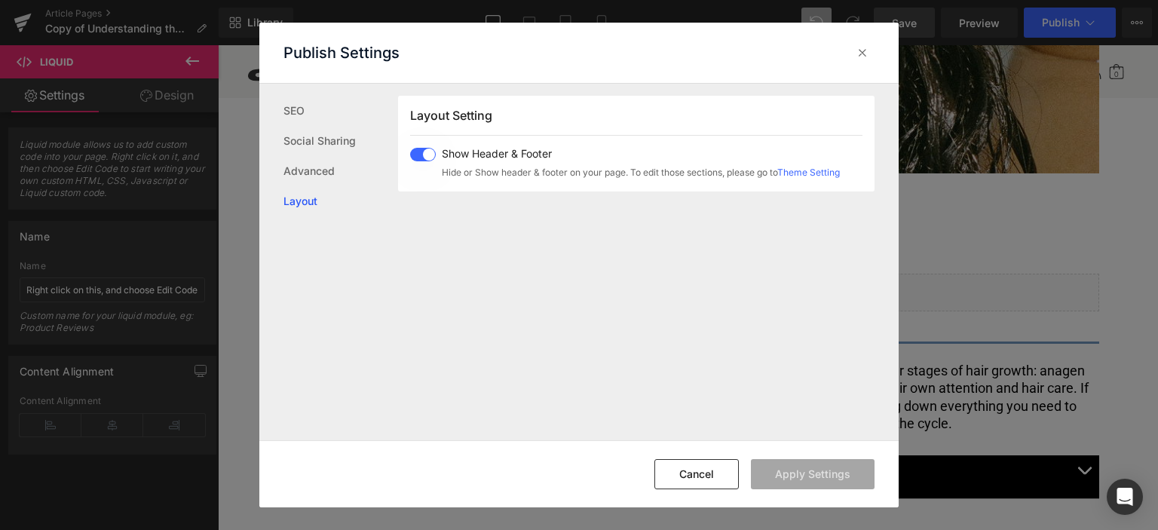
scroll to position [929, 0]
drag, startPoint x: 859, startPoint y: 48, endPoint x: 527, endPoint y: 67, distance: 333.0
click at [859, 48] on icon at bounding box center [862, 52] width 15 height 15
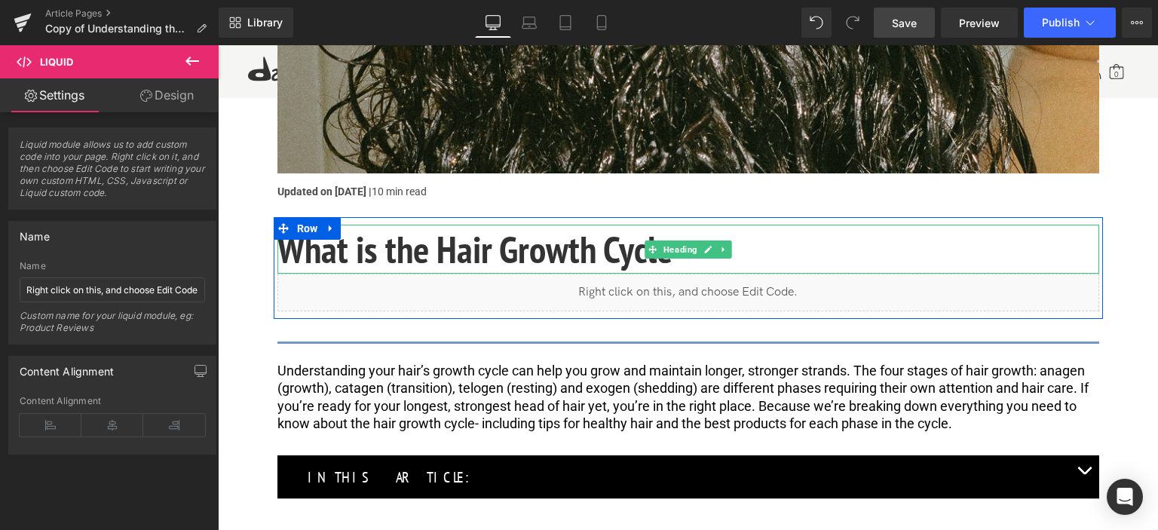
click at [335, 259] on h1 "What is the Hair Growth Cycle" at bounding box center [688, 249] width 822 height 49
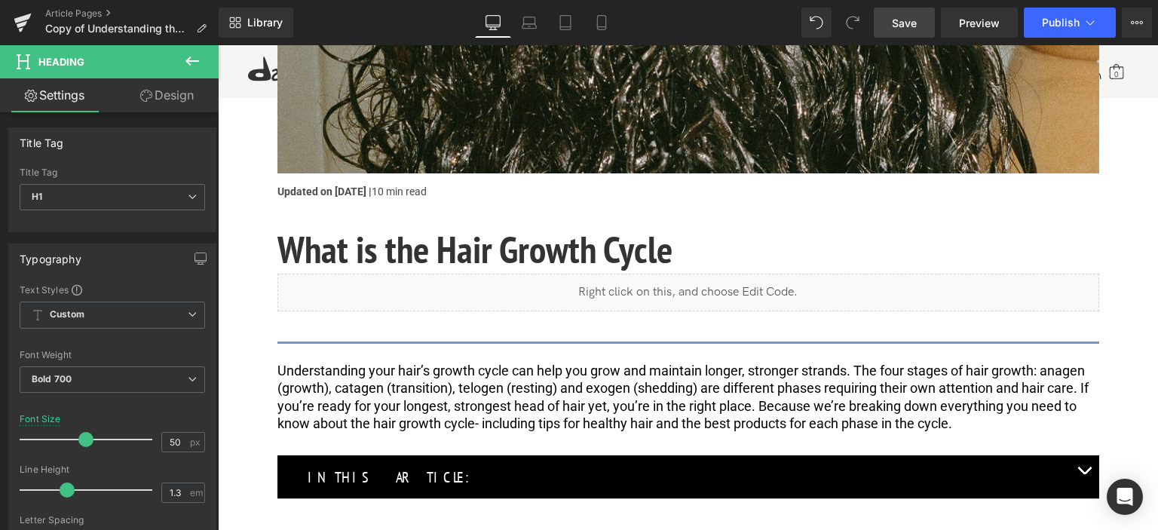
click at [171, 100] on link "Design" at bounding box center [166, 95] width 109 height 34
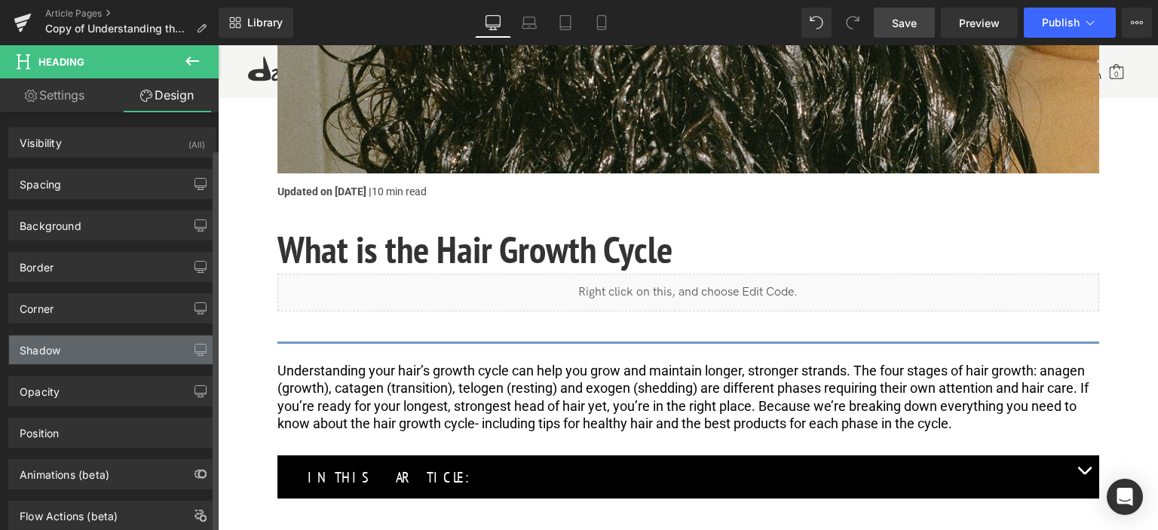
scroll to position [39, 0]
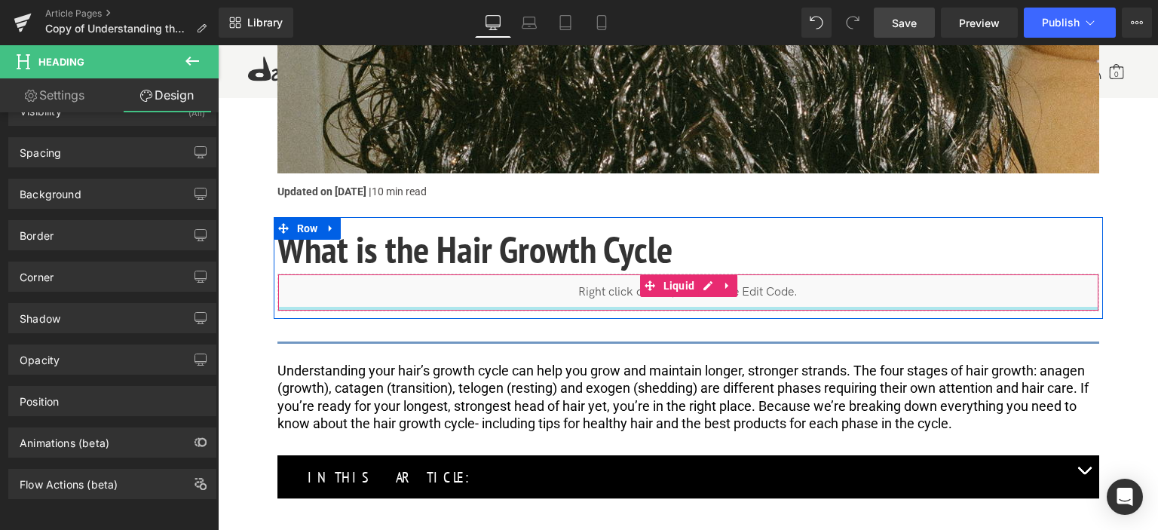
click at [519, 309] on div at bounding box center [688, 309] width 820 height 4
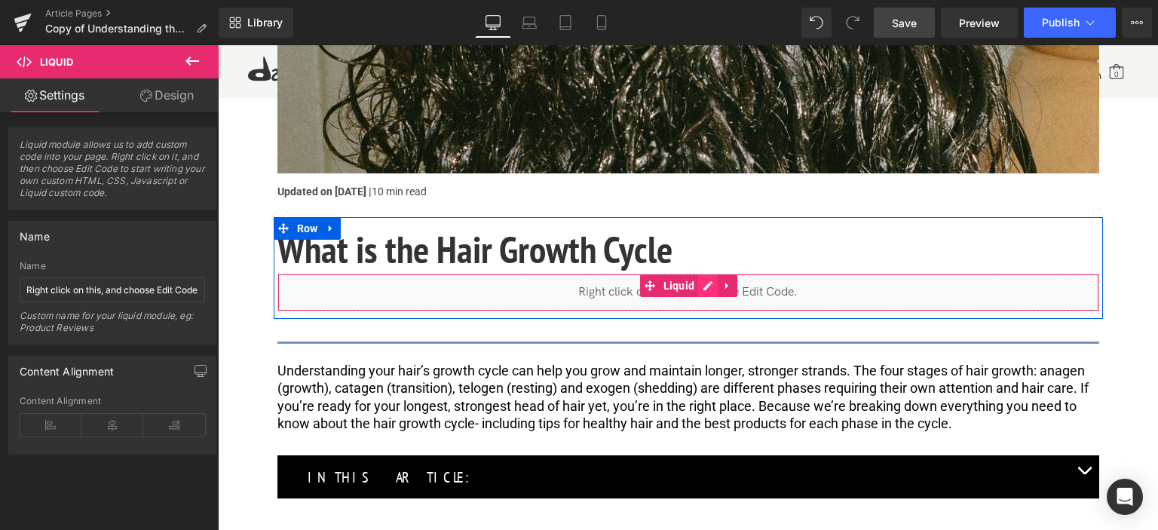
click at [714, 283] on div "Liquid" at bounding box center [688, 293] width 822 height 38
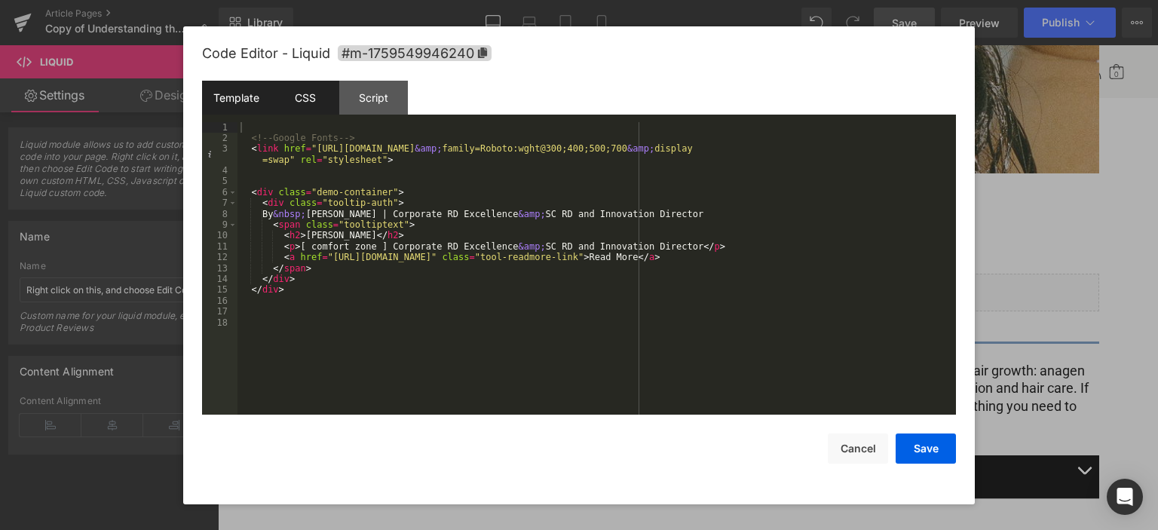
click at [299, 95] on div "CSS" at bounding box center [305, 98] width 69 height 34
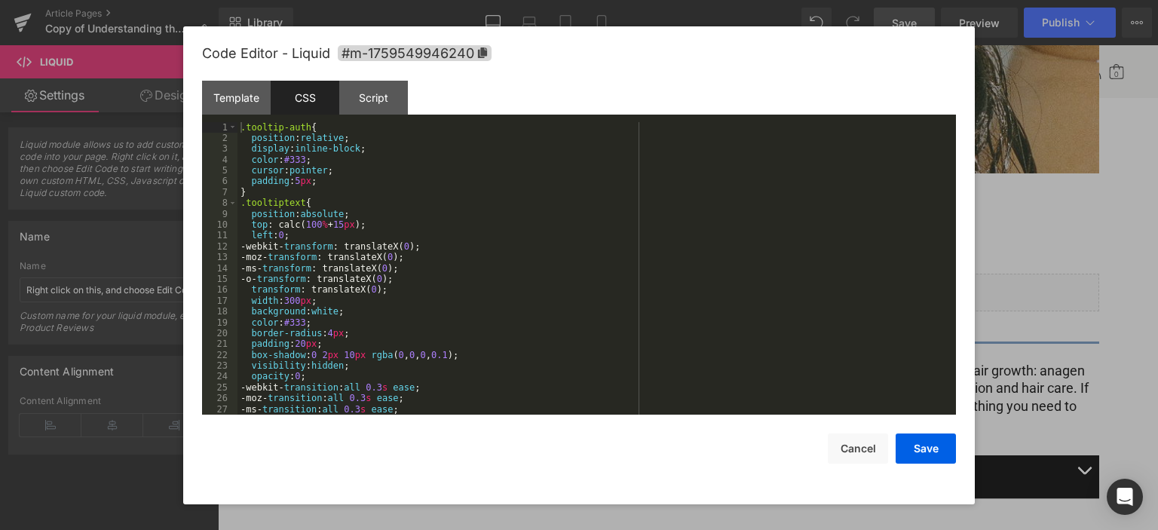
click at [435, 320] on div ".tooltip-auth { position : relative ; display : inline-block ; color : #333 ; c…" at bounding box center [593, 279] width 712 height 315
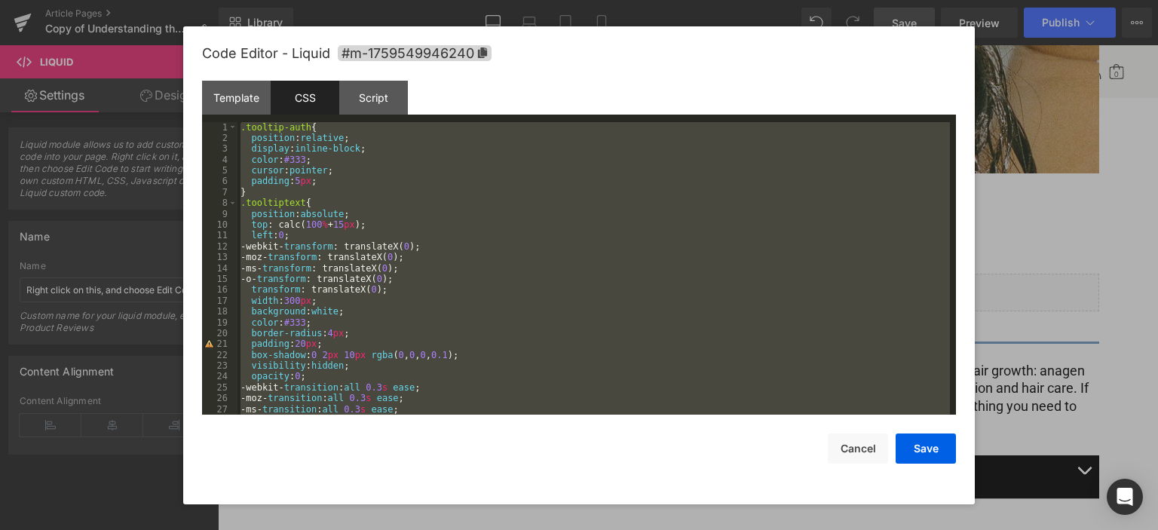
scroll to position [694, 0]
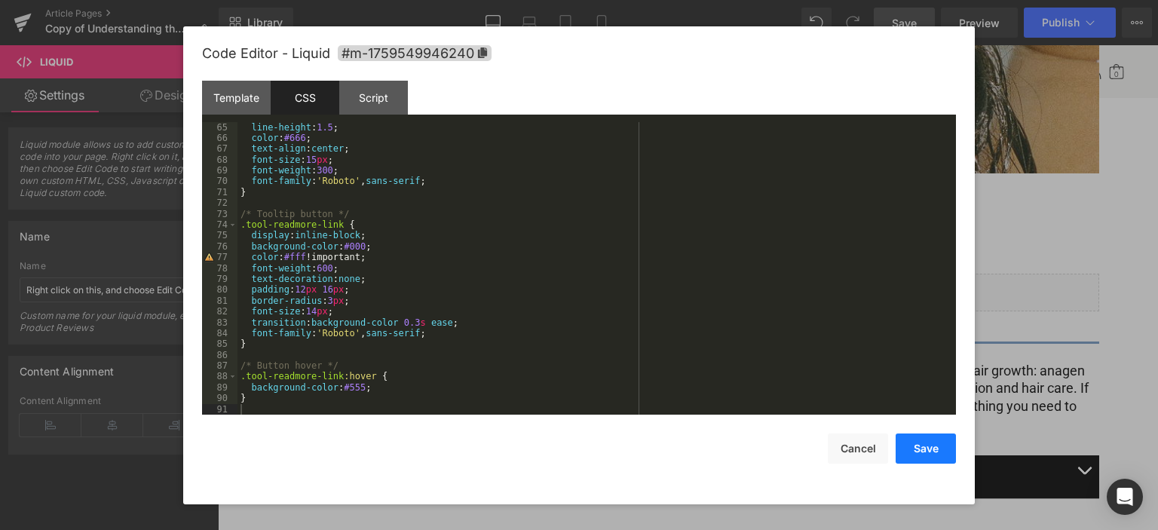
click at [917, 445] on button "Save" at bounding box center [925, 448] width 60 height 30
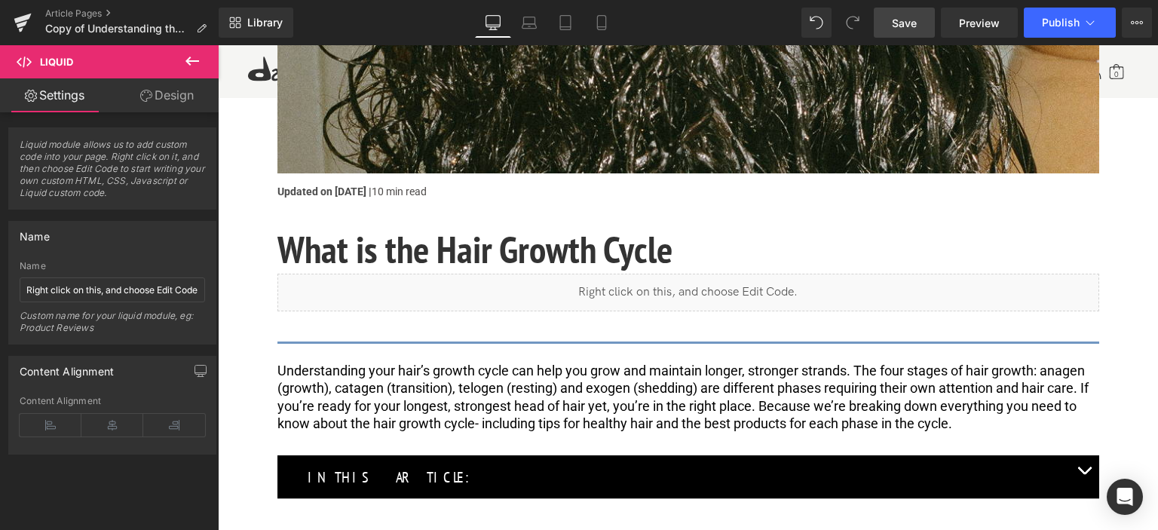
click at [926, 17] on link "Save" at bounding box center [904, 23] width 61 height 30
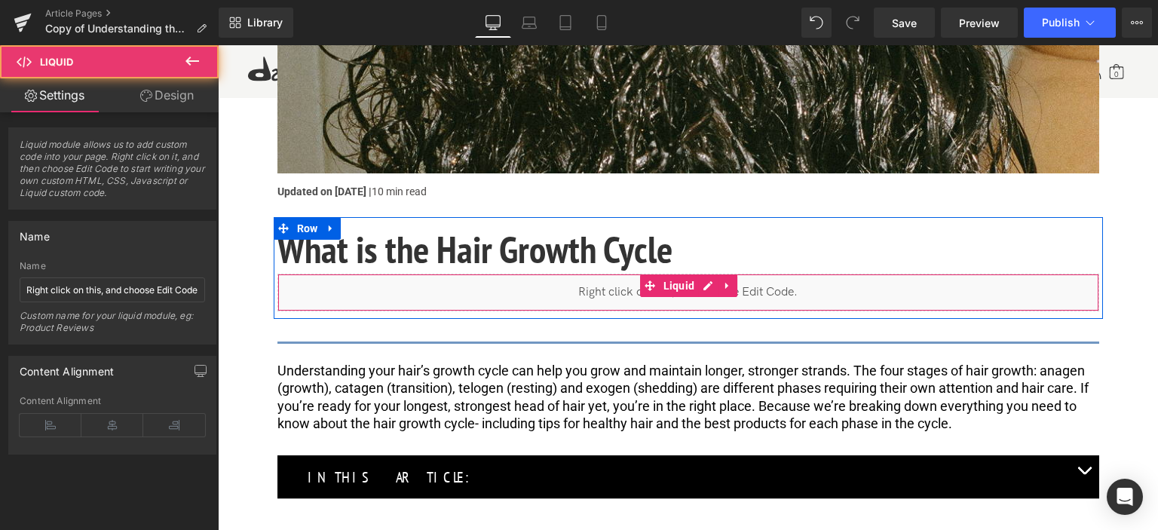
click at [479, 289] on div "Liquid" at bounding box center [688, 293] width 822 height 38
click at [703, 280] on div "Liquid" at bounding box center [688, 293] width 822 height 38
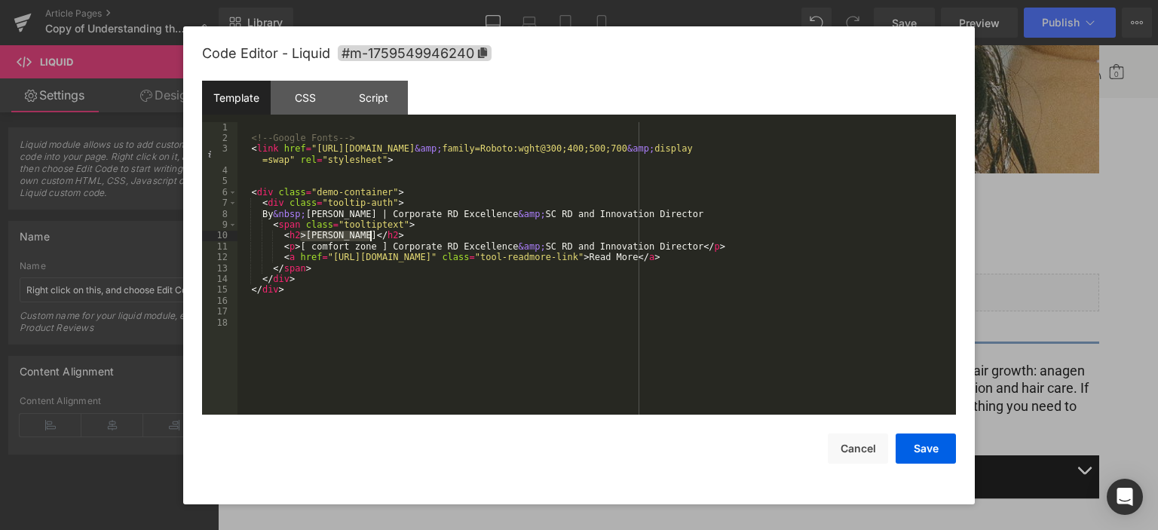
drag, startPoint x: 302, startPoint y: 234, endPoint x: 368, endPoint y: 236, distance: 65.6
click at [368, 234] on div "<!-- Google Fonts --> < link href = "https://fonts.googleapis.com/css2?family=O…" at bounding box center [596, 279] width 718 height 315
drag, startPoint x: 929, startPoint y: 446, endPoint x: 748, endPoint y: 342, distance: 209.3
click at [929, 446] on button "Save" at bounding box center [925, 448] width 60 height 30
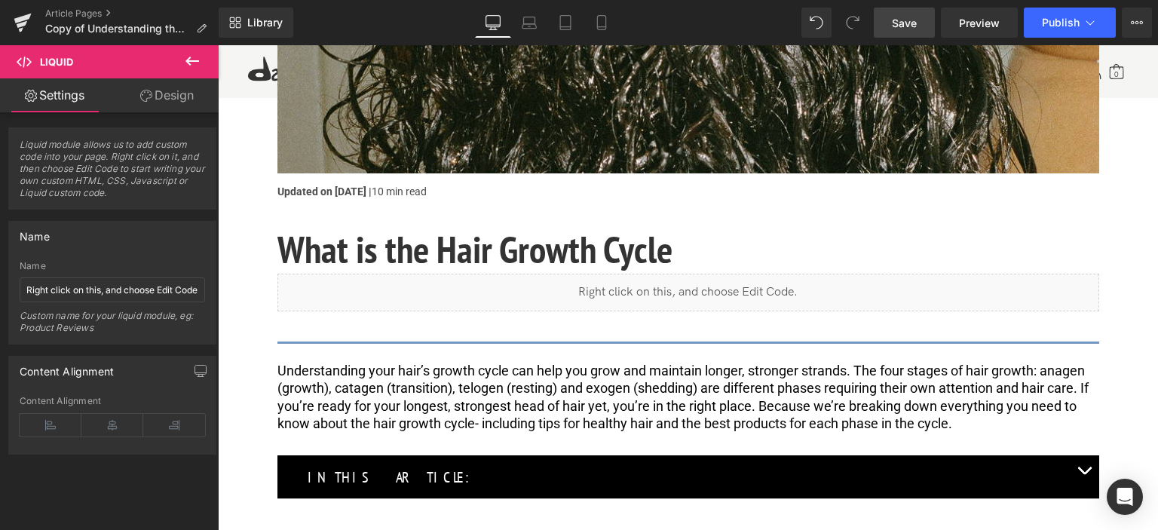
click at [917, 25] on span "Save" at bounding box center [904, 23] width 25 height 16
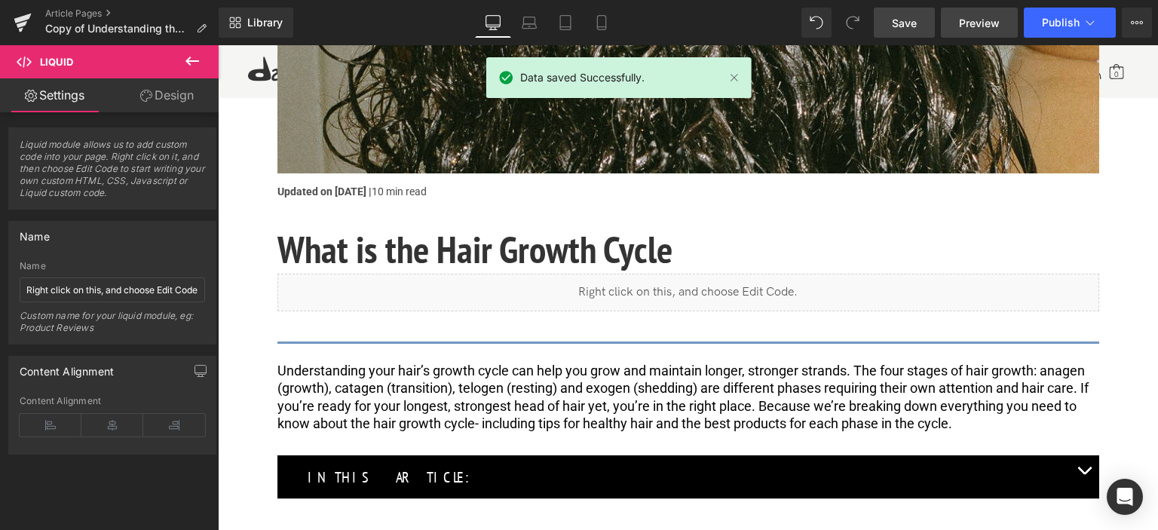
click at [958, 24] on link "Preview" at bounding box center [979, 23] width 77 height 30
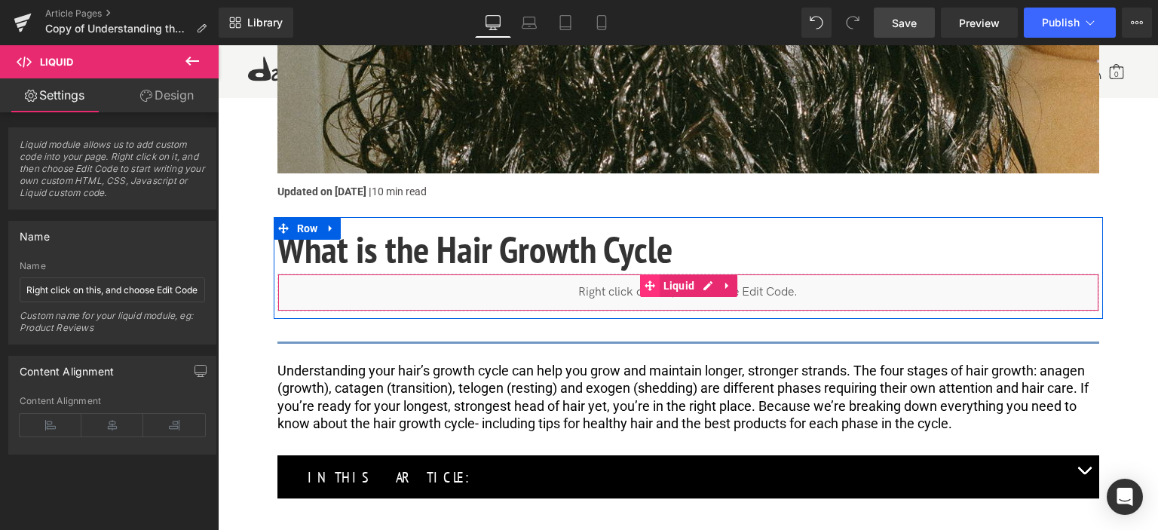
click at [648, 280] on icon at bounding box center [649, 285] width 11 height 11
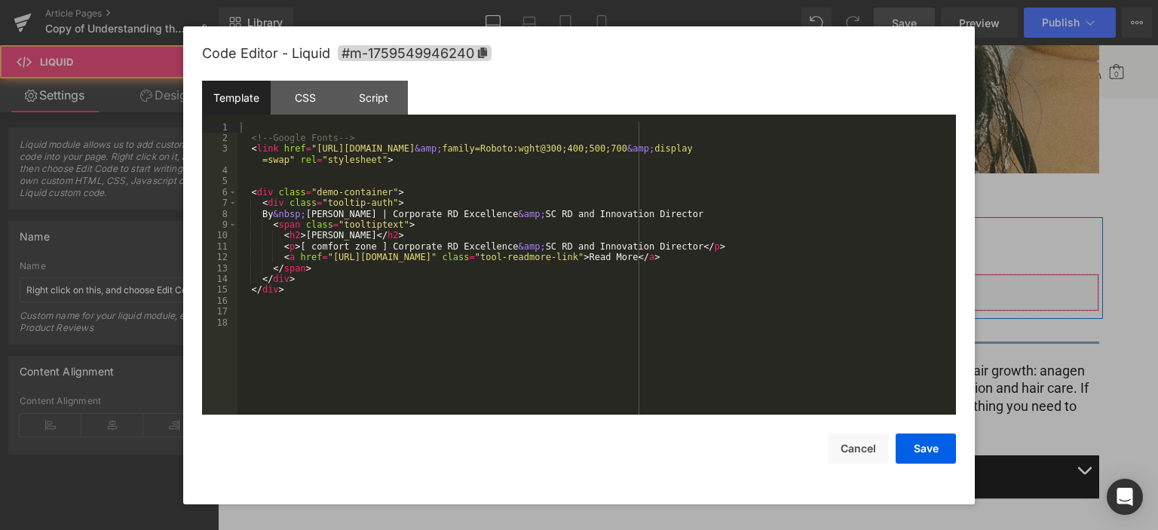
click at [712, 283] on div "Liquid" at bounding box center [688, 293] width 822 height 38
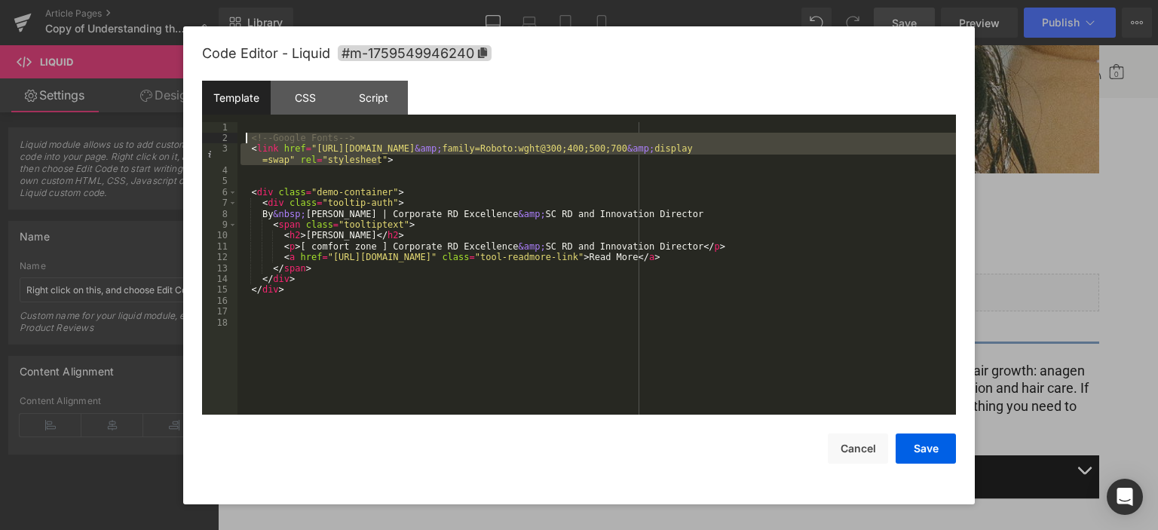
drag, startPoint x: 382, startPoint y: 164, endPoint x: 247, endPoint y: 140, distance: 137.1
click at [247, 140] on div "<!-- Google Fonts --> < link href = "https://fonts.googleapis.com/css2?family=O…" at bounding box center [596, 279] width 718 height 315
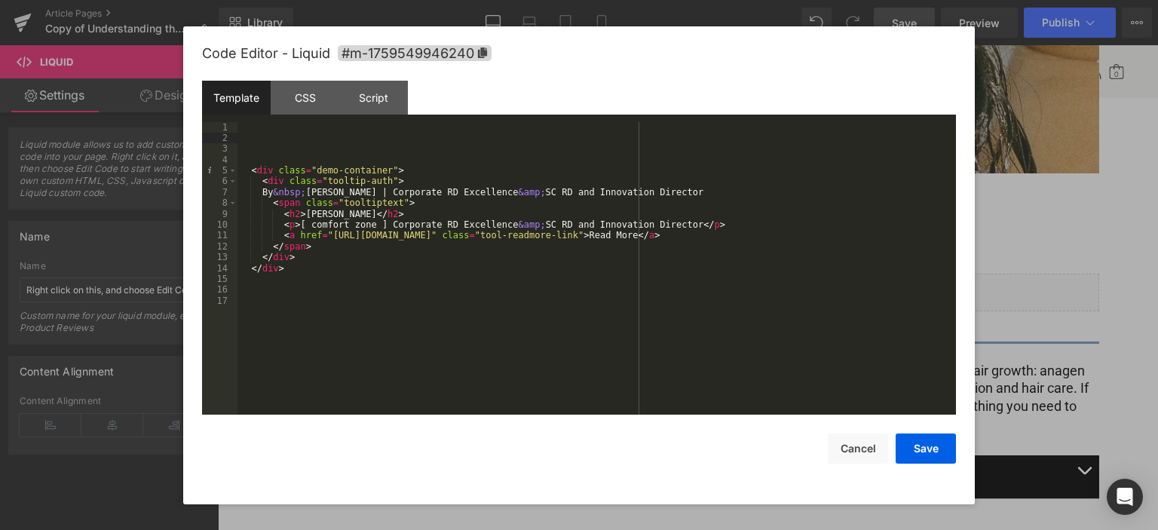
click at [253, 162] on div "< div class = "demo-container" > < div class = "tooltip-auth" > By &nbsp; Eve M…" at bounding box center [596, 279] width 718 height 315
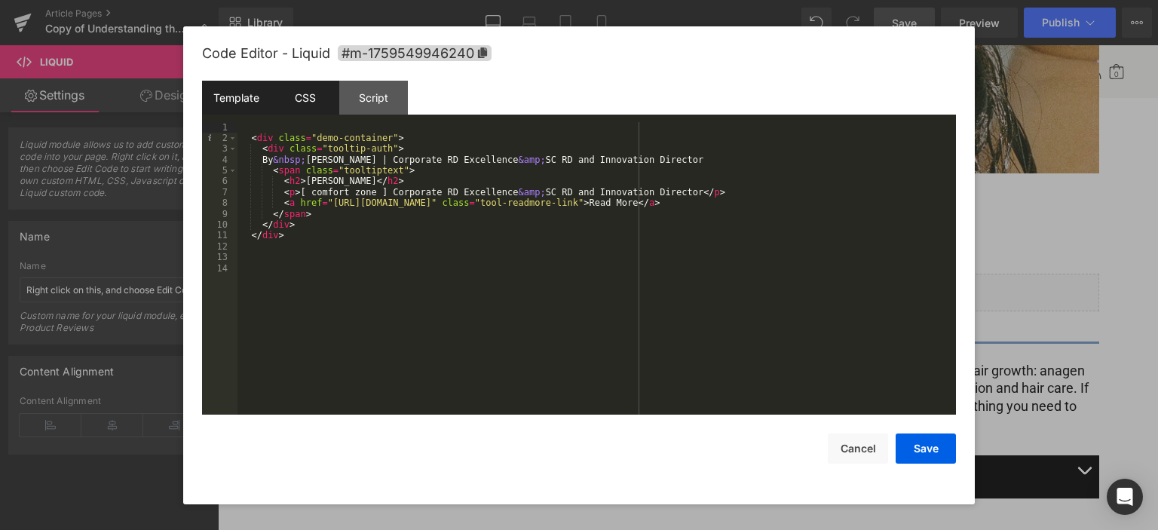
click at [323, 93] on div "CSS" at bounding box center [305, 98] width 69 height 34
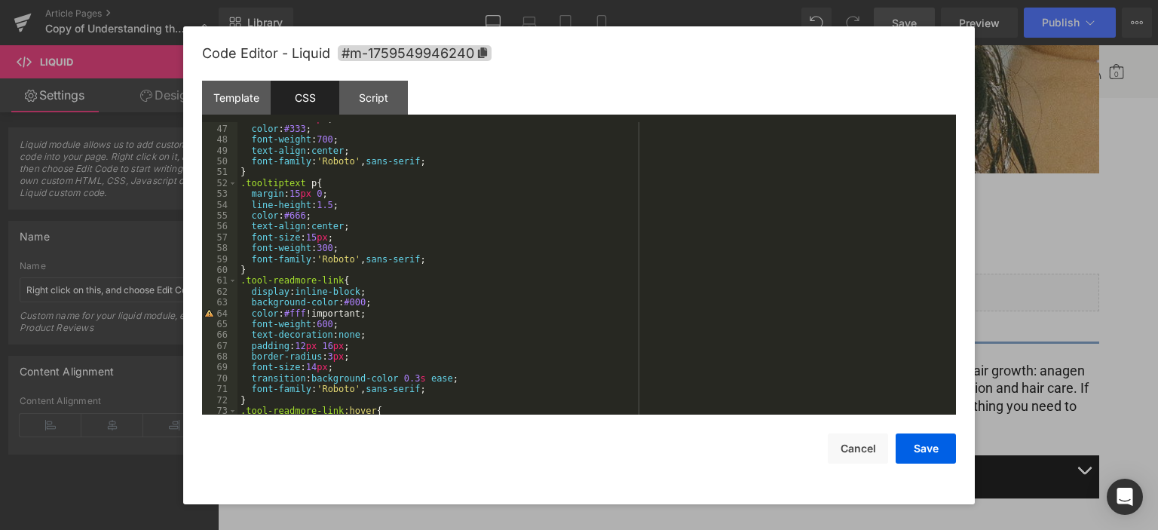
scroll to position [531, 0]
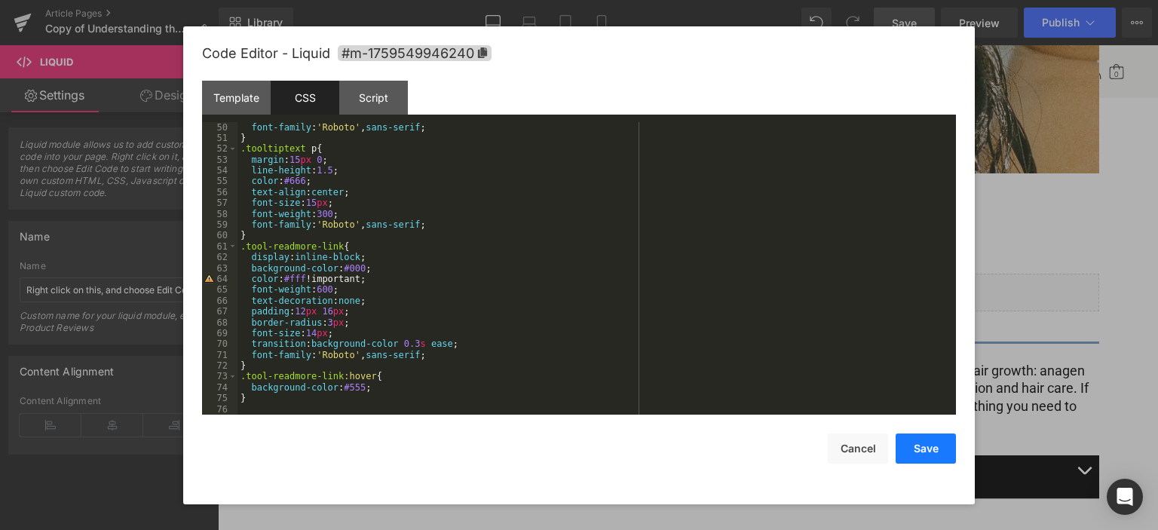
drag, startPoint x: 930, startPoint y: 442, endPoint x: 723, endPoint y: 236, distance: 292.6
click at [930, 442] on button "Save" at bounding box center [925, 448] width 60 height 30
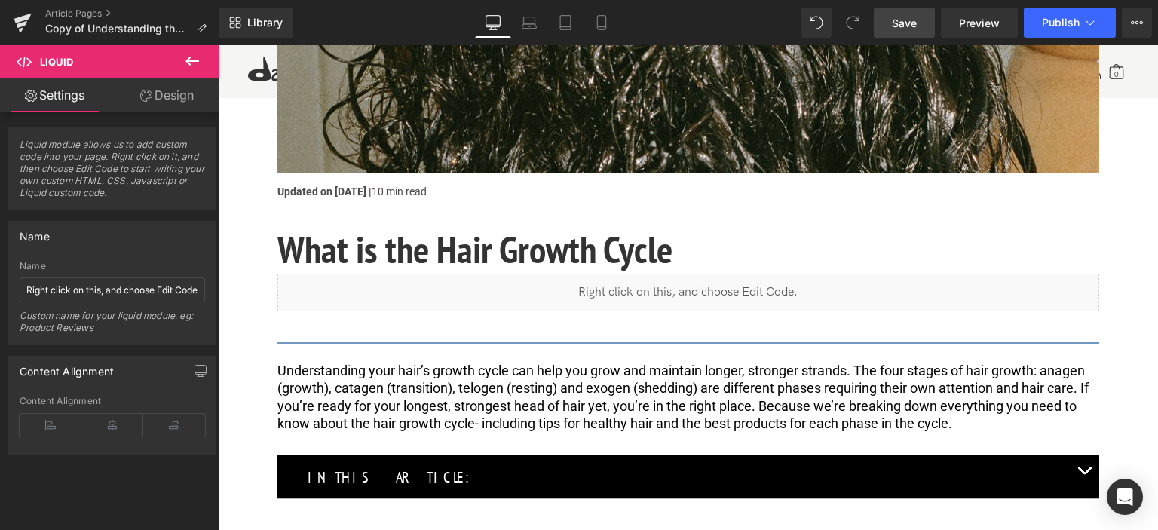
click at [912, 32] on link "Save" at bounding box center [904, 23] width 61 height 30
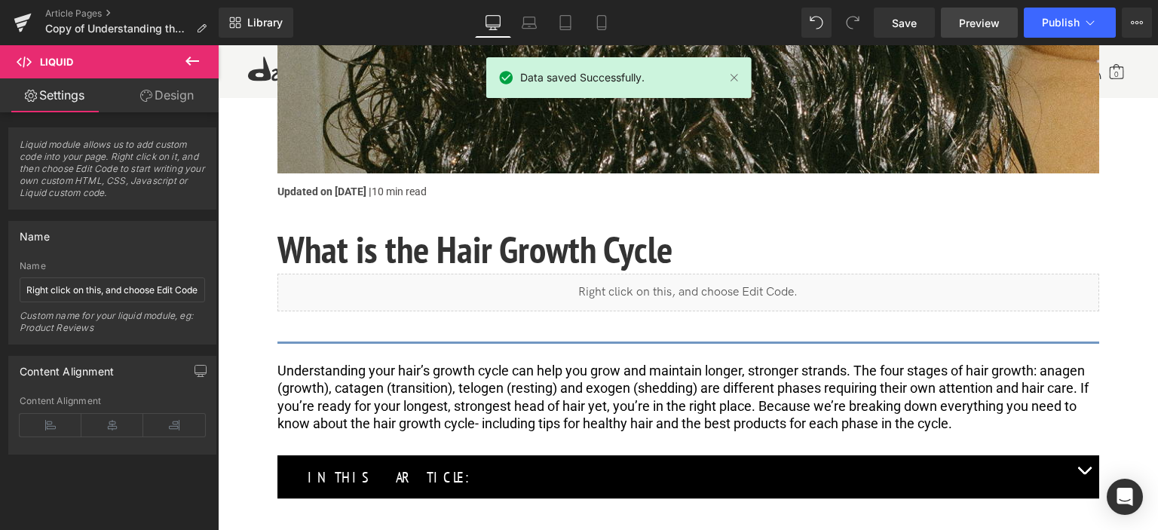
click at [950, 20] on link "Preview" at bounding box center [979, 23] width 77 height 30
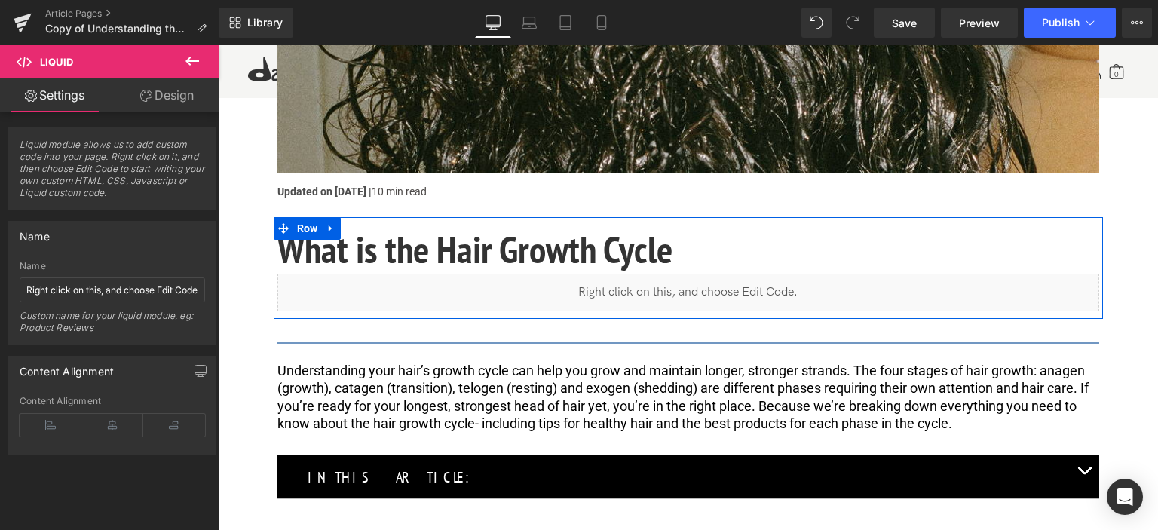
click at [703, 286] on div "Liquid" at bounding box center [688, 293] width 822 height 38
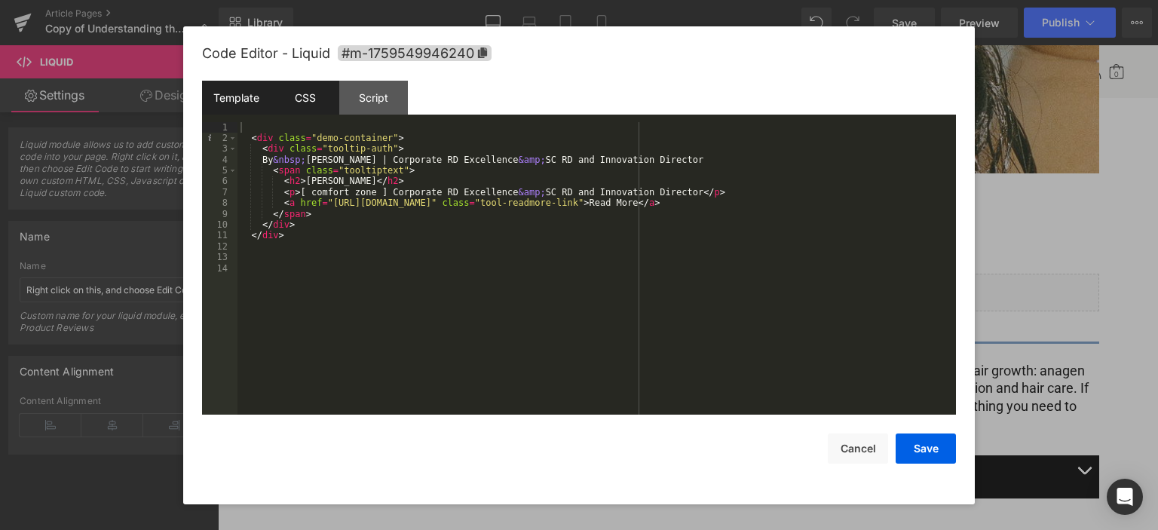
click at [311, 96] on div "CSS" at bounding box center [305, 98] width 69 height 34
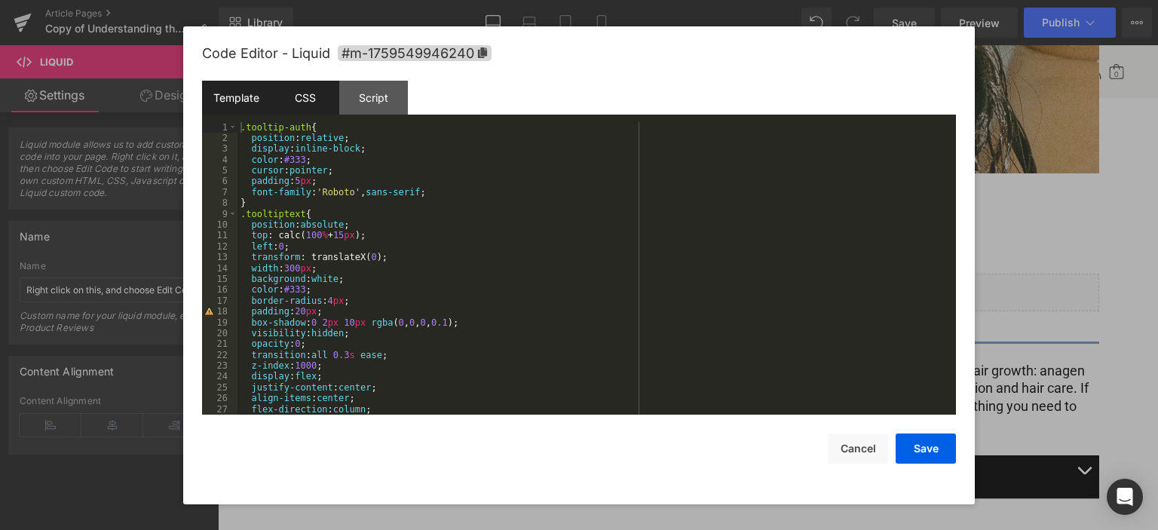
click at [260, 96] on div "Template" at bounding box center [236, 98] width 69 height 34
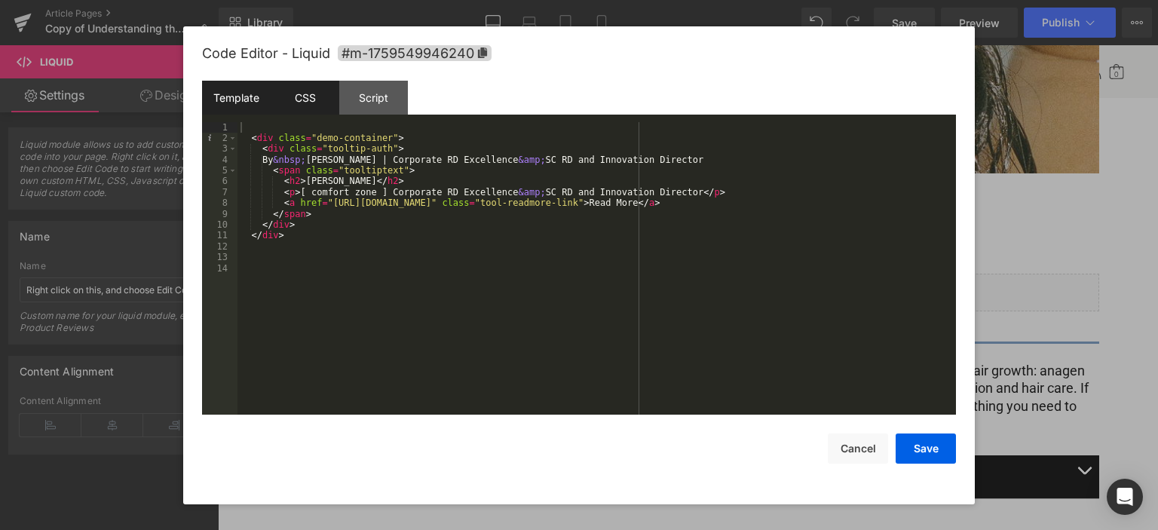
click at [290, 103] on div "CSS" at bounding box center [305, 98] width 69 height 34
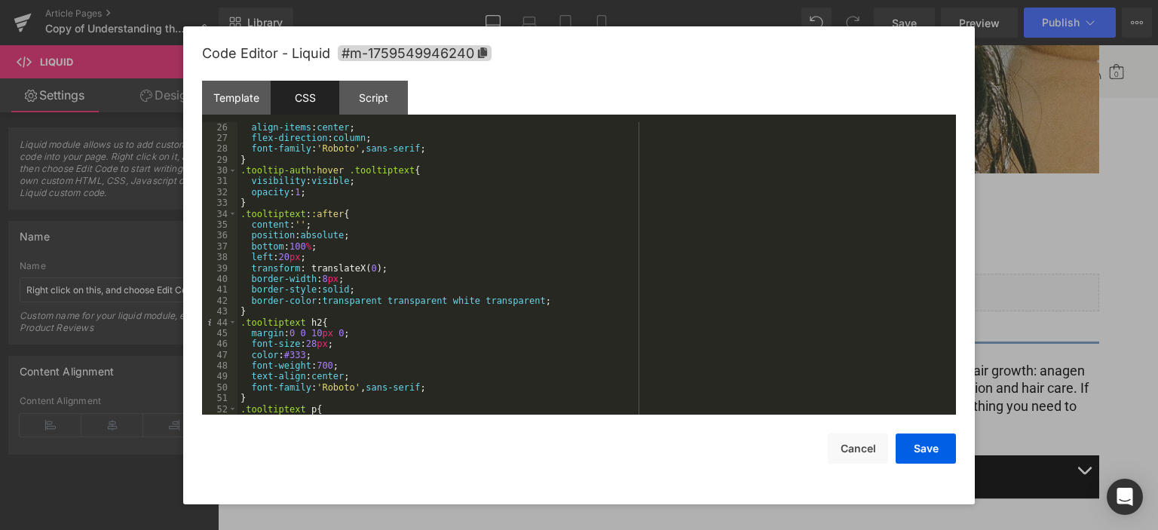
scroll to position [271, 0]
click at [314, 341] on div "justify-content : center ; align-items : center ; flex-direction : column ; fon…" at bounding box center [593, 268] width 712 height 315
drag, startPoint x: 909, startPoint y: 445, endPoint x: 914, endPoint y: 436, distance: 10.1
click at [909, 445] on button "Save" at bounding box center [925, 448] width 60 height 30
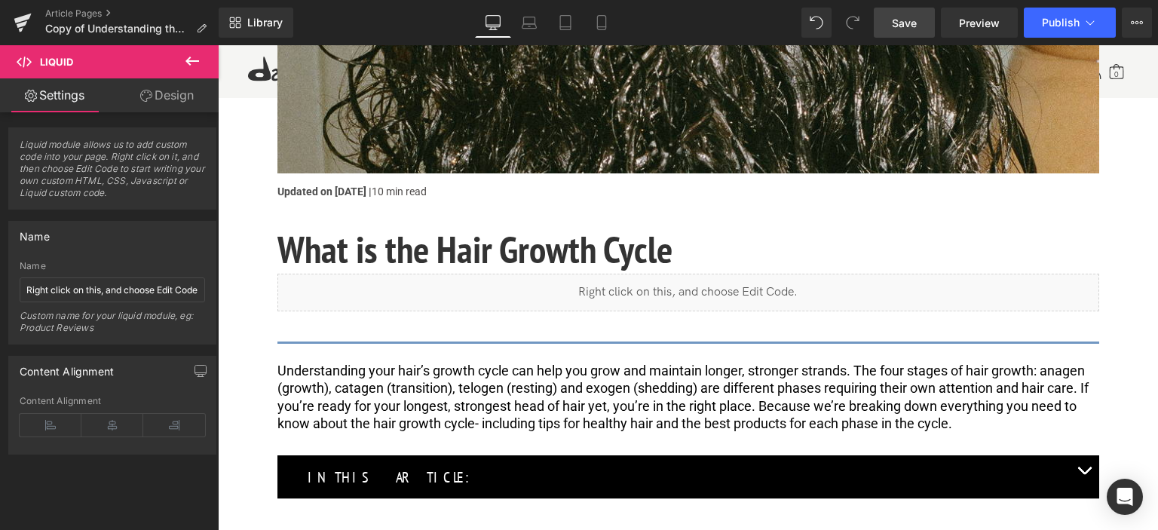
click at [917, 26] on span "Save" at bounding box center [904, 23] width 25 height 16
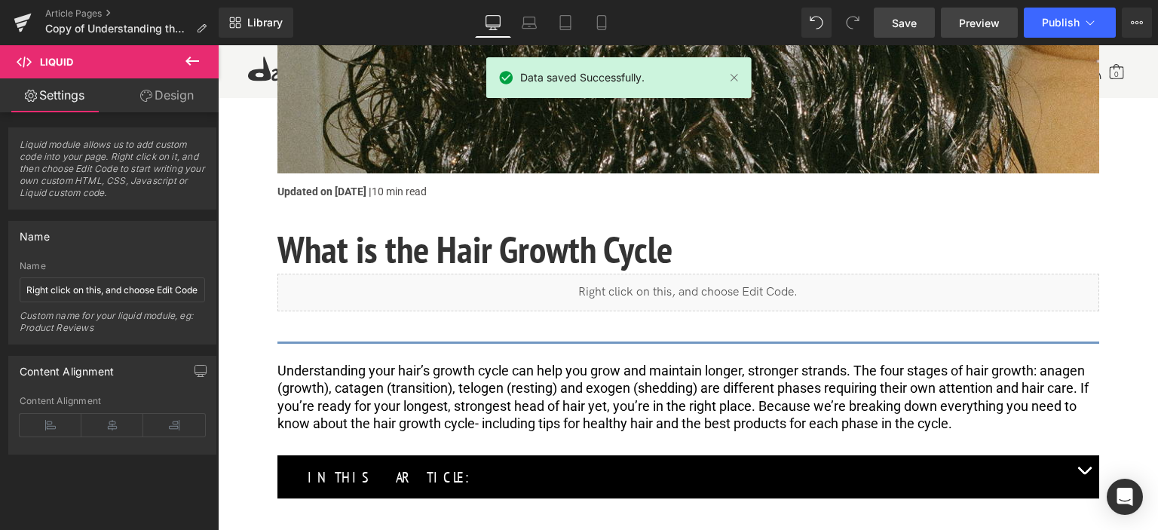
click at [963, 17] on span "Preview" at bounding box center [979, 23] width 41 height 16
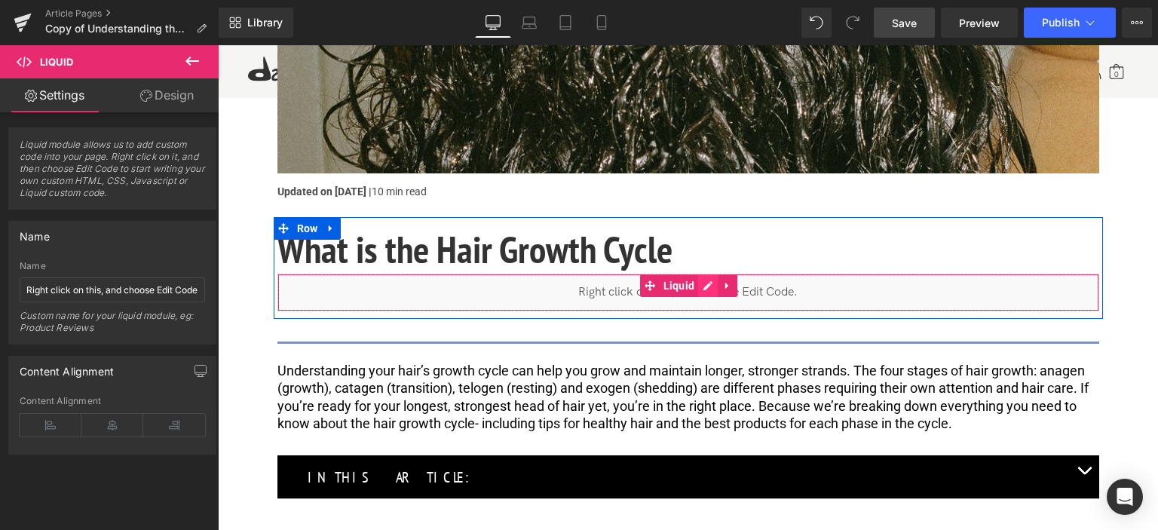
click at [697, 277] on div "Liquid" at bounding box center [688, 293] width 822 height 38
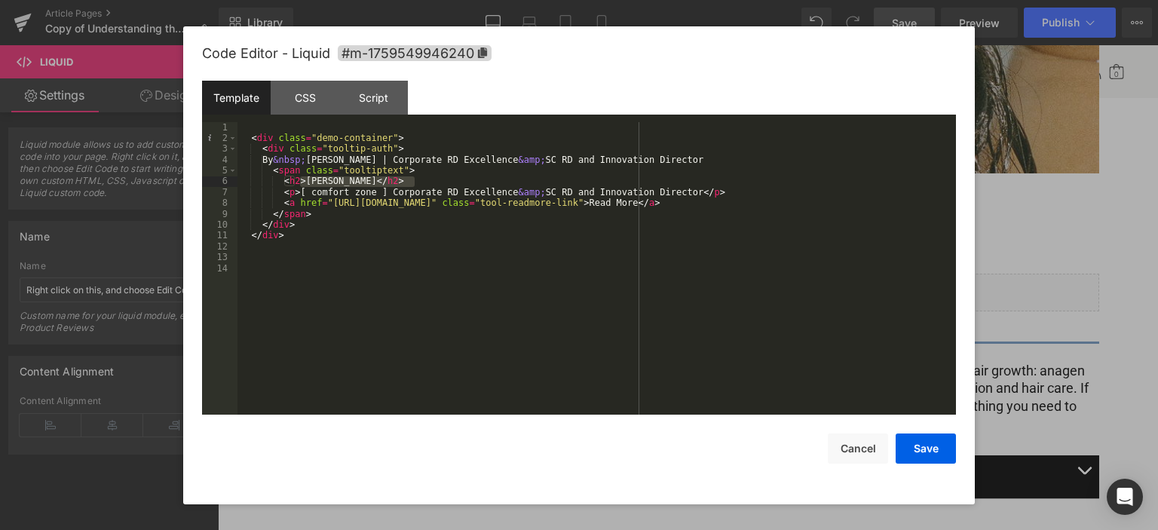
drag, startPoint x: 300, startPoint y: 180, endPoint x: 413, endPoint y: 177, distance: 113.1
click at [413, 177] on div "< div class = "demo-container" > < div class = "tooltip-auth" > By &nbsp; Eve M…" at bounding box center [596, 279] width 718 height 315
click at [413, 180] on div "< div class = "demo-container" > < div class = "tooltip-auth" > By &nbsp; Eve M…" at bounding box center [596, 268] width 718 height 293
drag, startPoint x: 409, startPoint y: 178, endPoint x: 301, endPoint y: 183, distance: 107.9
click at [301, 183] on div "< div class = "demo-container" > < div class = "tooltip-auth" > By &nbsp; Eve M…" at bounding box center [596, 279] width 718 height 315
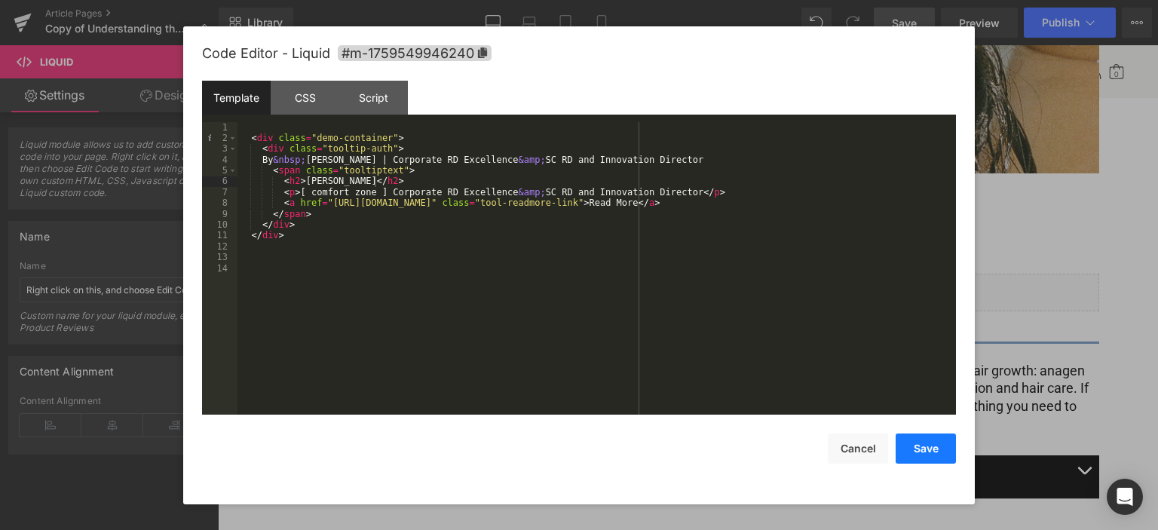
drag, startPoint x: 923, startPoint y: 439, endPoint x: 706, endPoint y: 358, distance: 231.1
click at [923, 439] on button "Save" at bounding box center [925, 448] width 60 height 30
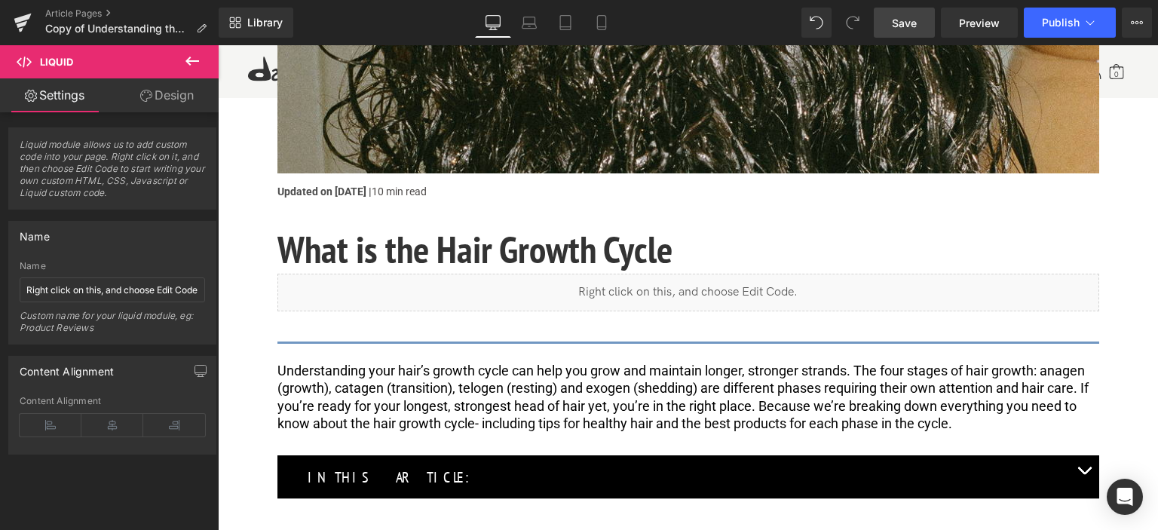
click at [932, 20] on link "Save" at bounding box center [904, 23] width 61 height 30
click at [978, 25] on span "Preview" at bounding box center [979, 23] width 41 height 16
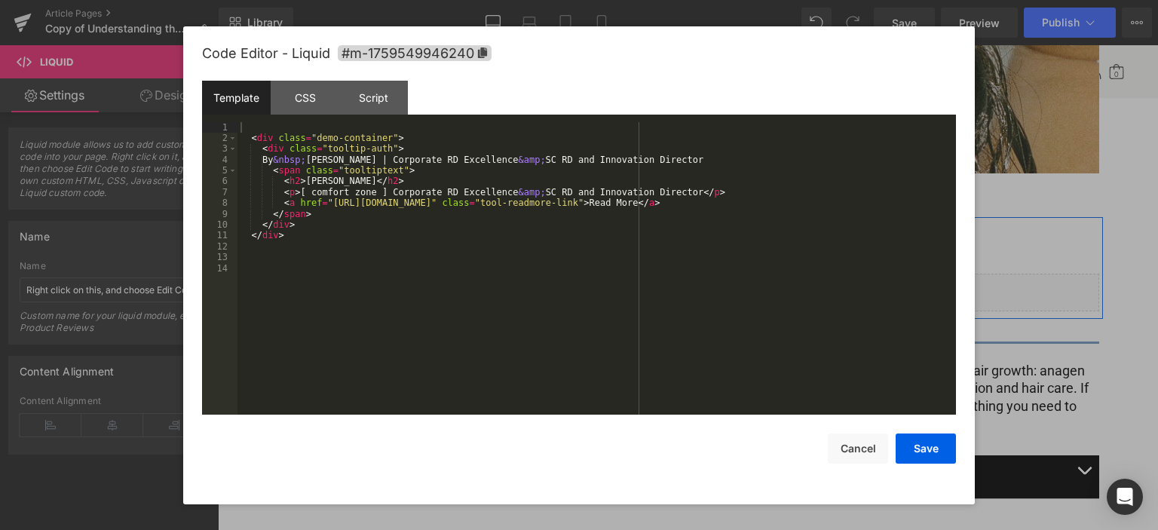
click at [705, 281] on div "Liquid" at bounding box center [688, 293] width 822 height 38
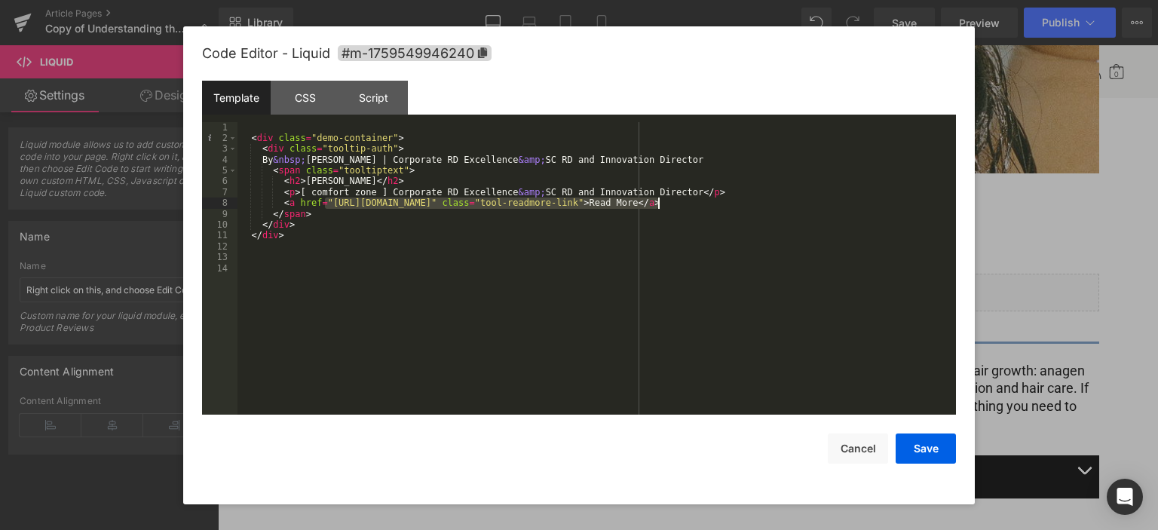
drag, startPoint x: 327, startPoint y: 201, endPoint x: 658, endPoint y: 207, distance: 331.0
click at [658, 207] on div "< div class = "demo-container" > < div class = "tooltip-auth" > By &nbsp; Eve M…" at bounding box center [596, 279] width 718 height 315
drag, startPoint x: 931, startPoint y: 449, endPoint x: 675, endPoint y: 366, distance: 269.4
click at [931, 449] on button "Save" at bounding box center [925, 448] width 60 height 30
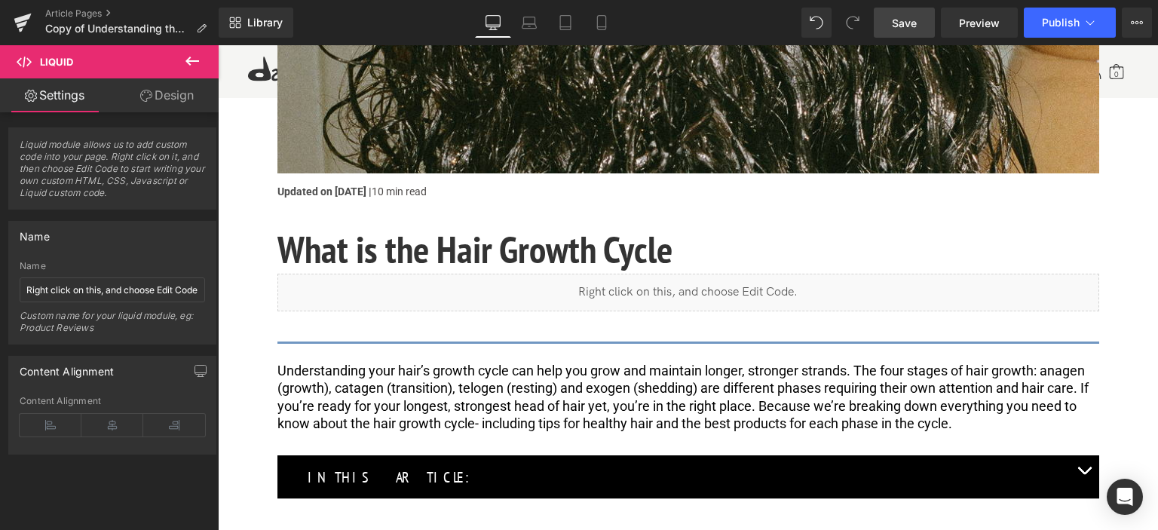
click at [911, 23] on span "Save" at bounding box center [904, 23] width 25 height 16
